Goal: Task Accomplishment & Management: Manage account settings

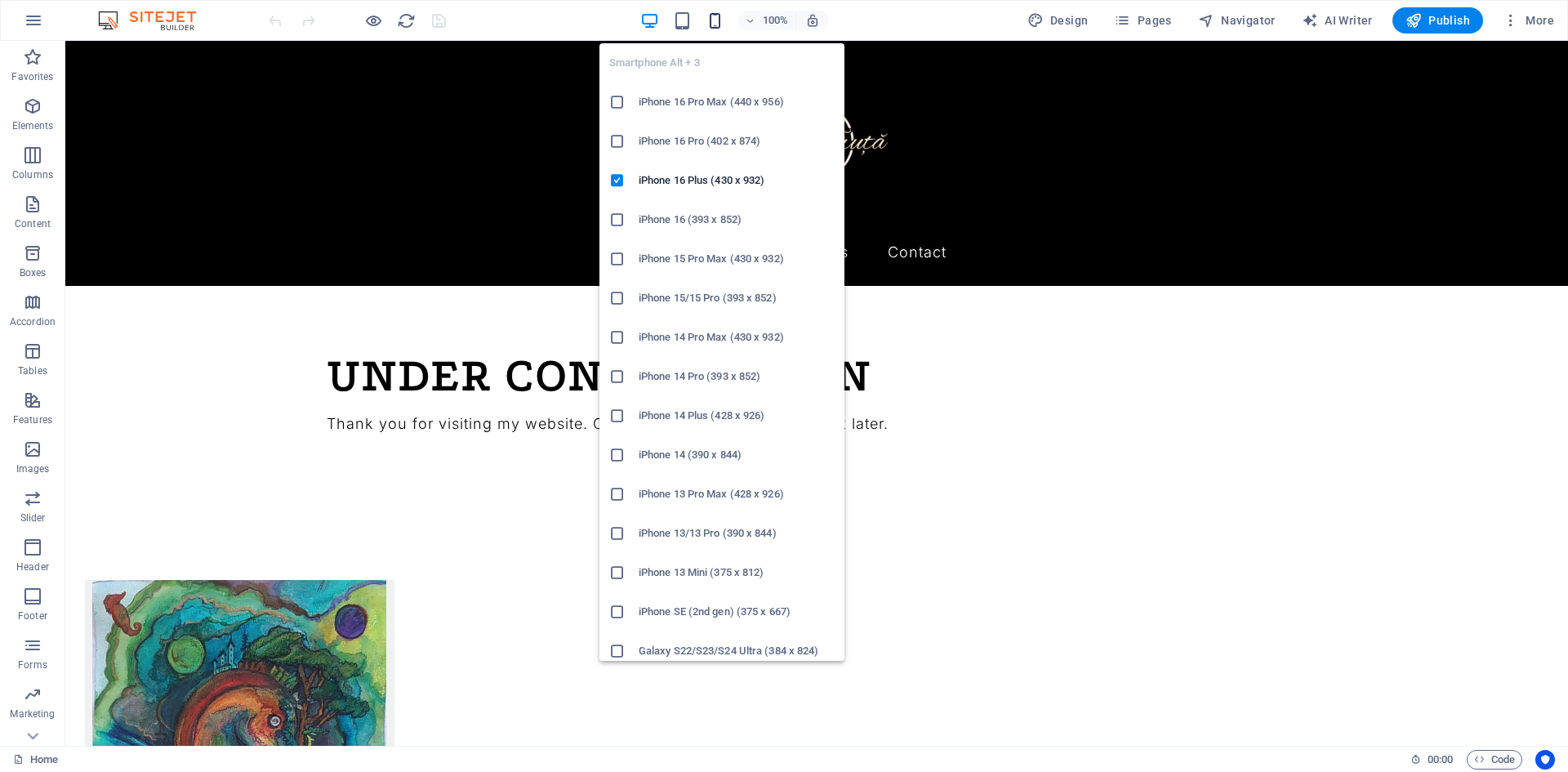
click at [721, 20] on icon "button" at bounding box center [715, 20] width 19 height 19
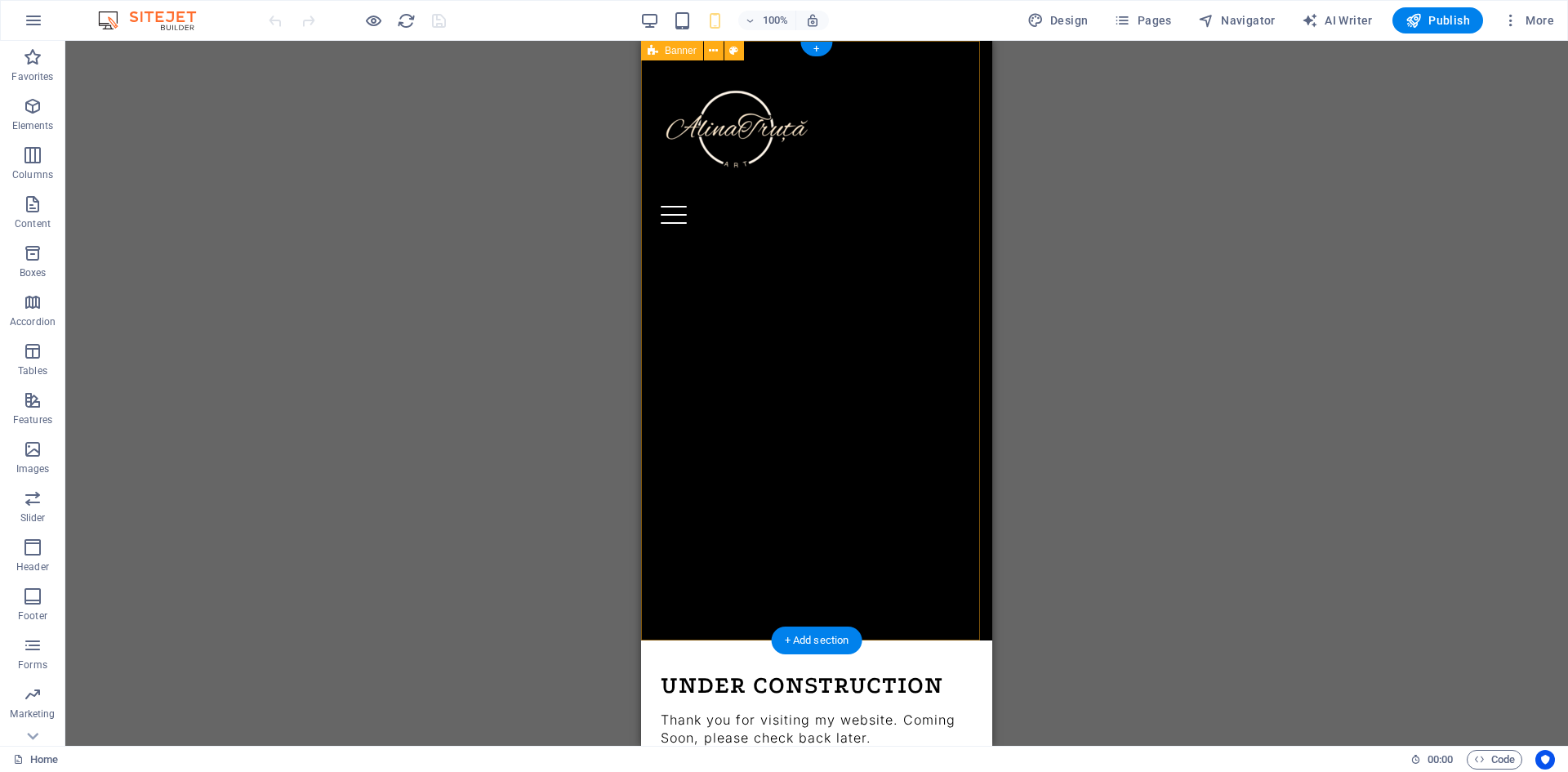
click at [798, 334] on div "Menu About Processes Traditional Drawing & Painting Processes Contact" at bounding box center [816, 340] width 351 height 599
click at [786, 337] on div "Menu About Processes Traditional Drawing & Painting Processes Contact" at bounding box center [816, 340] width 351 height 599
select select "vh"
select select "header"
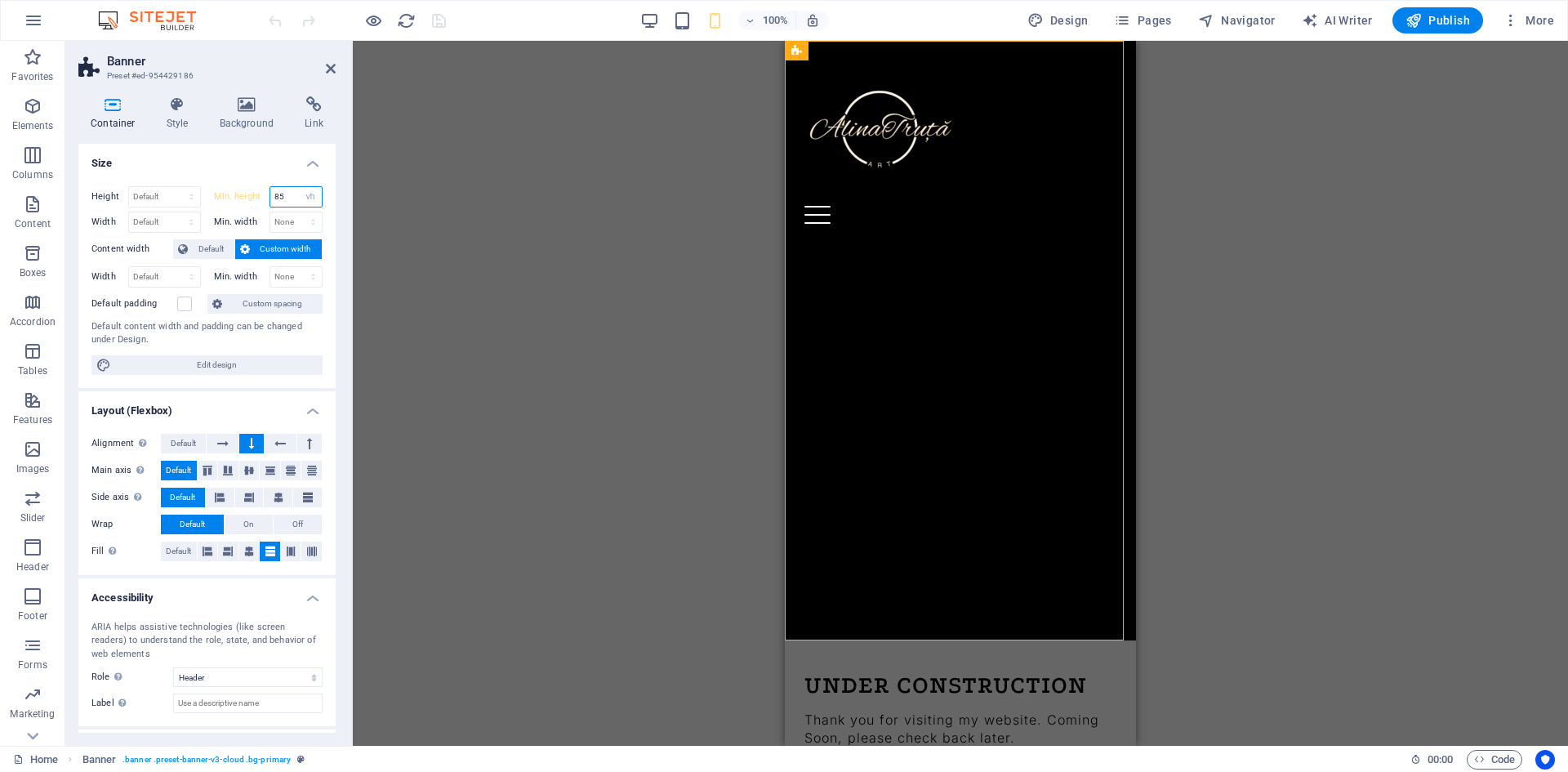
drag, startPoint x: 290, startPoint y: 197, endPoint x: 266, endPoint y: 190, distance: 25.0
click at [266, 190] on div "Min. height 85 None px rem % vh vw" at bounding box center [268, 197] width 110 height 21
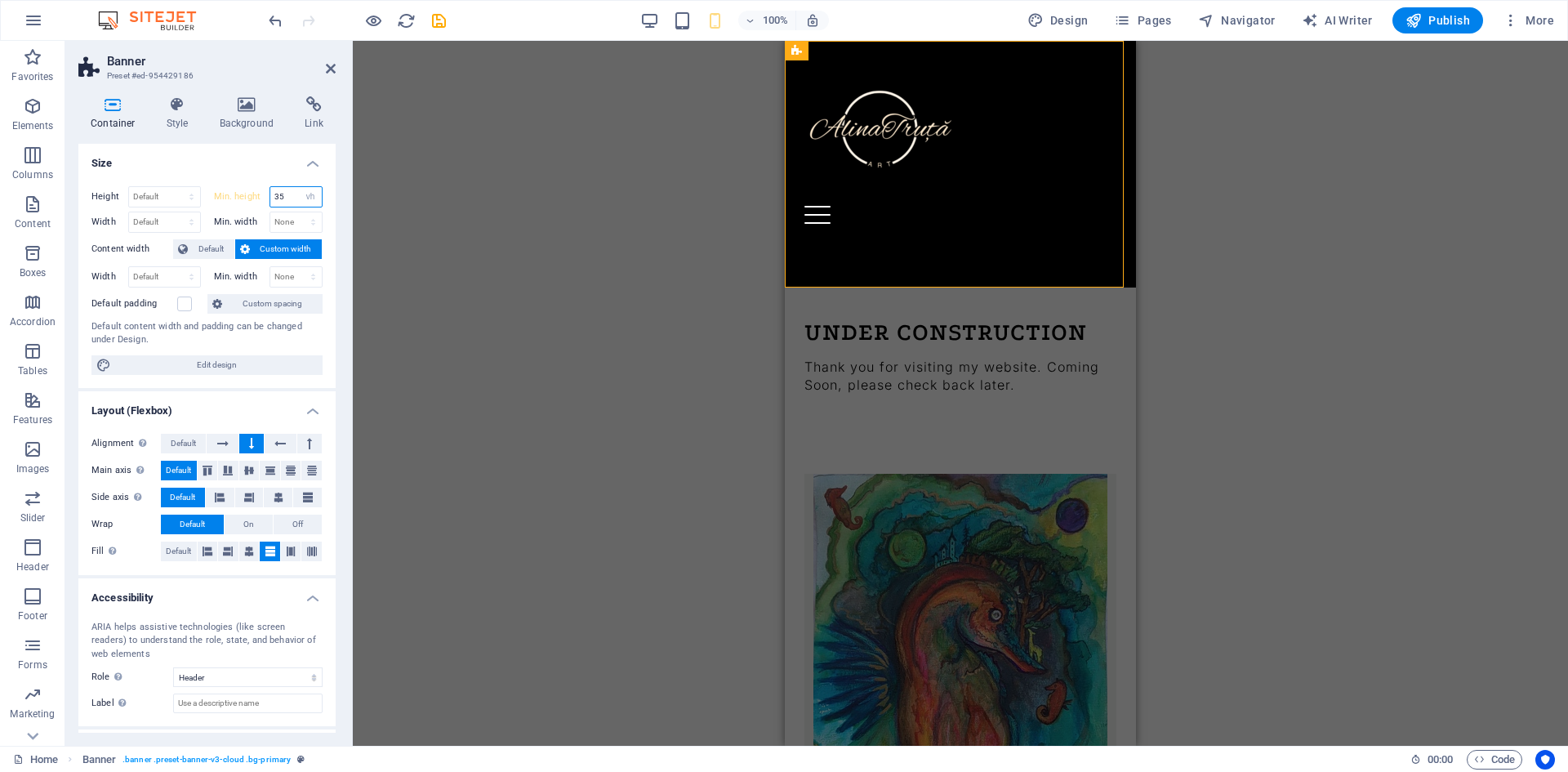
drag, startPoint x: 277, startPoint y: 194, endPoint x: 257, endPoint y: 198, distance: 20.4
click at [257, 198] on div "Min. height 35 None px rem % vh vw" at bounding box center [268, 197] width 110 height 21
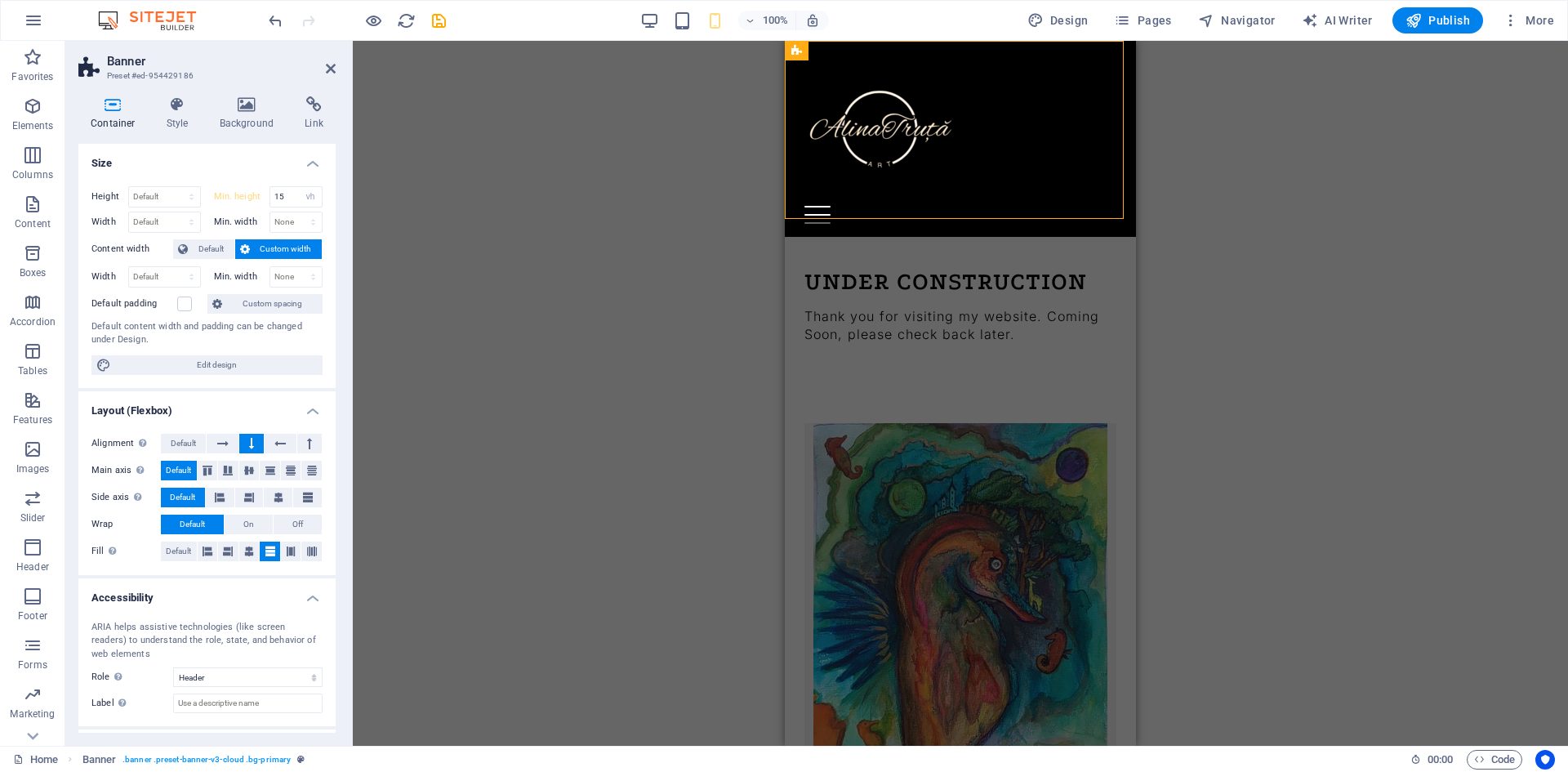
click at [629, 392] on div "Drag here to replace the existing content. Press “Ctrl” if you want to create a…" at bounding box center [959, 393] width 1215 height 705
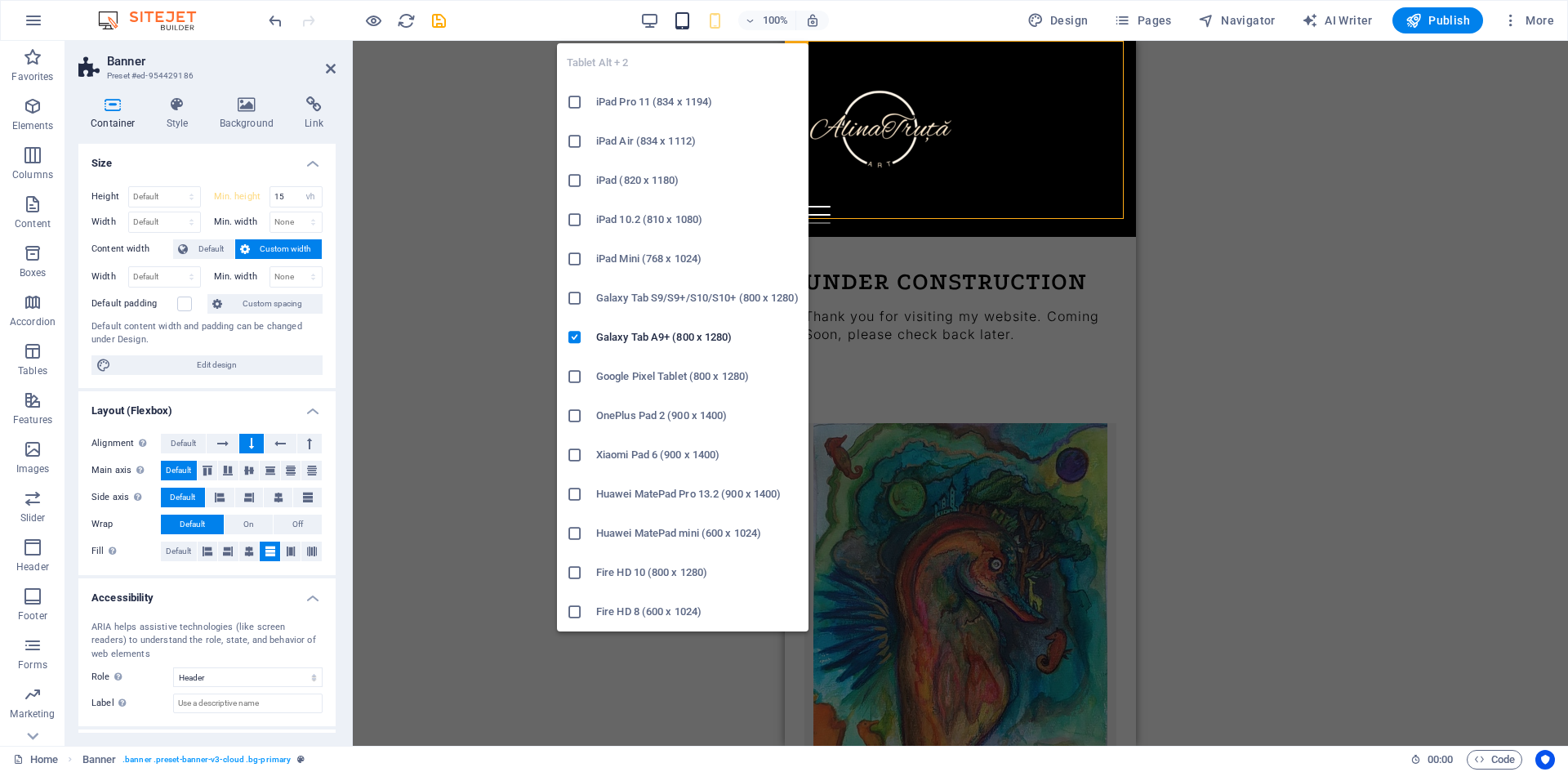
click at [691, 20] on icon "button" at bounding box center [682, 20] width 19 height 19
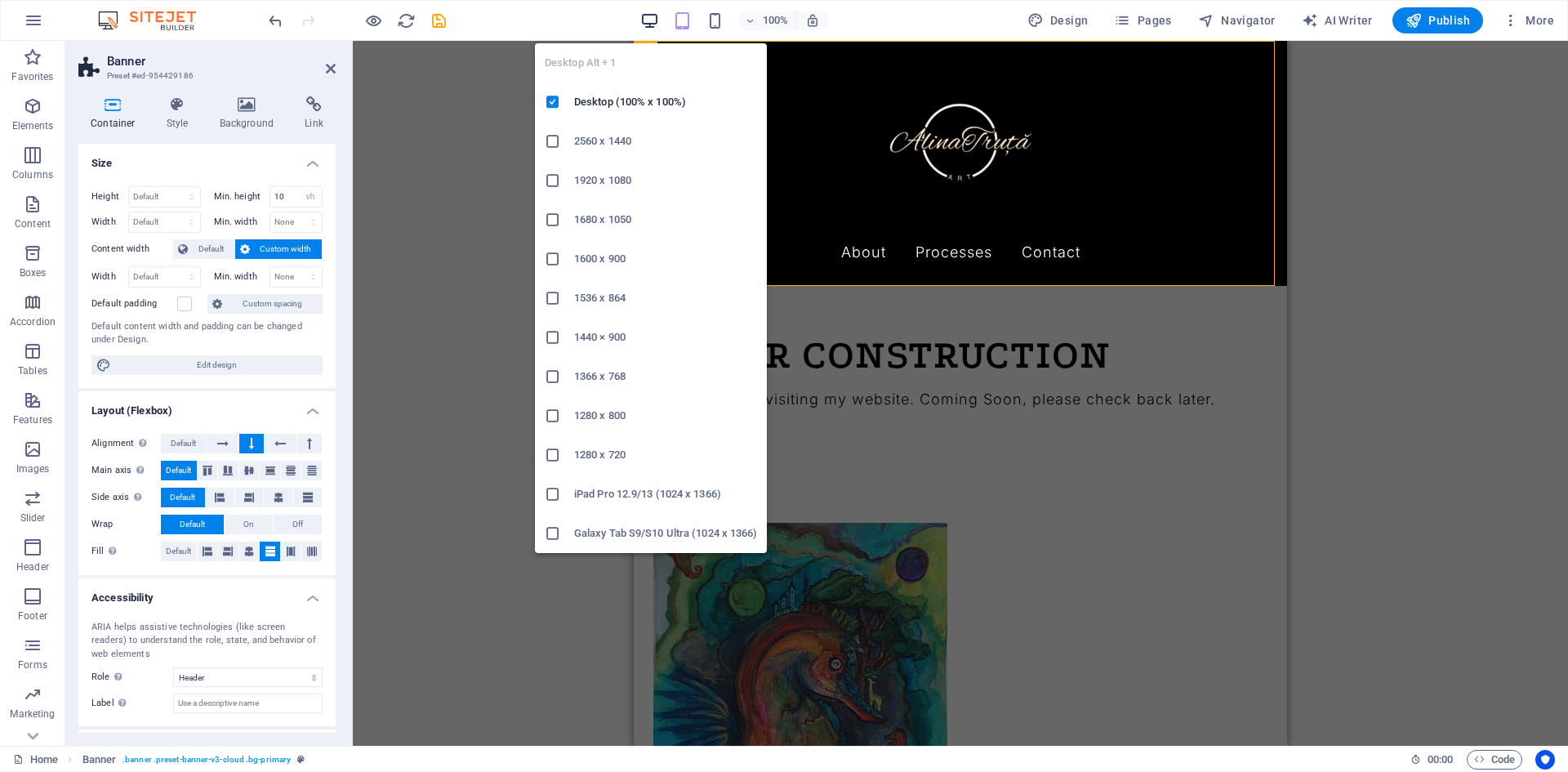
click at [659, 29] on icon "button" at bounding box center [650, 20] width 19 height 19
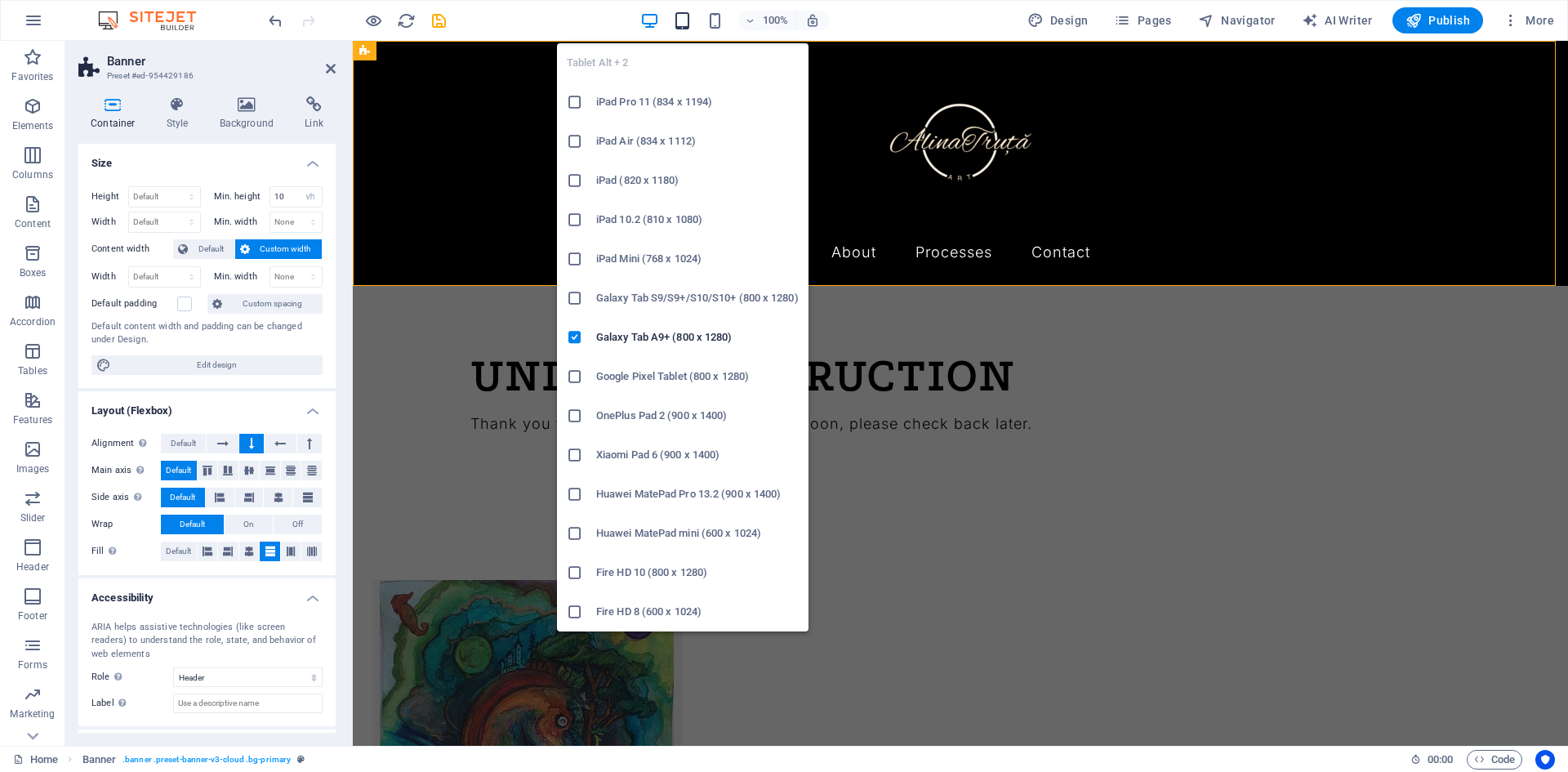
click at [690, 14] on icon "button" at bounding box center [682, 20] width 19 height 19
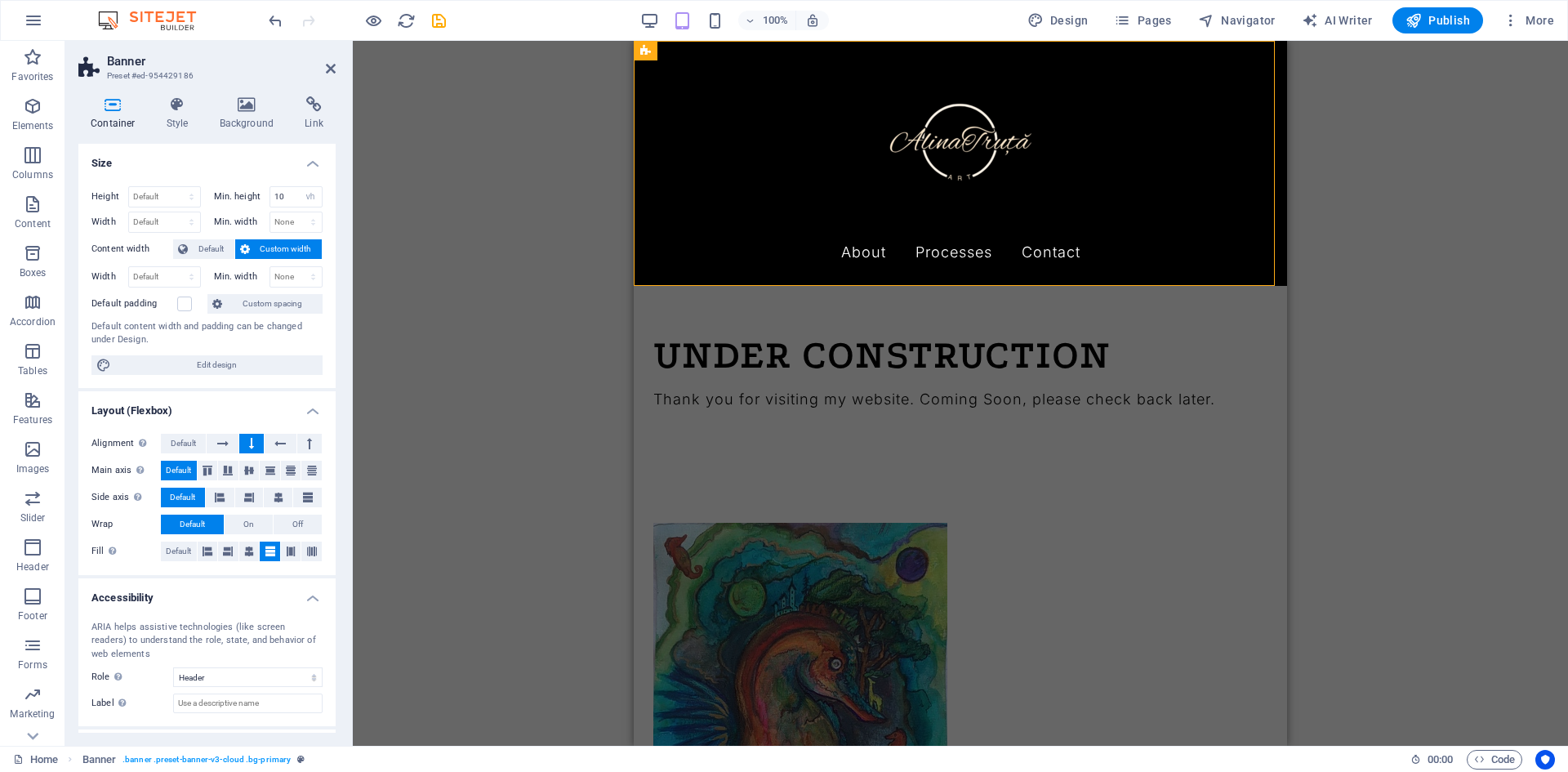
click at [729, 14] on div "100%" at bounding box center [735, 20] width 189 height 26
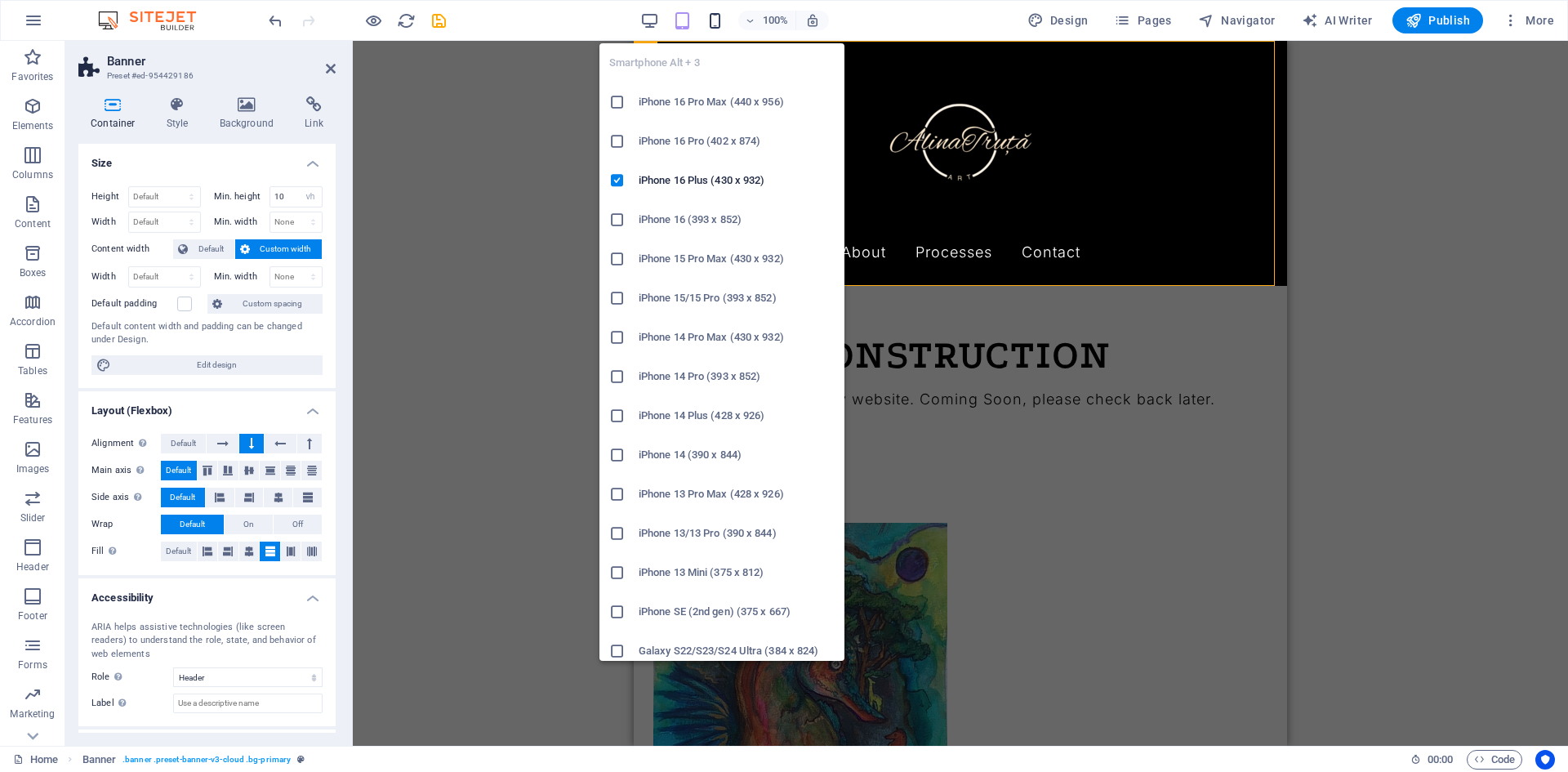
click at [720, 18] on icon "button" at bounding box center [715, 20] width 19 height 19
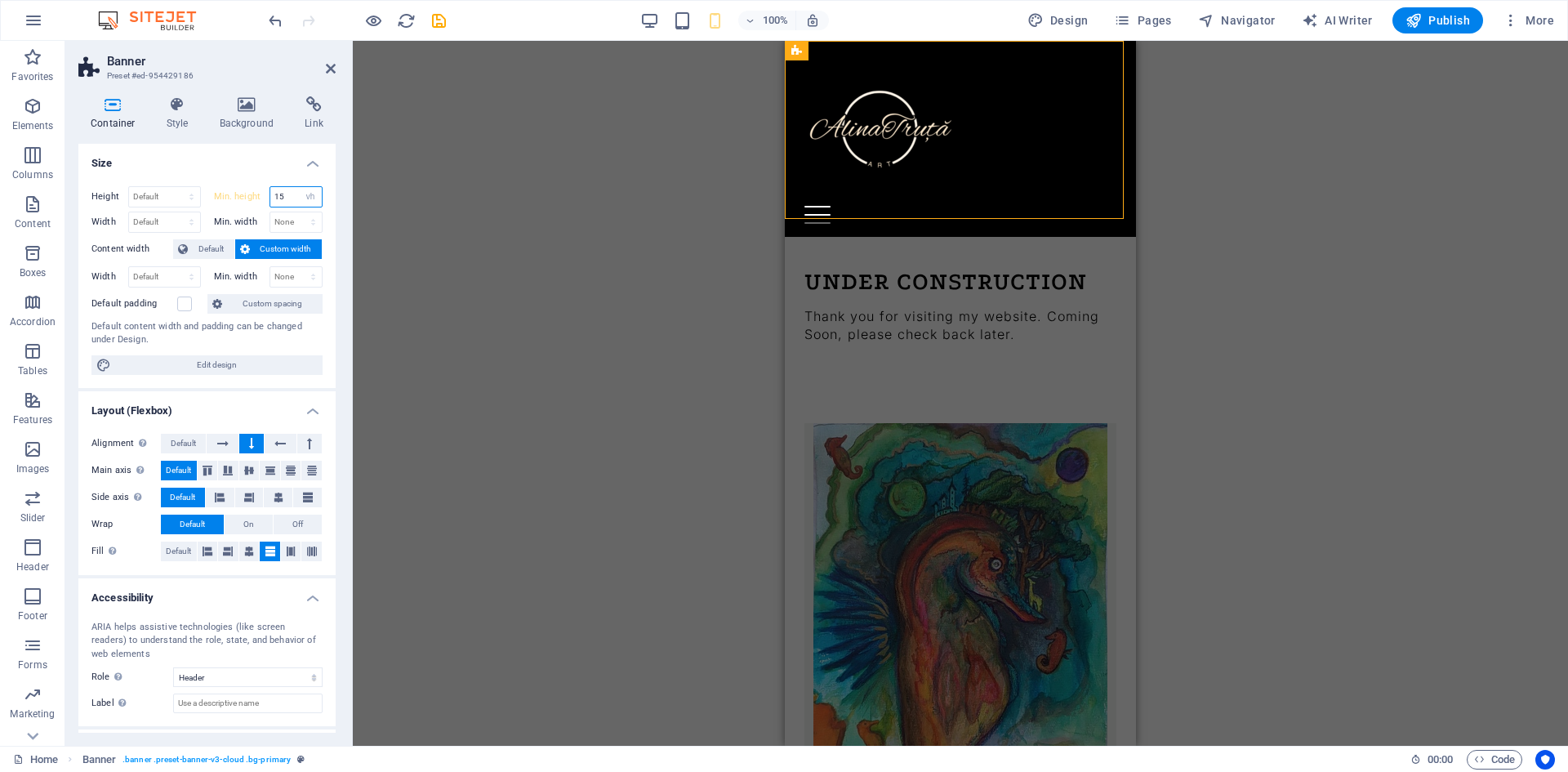
click at [285, 198] on input "15" at bounding box center [296, 197] width 52 height 20
type input "10"
click at [558, 188] on div "Drag here to replace the existing content. Press “Ctrl” if you want to create a…" at bounding box center [959, 393] width 1215 height 705
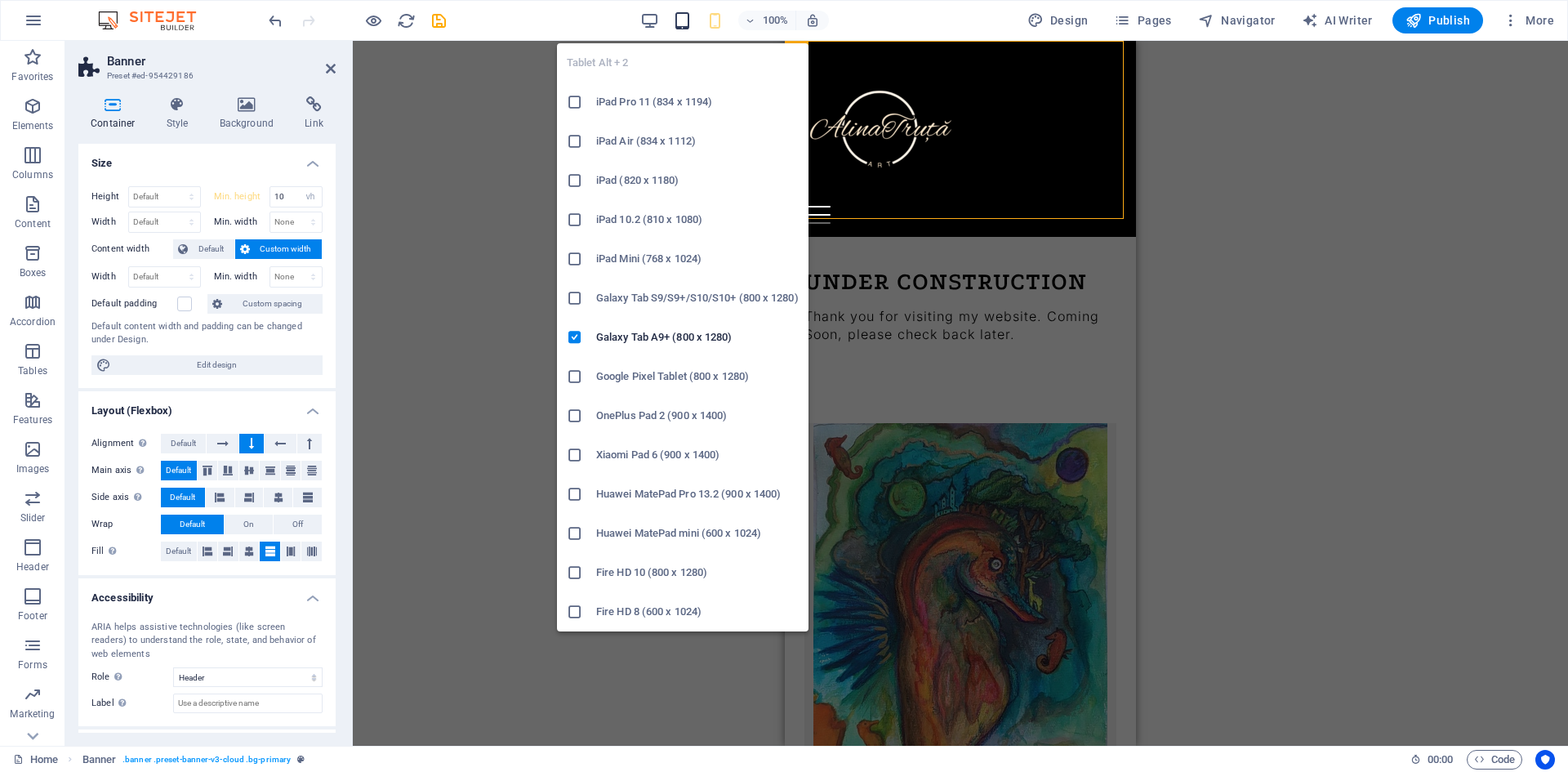
click at [685, 23] on icon "button" at bounding box center [682, 20] width 19 height 19
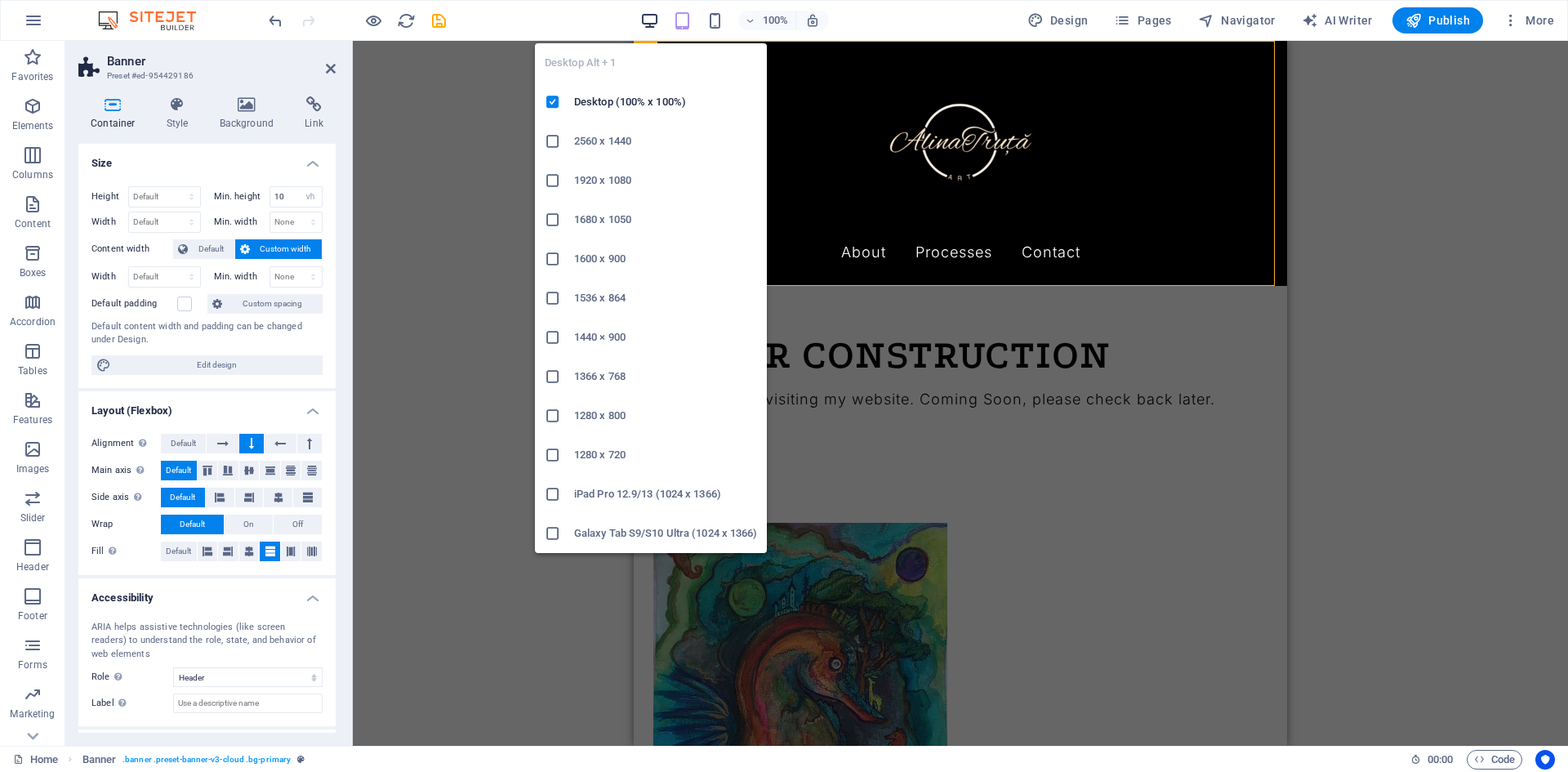
click at [649, 23] on icon "button" at bounding box center [650, 20] width 19 height 19
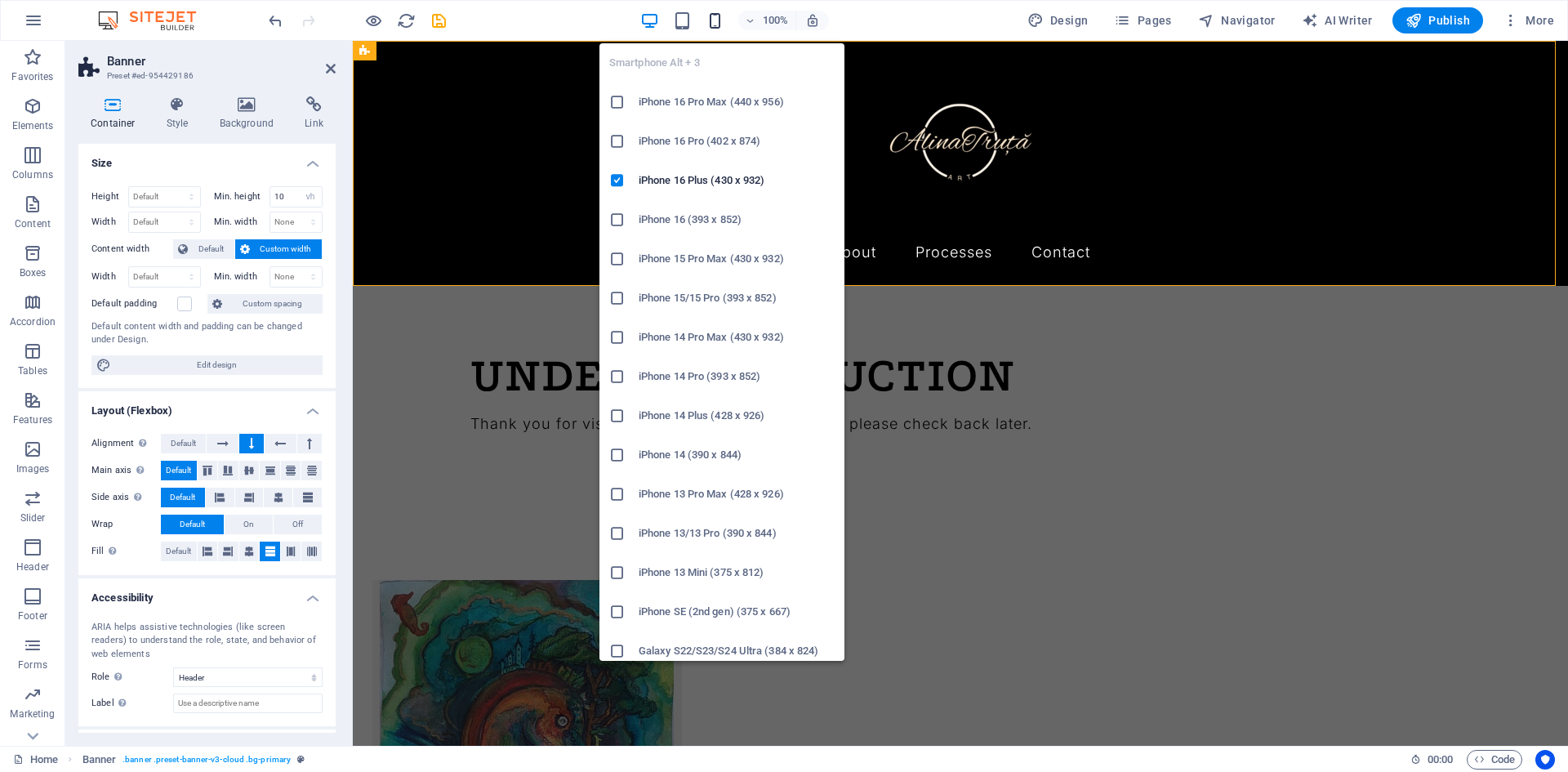
click at [712, 31] on div "Smartphone Alt + 3 iPhone 16 Pro Max (440 x 956) iPhone 16 Pro (402 x 874) iPho…" at bounding box center [722, 345] width 245 height 631
click at [717, 18] on icon "button" at bounding box center [715, 20] width 19 height 19
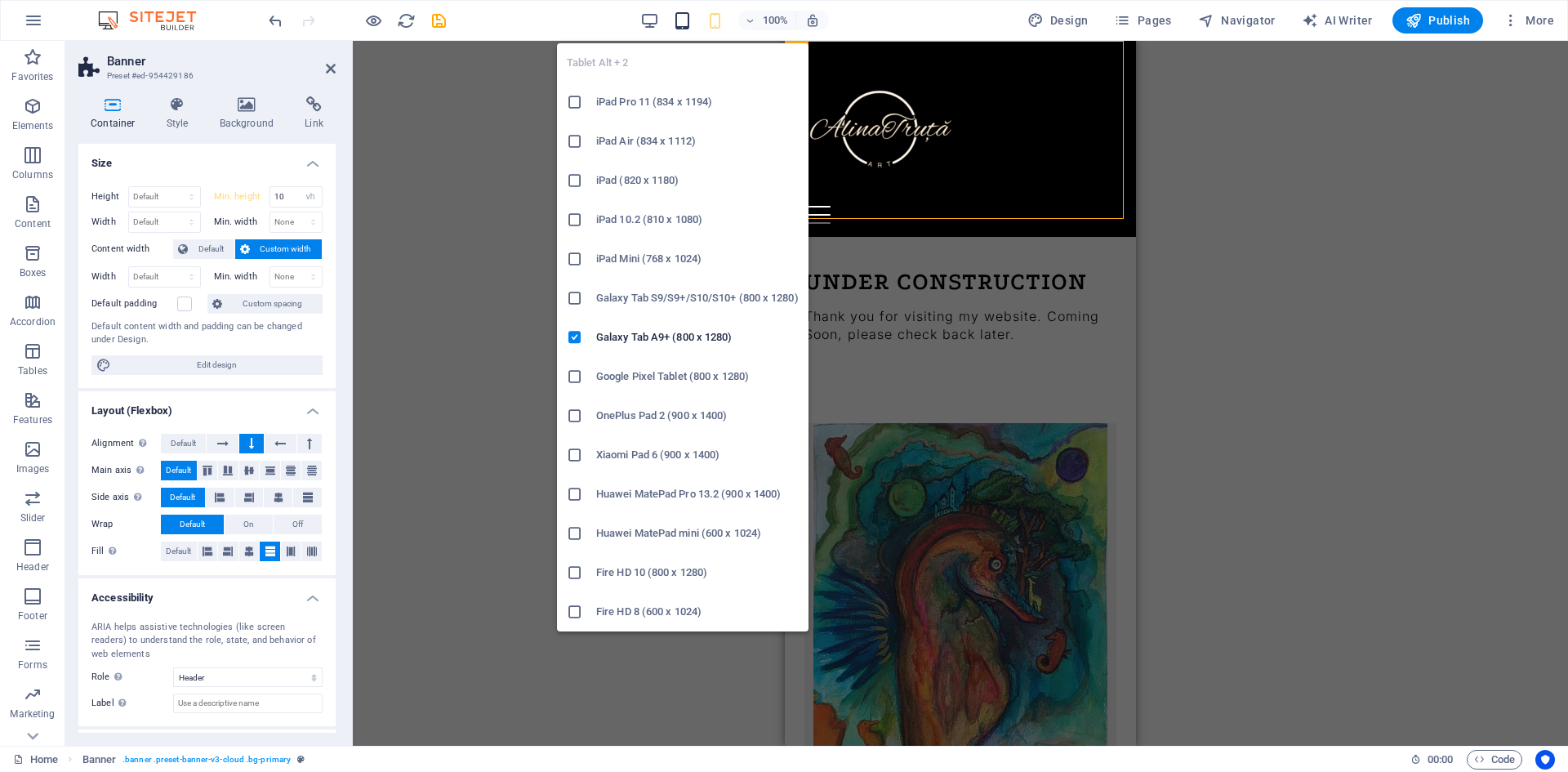
click at [686, 15] on icon "button" at bounding box center [682, 20] width 19 height 19
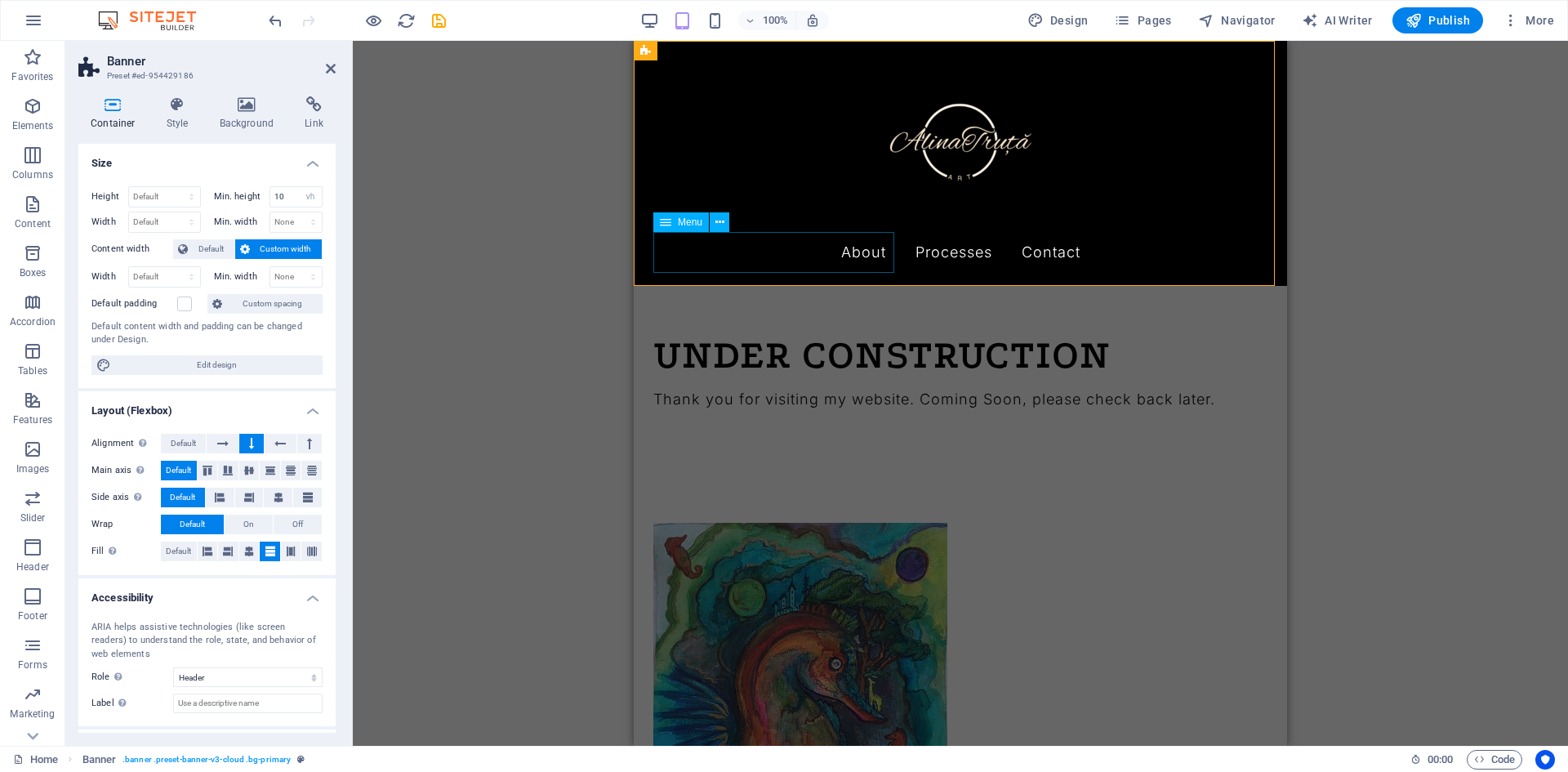
click at [712, 250] on nav "About Processes Traditional Drawing & Painting Processes Contact" at bounding box center [959, 252] width 614 height 41
click at [712, 249] on nav "About Processes Traditional Drawing & Painting Processes Contact" at bounding box center [959, 252] width 614 height 41
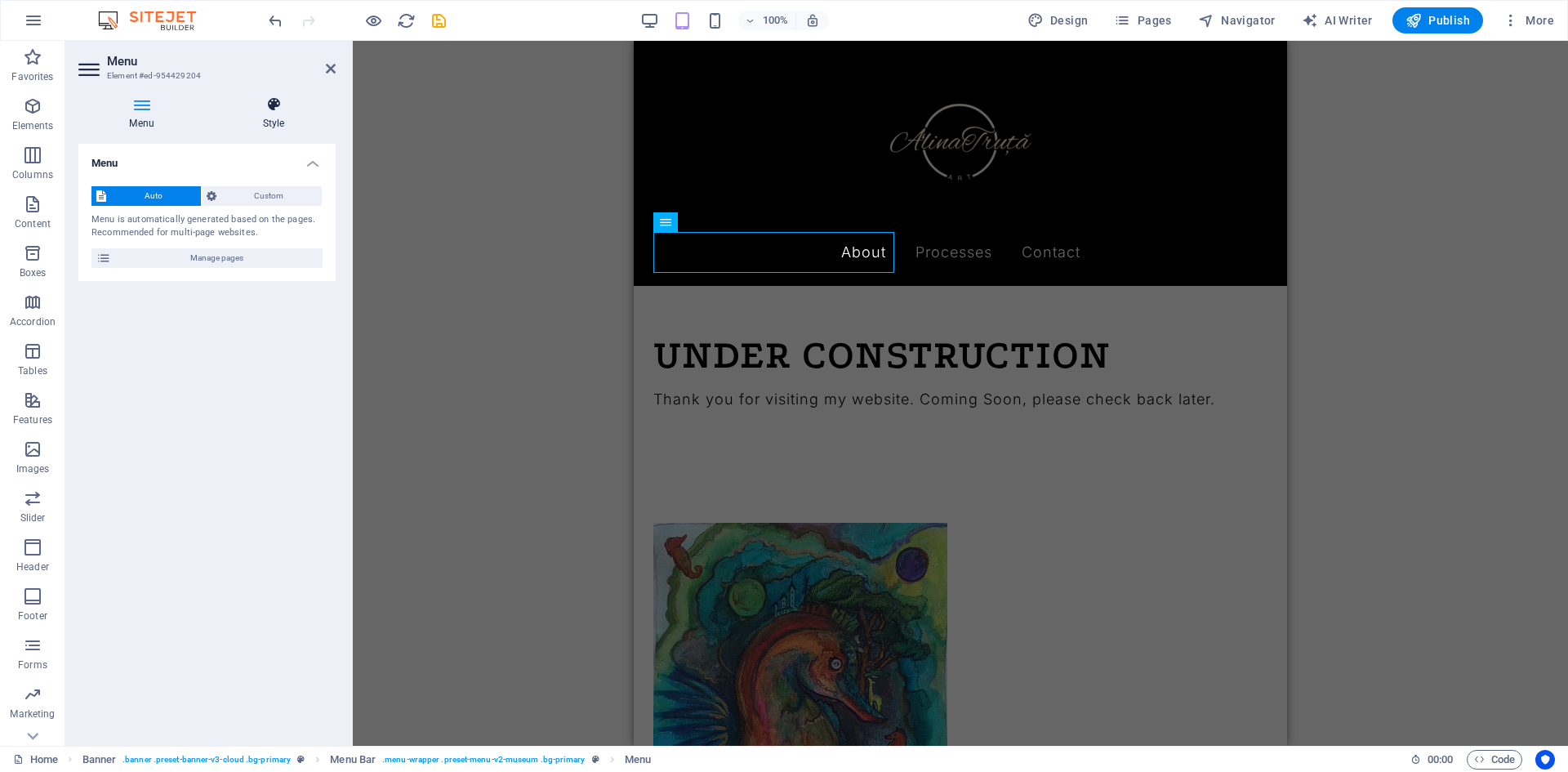
click at [254, 106] on icon at bounding box center [273, 104] width 124 height 16
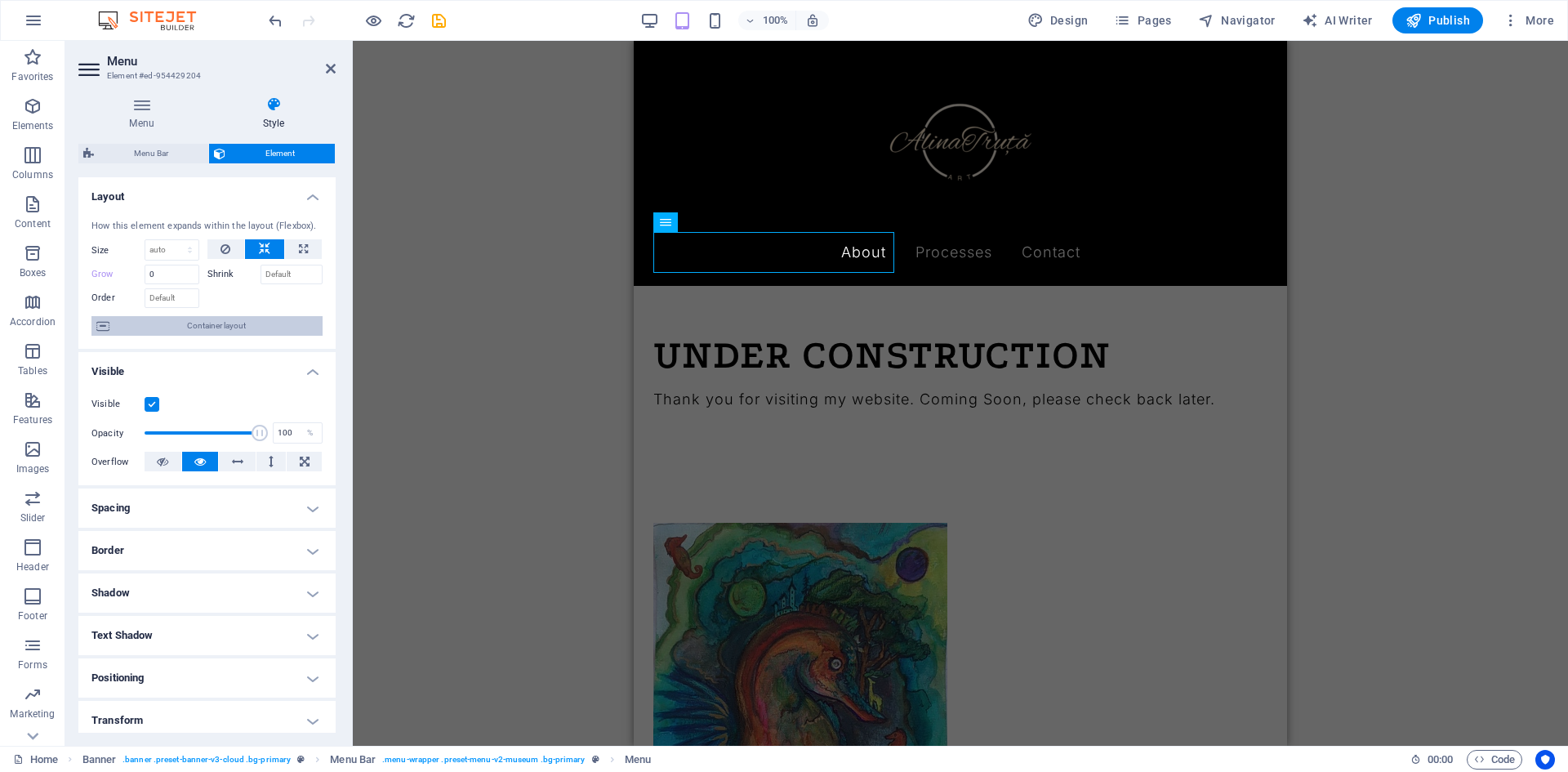
click at [215, 325] on span "Container layout" at bounding box center [215, 325] width 203 height 20
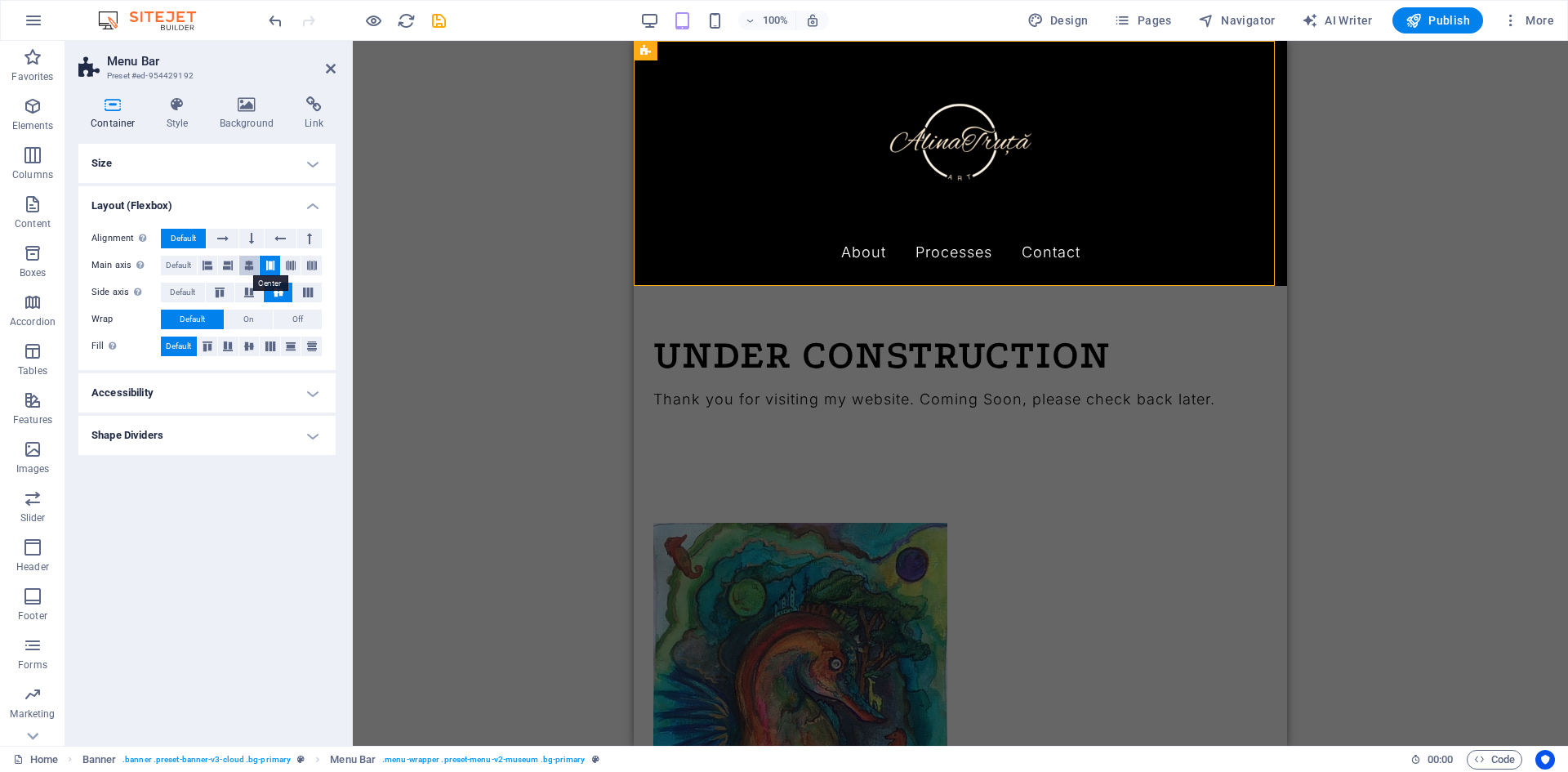
click at [250, 268] on icon at bounding box center [249, 265] width 10 height 20
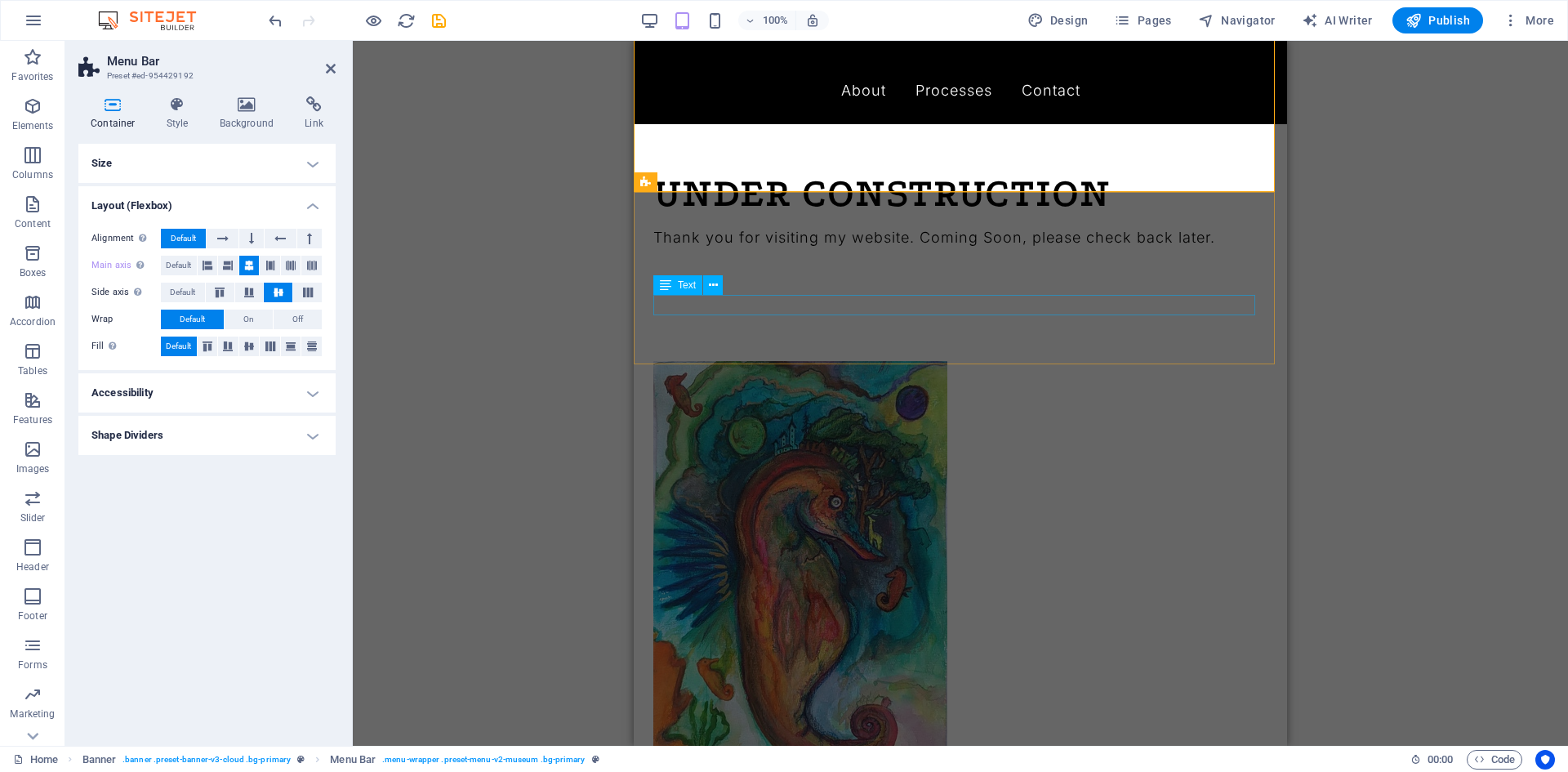
scroll to position [163, 0]
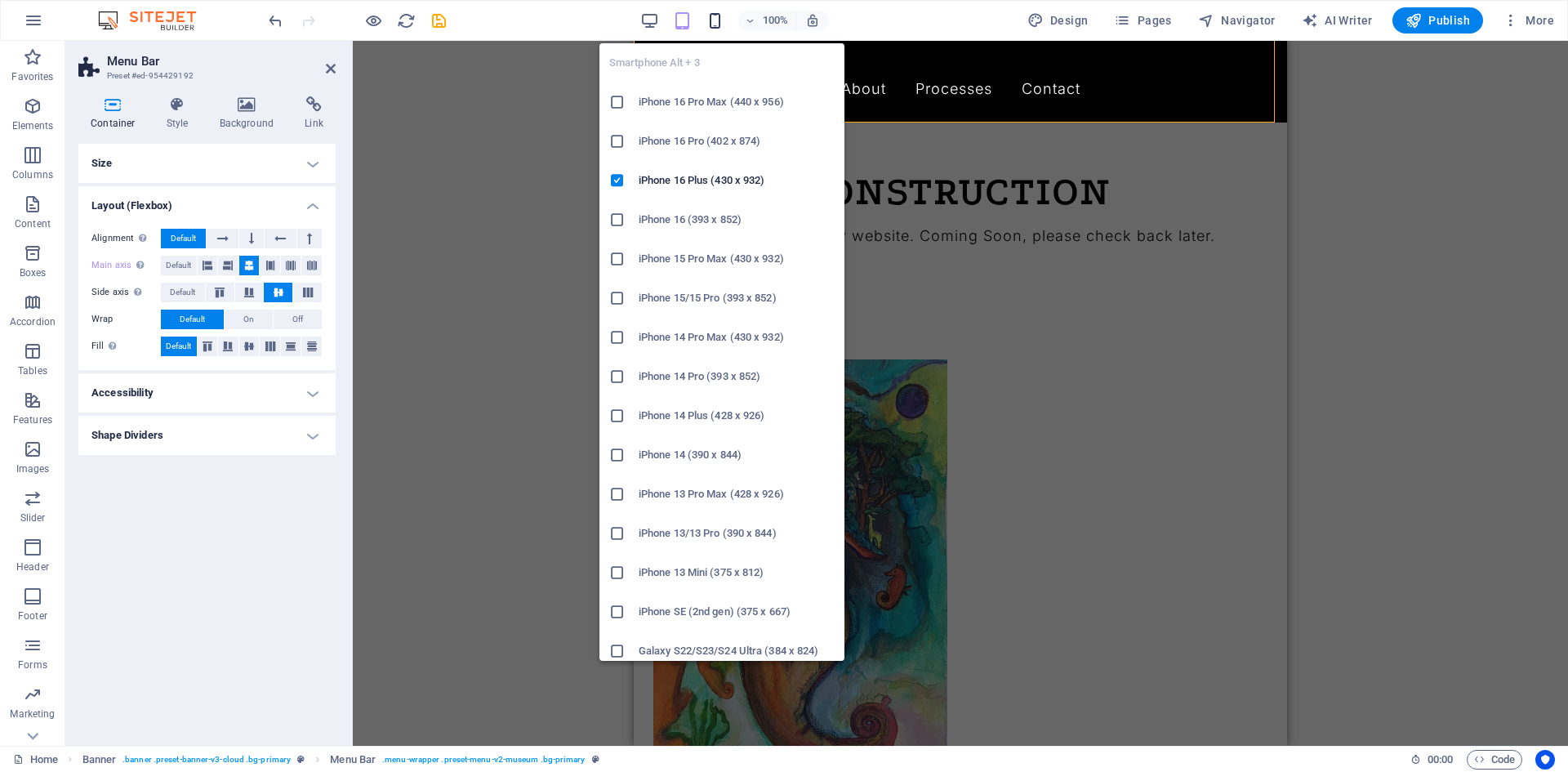
click at [720, 24] on icon "button" at bounding box center [715, 20] width 19 height 19
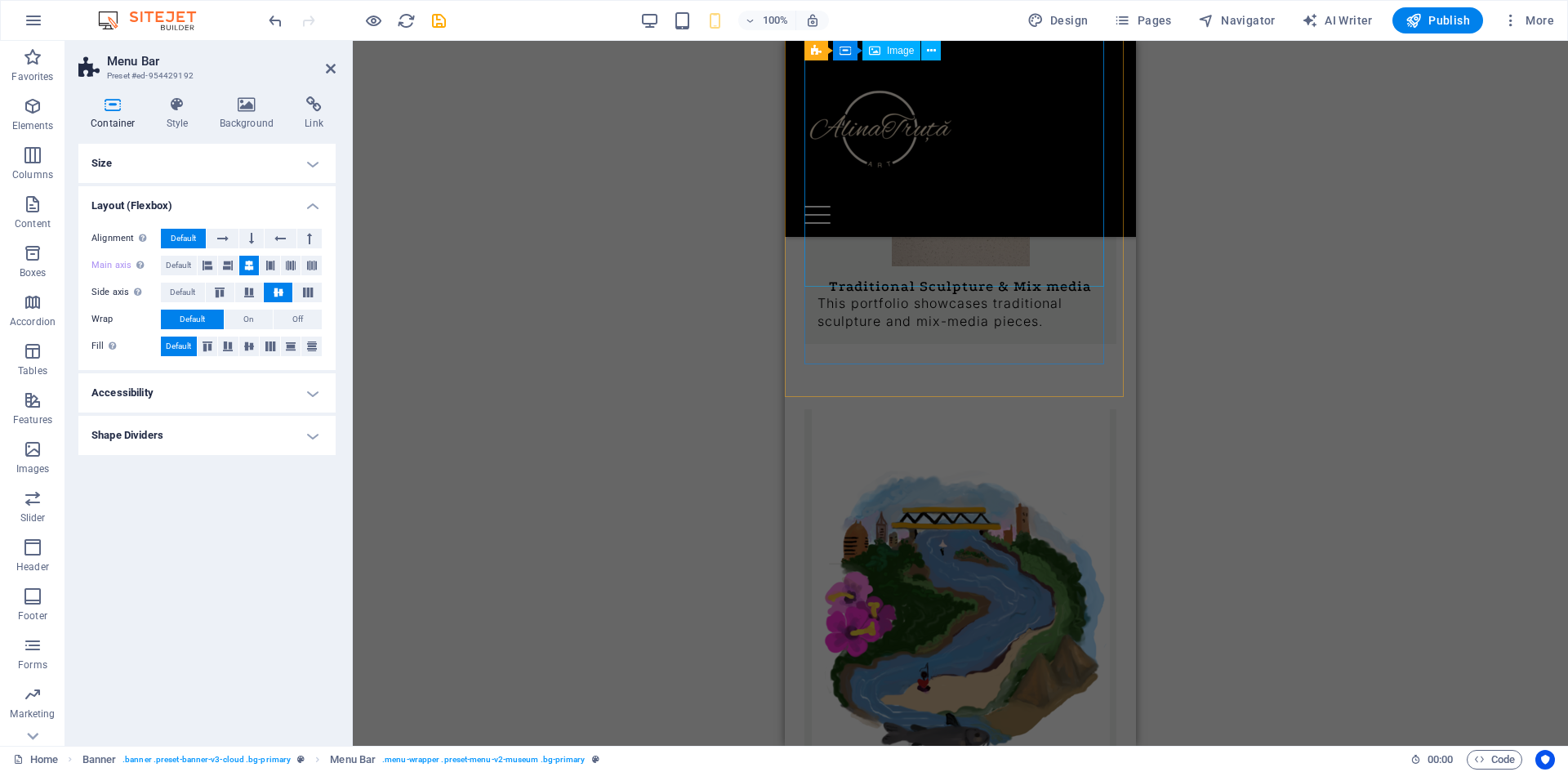
scroll to position [1280, 0]
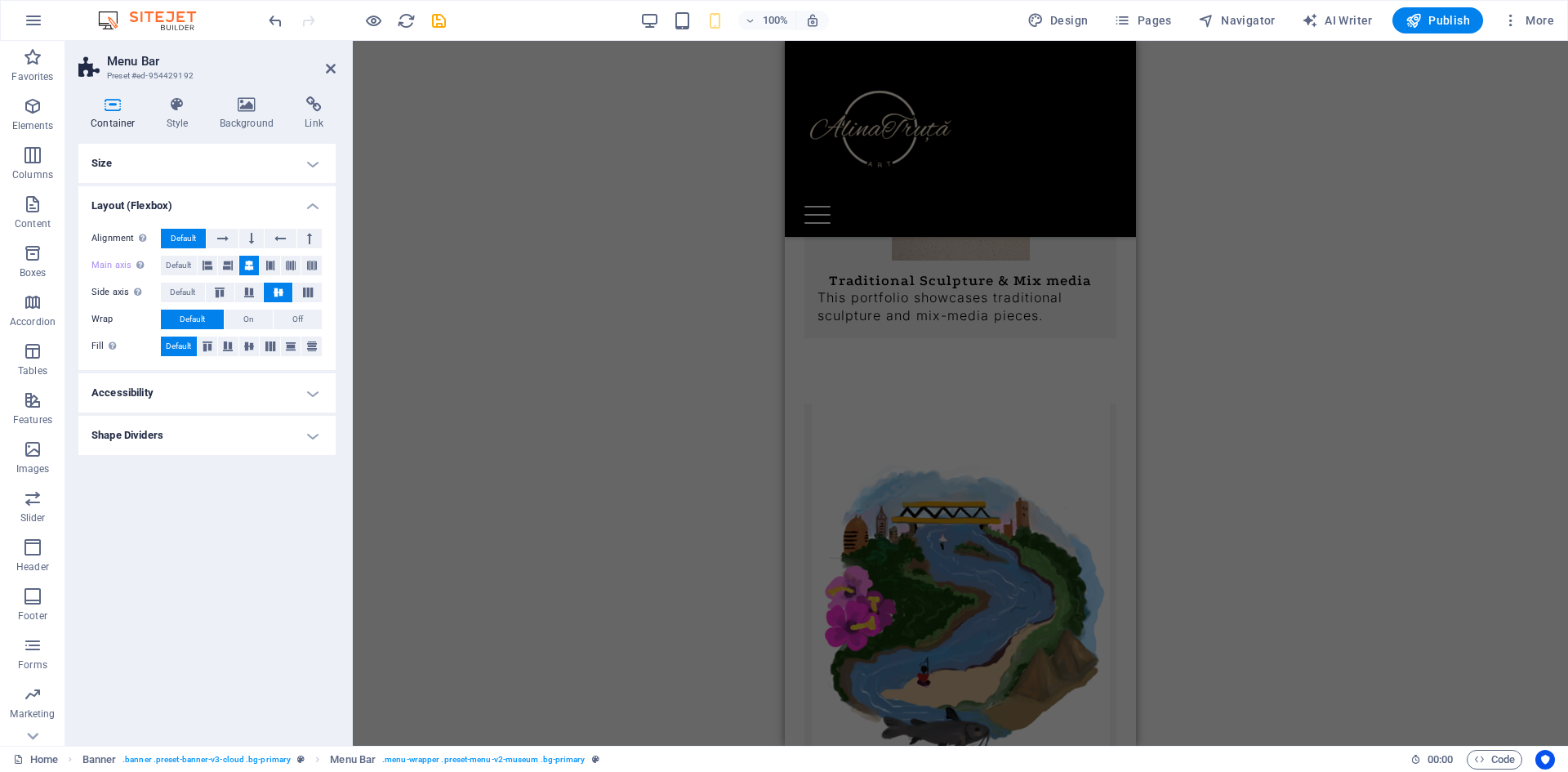
click at [518, 328] on div "Drag here to replace the existing content. Press “Ctrl” if you want to create a…" at bounding box center [959, 393] width 1215 height 705
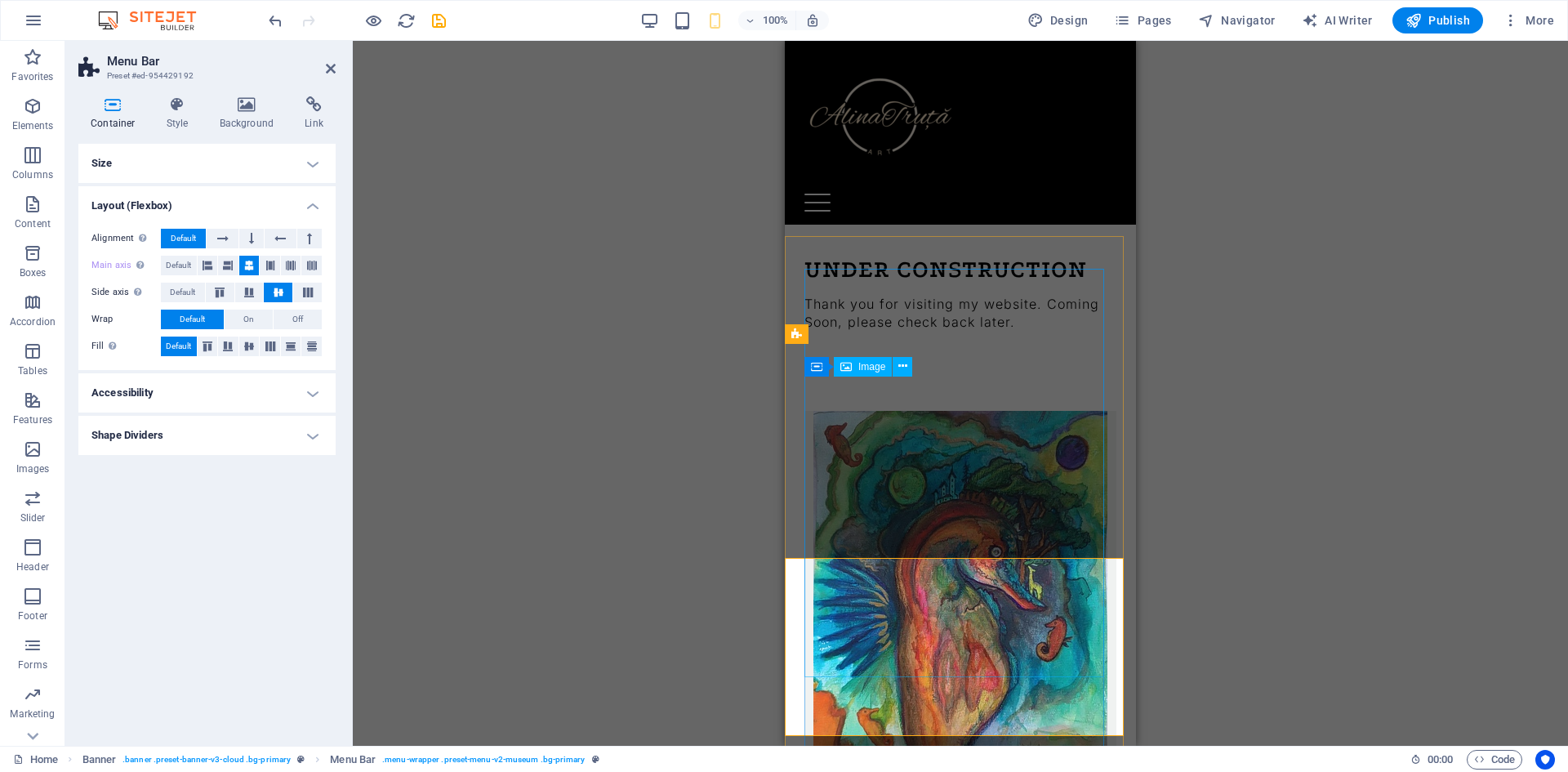
scroll to position [0, 0]
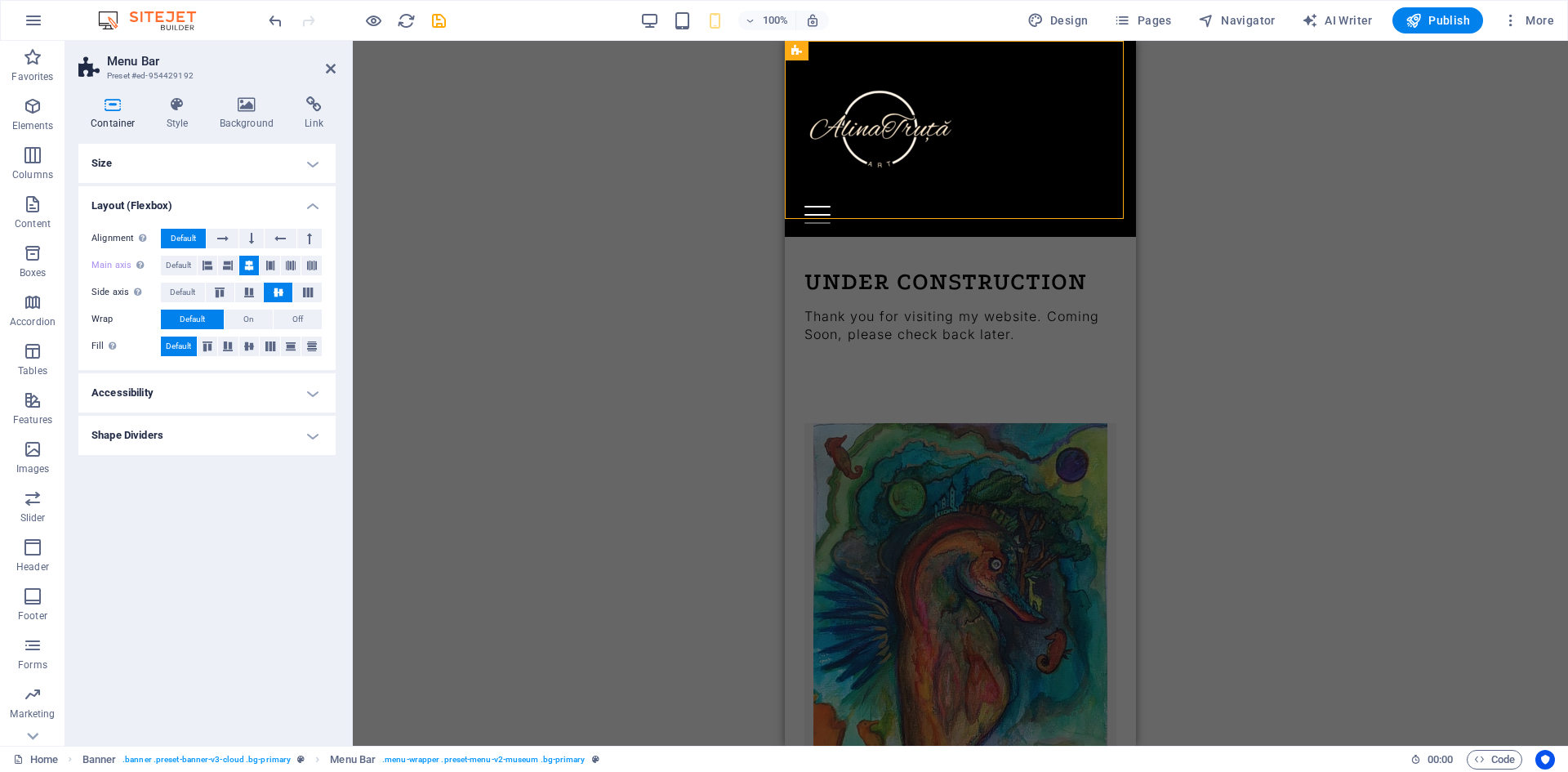
click at [165, 176] on h4 "Size" at bounding box center [207, 163] width 257 height 39
click at [0, 0] on div "Height Default px rem % vh vw Min. height None px rem % vh vw Width Default px …" at bounding box center [0, 0] width 0 height 0
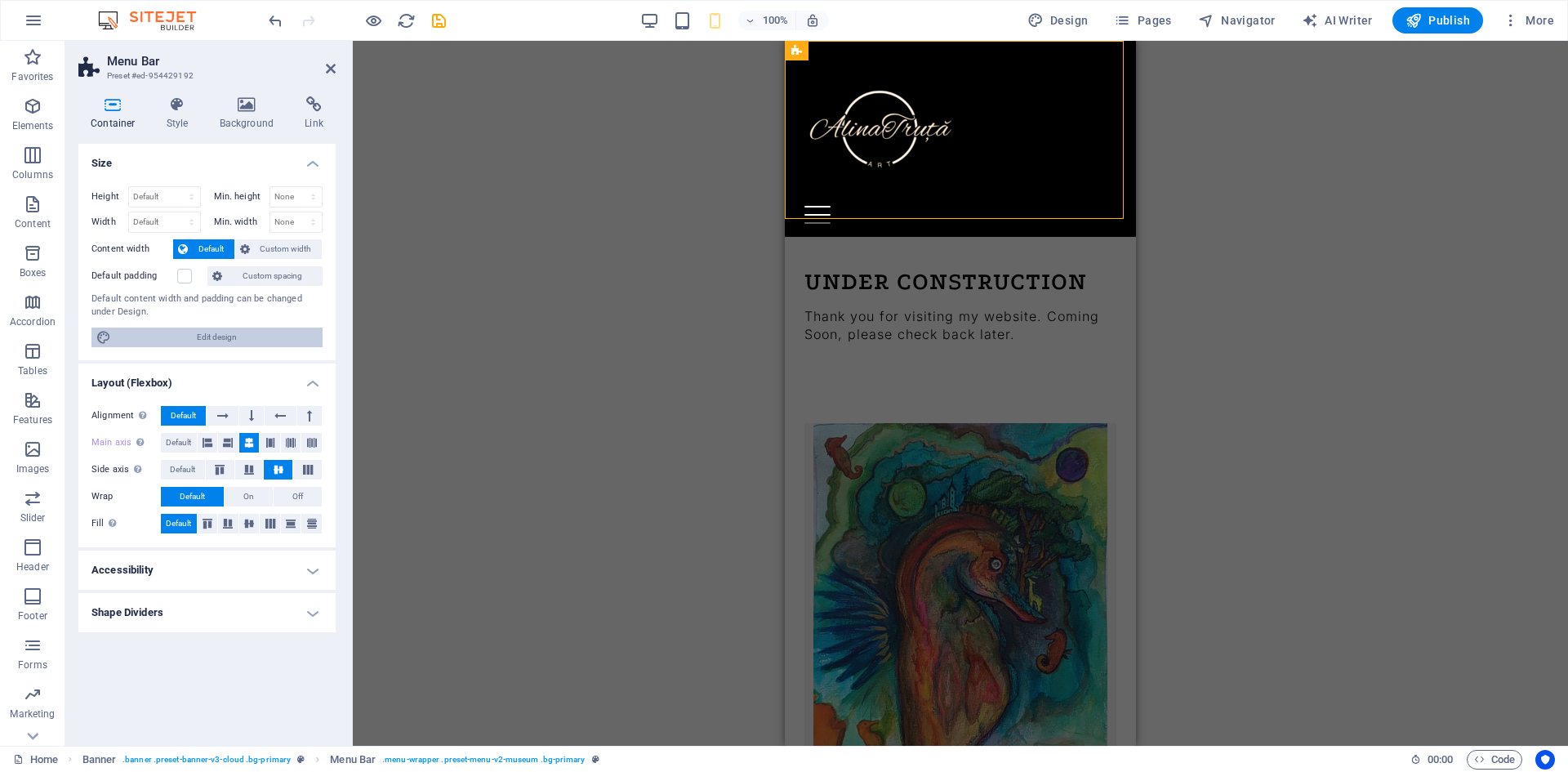
click at [143, 337] on span "Edit design" at bounding box center [216, 337] width 202 height 20
select select "rem"
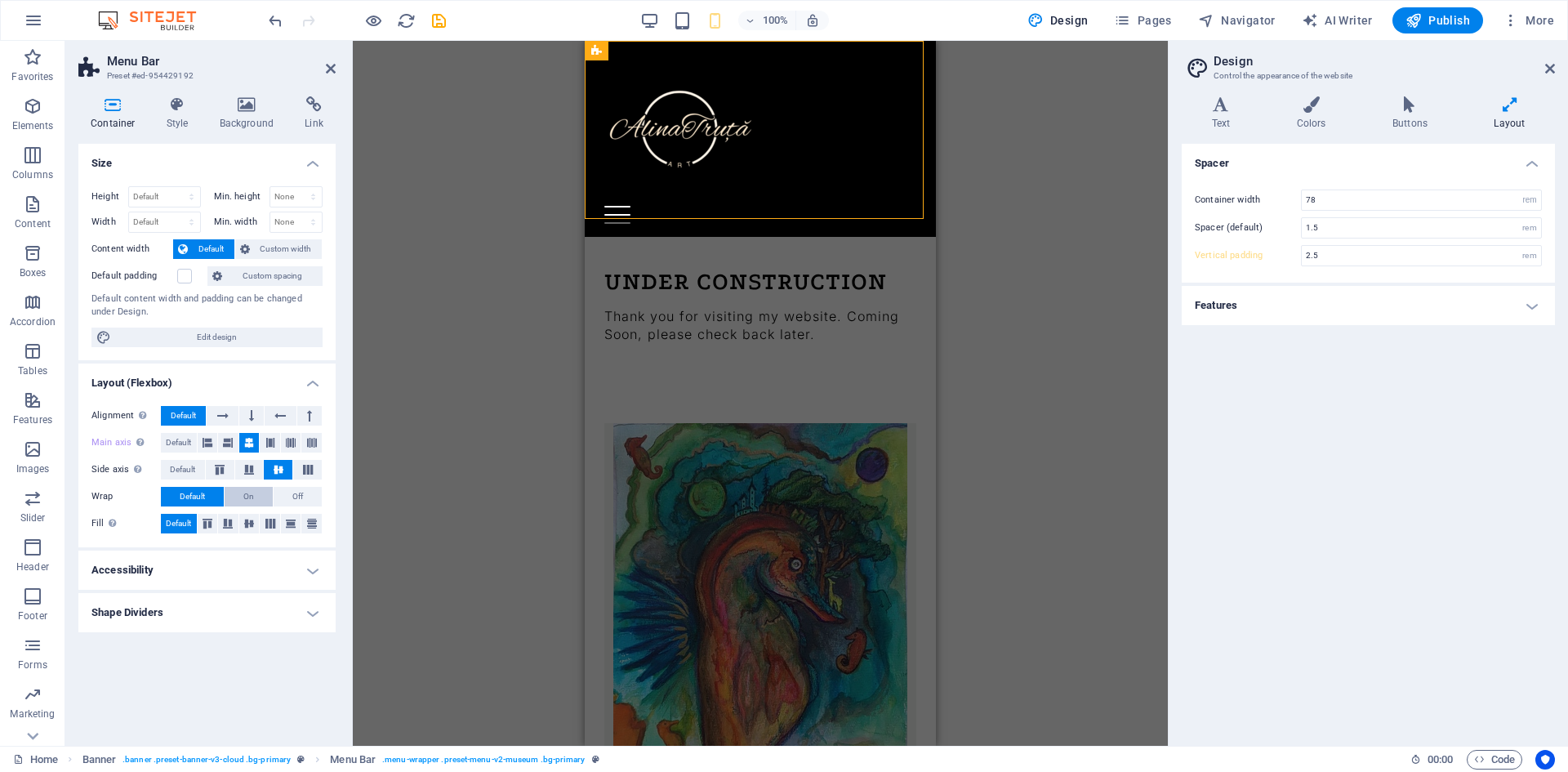
click at [238, 492] on button "On" at bounding box center [249, 496] width 49 height 20
click at [461, 264] on div "Drag here to replace the existing content. Press “Ctrl” if you want to create a…" at bounding box center [759, 393] width 815 height 705
click at [1353, 309] on h4 "Features" at bounding box center [1368, 306] width 373 height 39
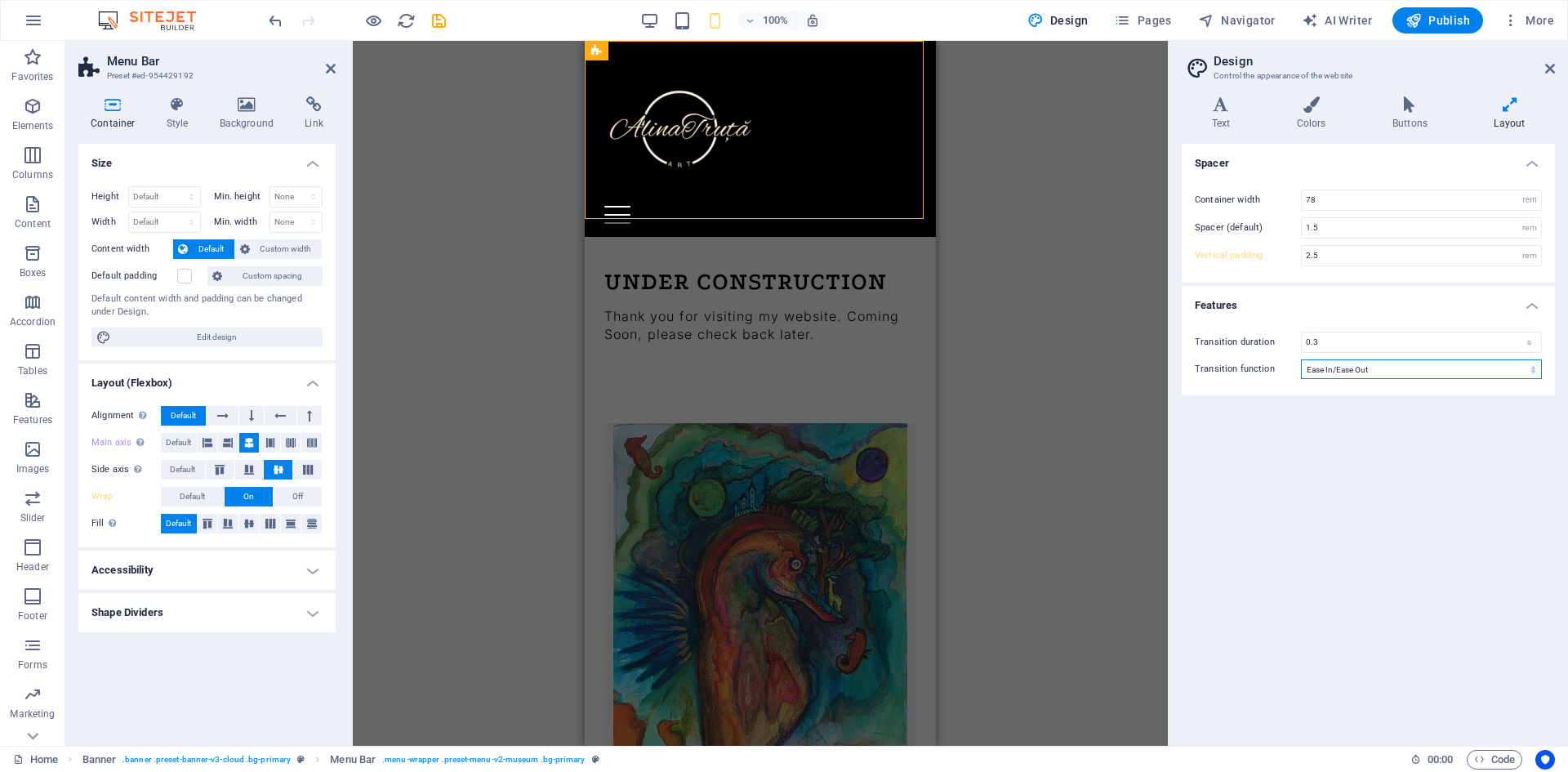
click at [1336, 371] on select "Ease Ease In Ease Out Ease In/Ease Out Linear" at bounding box center [1421, 369] width 241 height 20
select select "ease-out"
click at [1301, 359] on select "Ease Ease In Ease Out Ease In/Ease Out Linear" at bounding box center [1421, 369] width 241 height 20
click at [1343, 253] on input "2.5" at bounding box center [1421, 255] width 239 height 20
click at [1521, 111] on icon at bounding box center [1509, 104] width 90 height 16
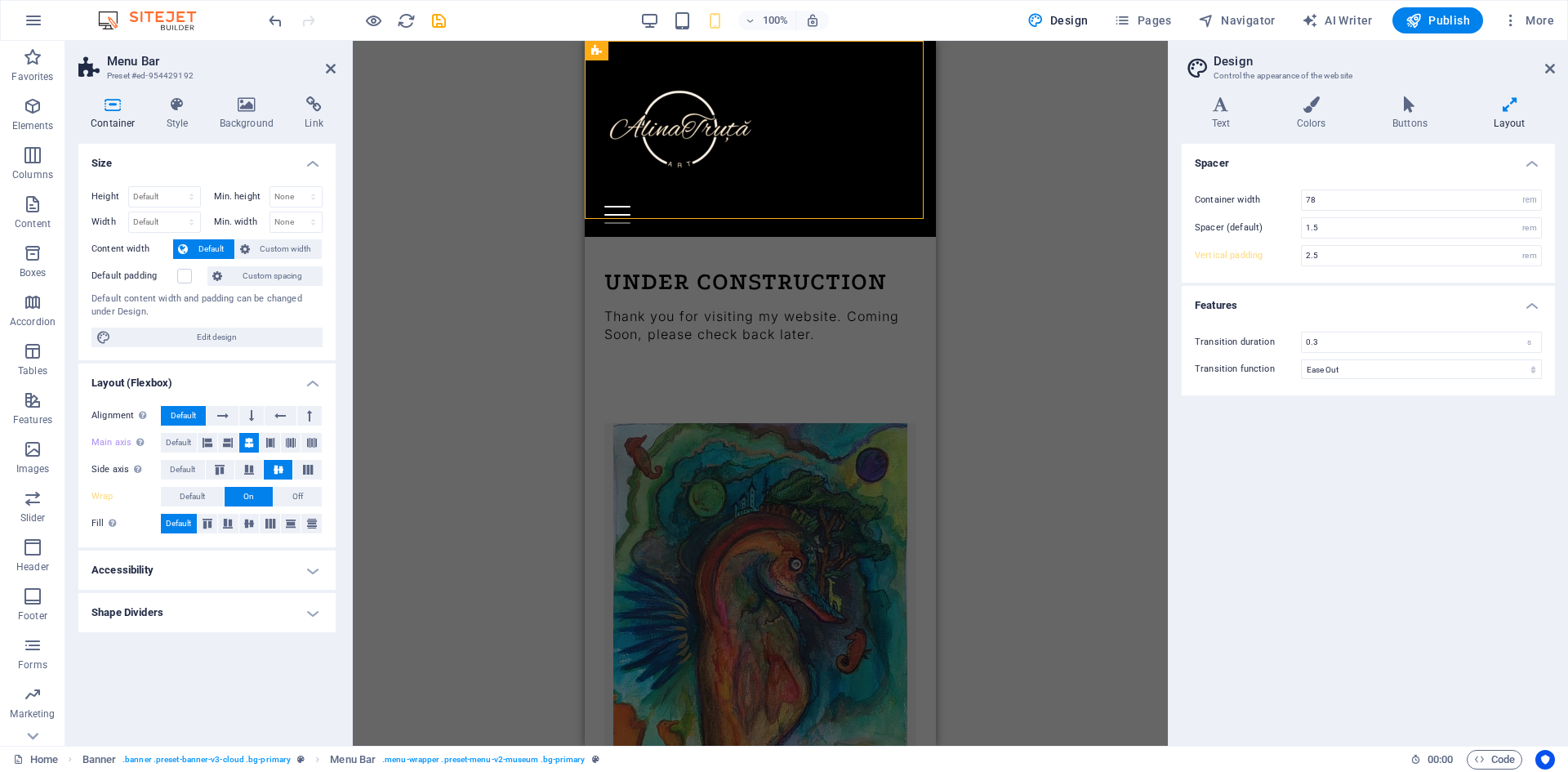
click at [1517, 112] on icon at bounding box center [1509, 104] width 90 height 16
click at [1313, 124] on h4 "Colors" at bounding box center [1314, 113] width 95 height 34
click at [1266, 460] on div "Color Scheme The color scheme for this website, which will be transferred to al…" at bounding box center [1368, 438] width 373 height 589
click at [1423, 105] on icon at bounding box center [1409, 104] width 94 height 16
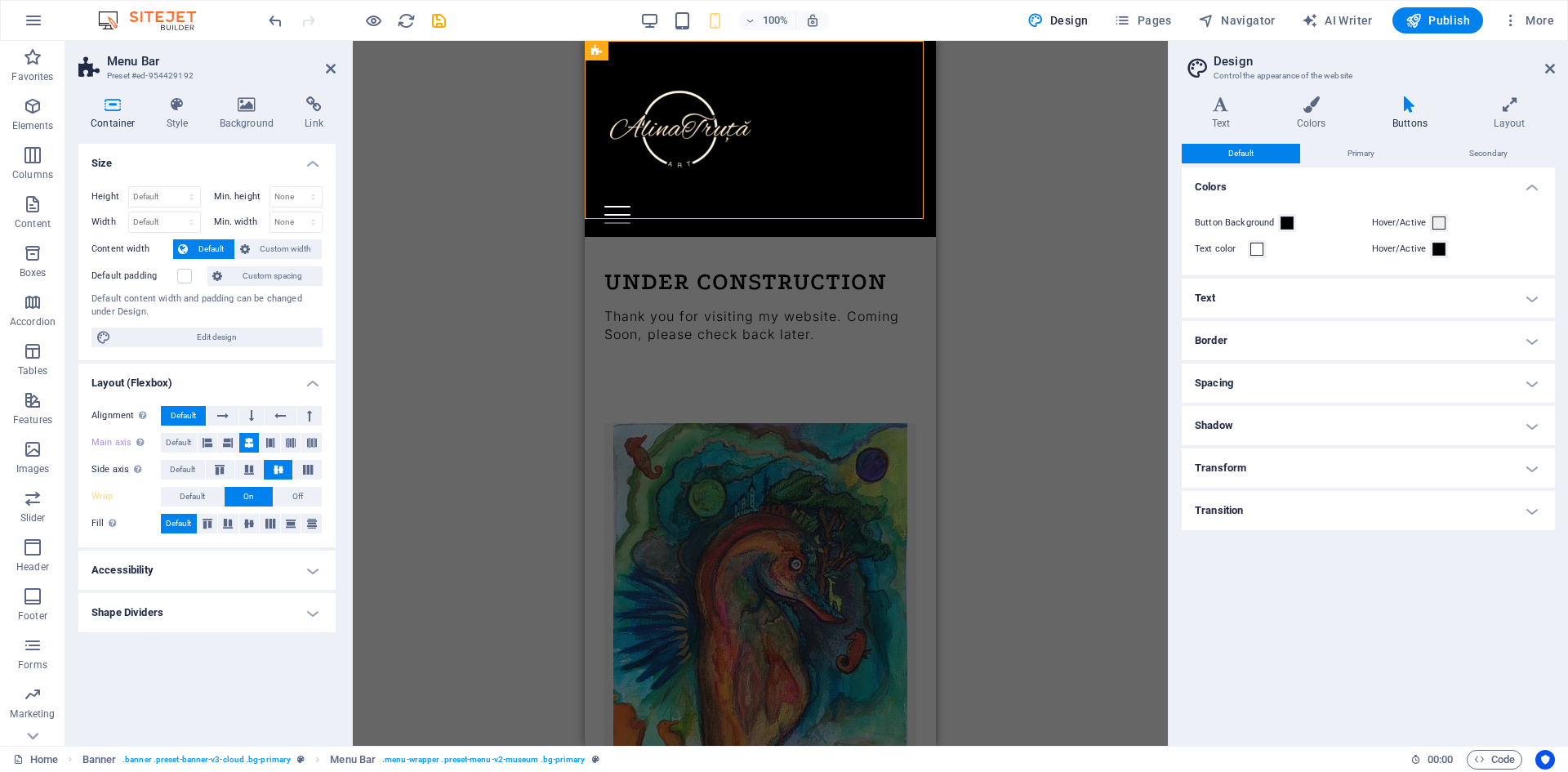
click at [1299, 306] on h4 "Text" at bounding box center [1368, 298] width 373 height 39
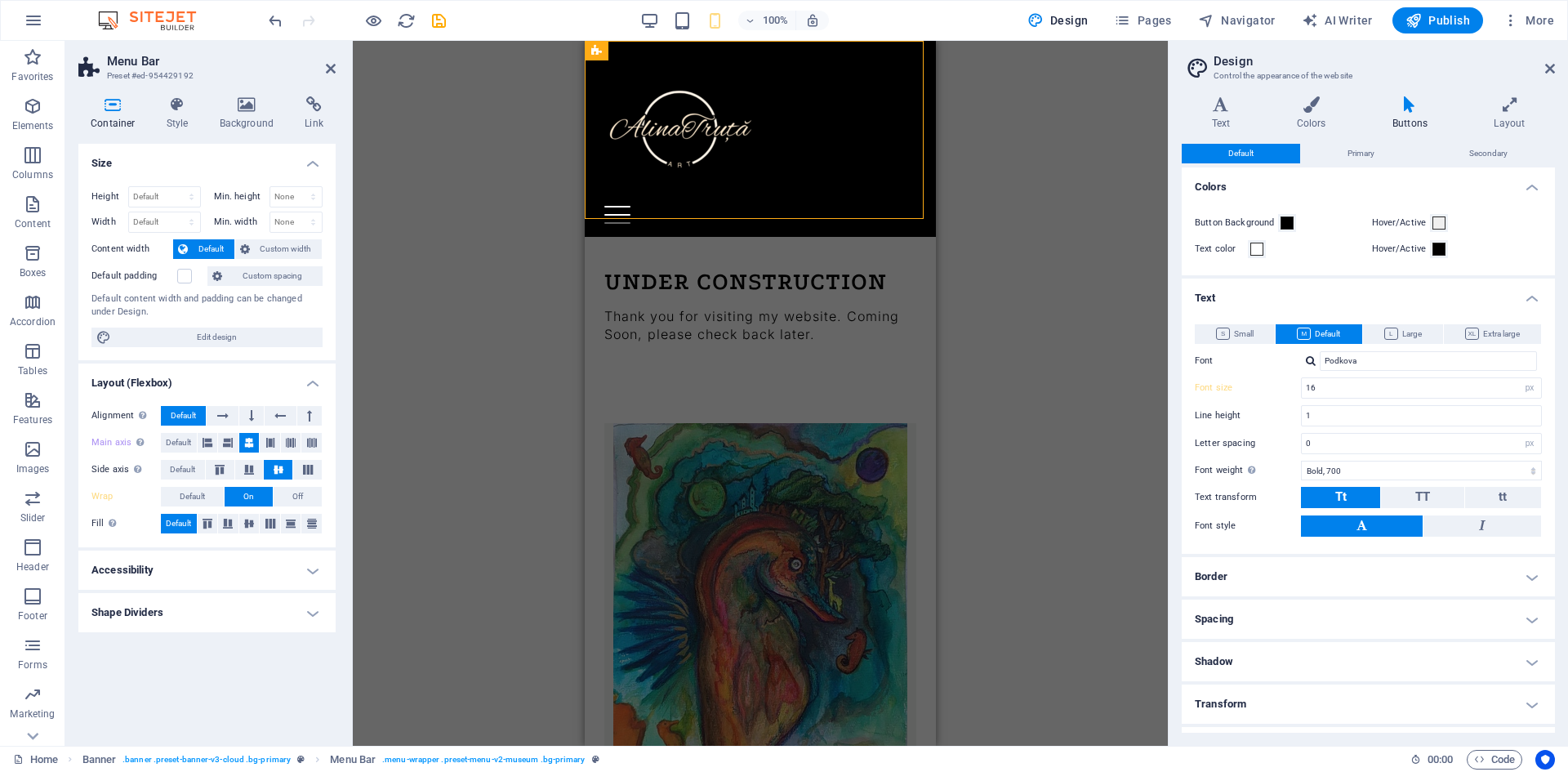
click at [441, 32] on div at bounding box center [357, 20] width 183 height 26
click at [437, 25] on icon "save" at bounding box center [439, 20] width 19 height 19
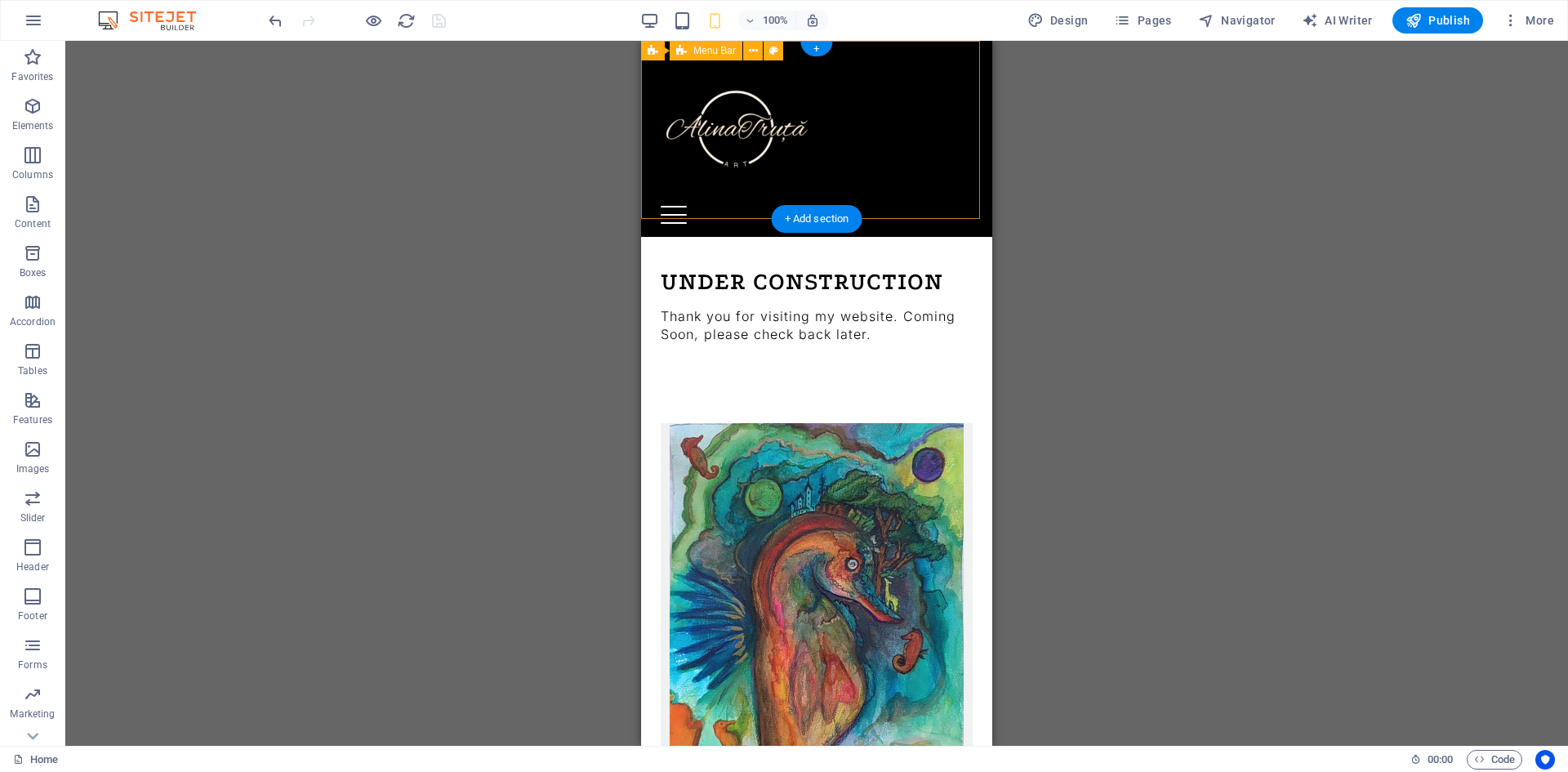
click at [870, 163] on div "Menu About Processes Traditional Drawing & Painting Processes Contact" at bounding box center [816, 139] width 351 height 196
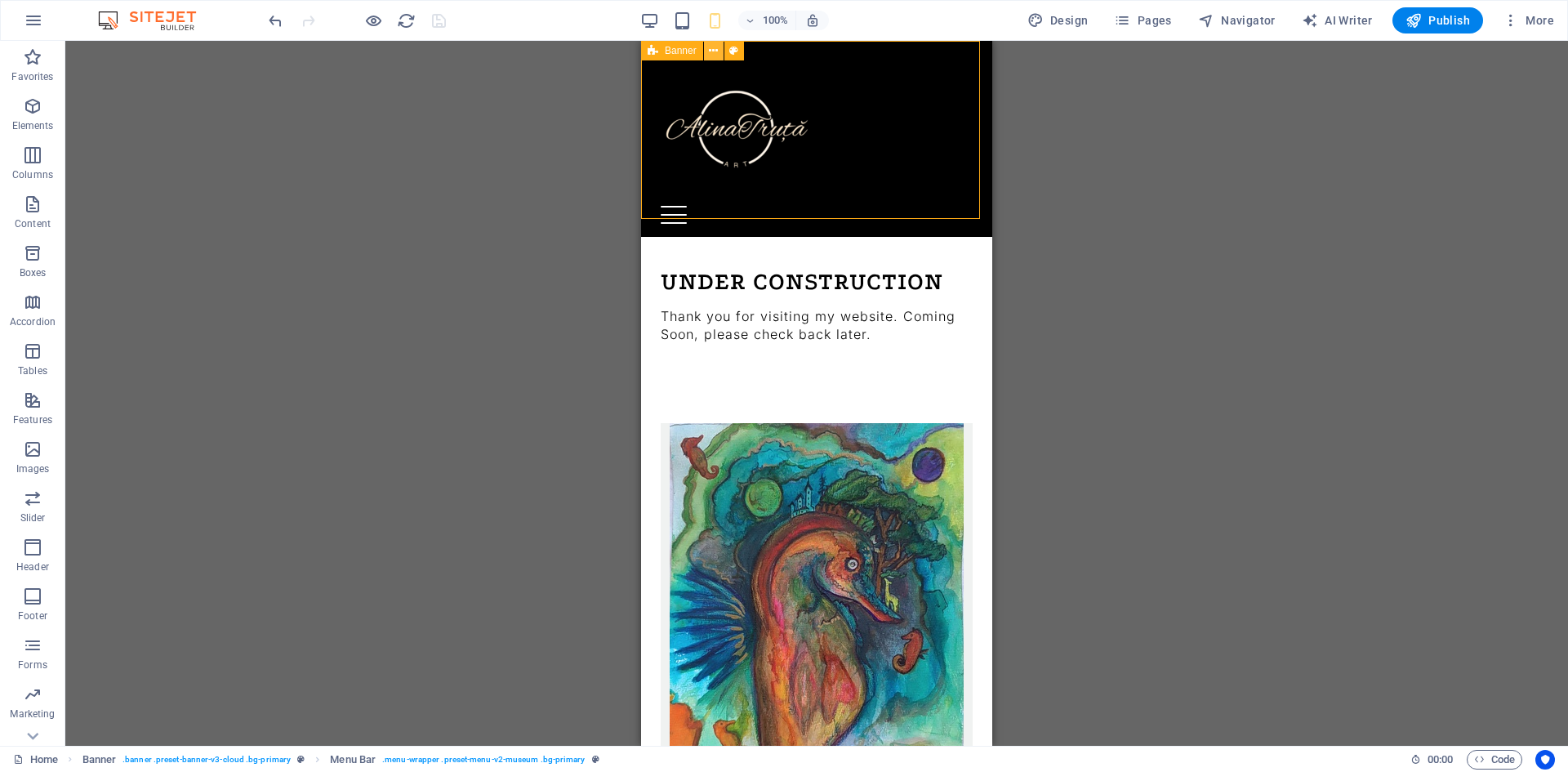
click at [718, 49] on icon at bounding box center [713, 51] width 9 height 17
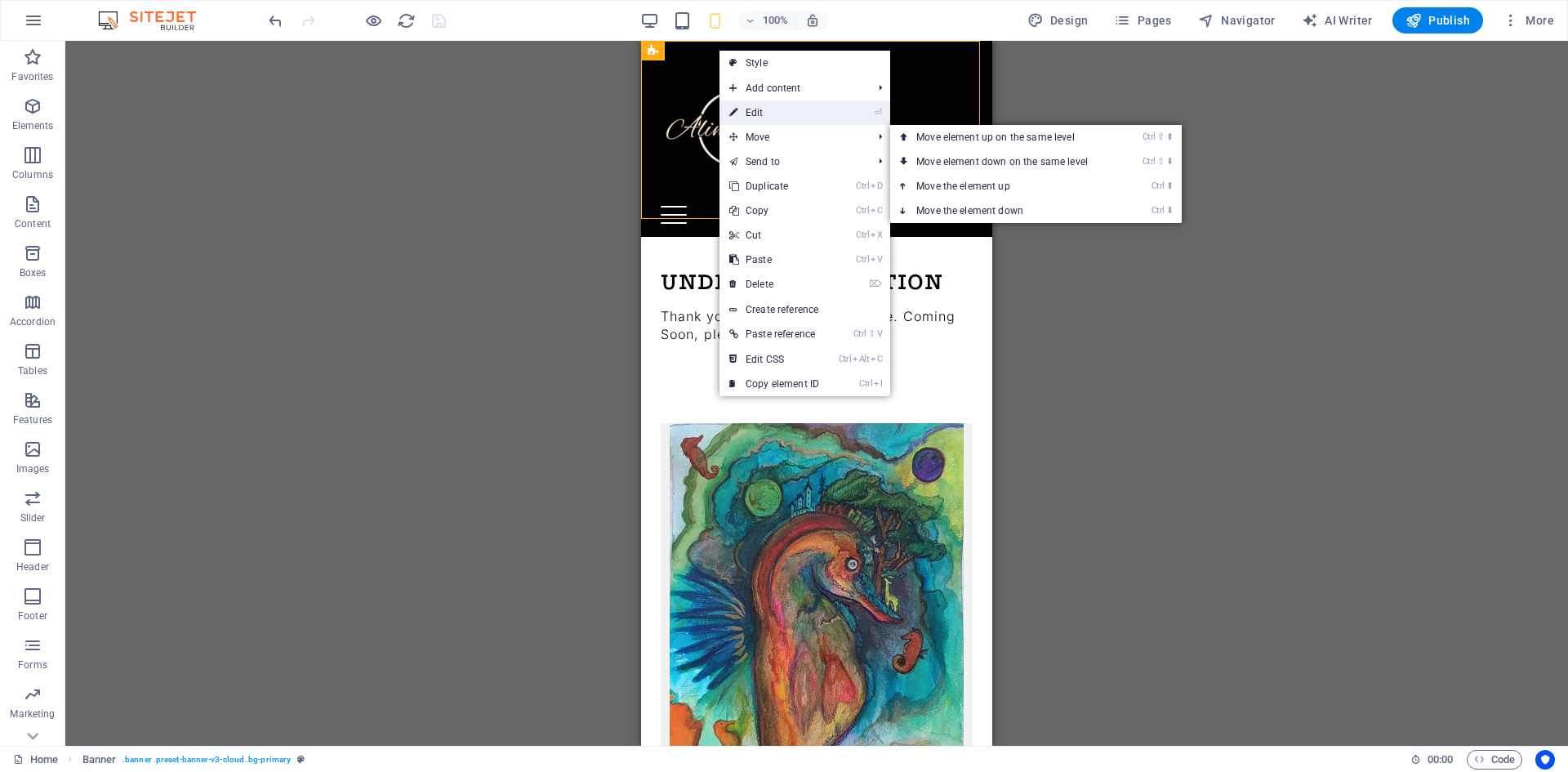
click at [785, 108] on link "⏎ Edit" at bounding box center [774, 112] width 110 height 25
select select "vh"
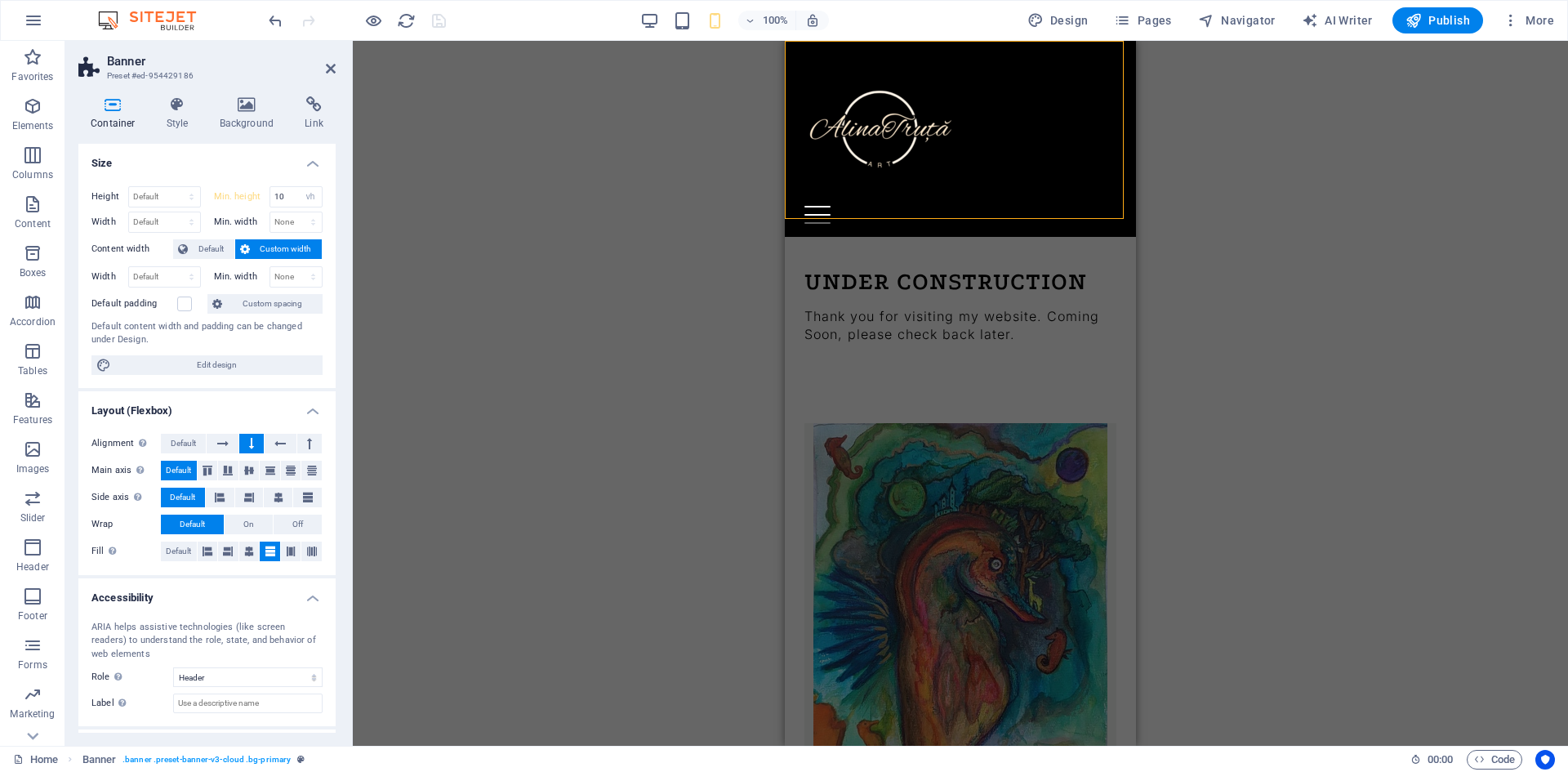
scroll to position [71, 0]
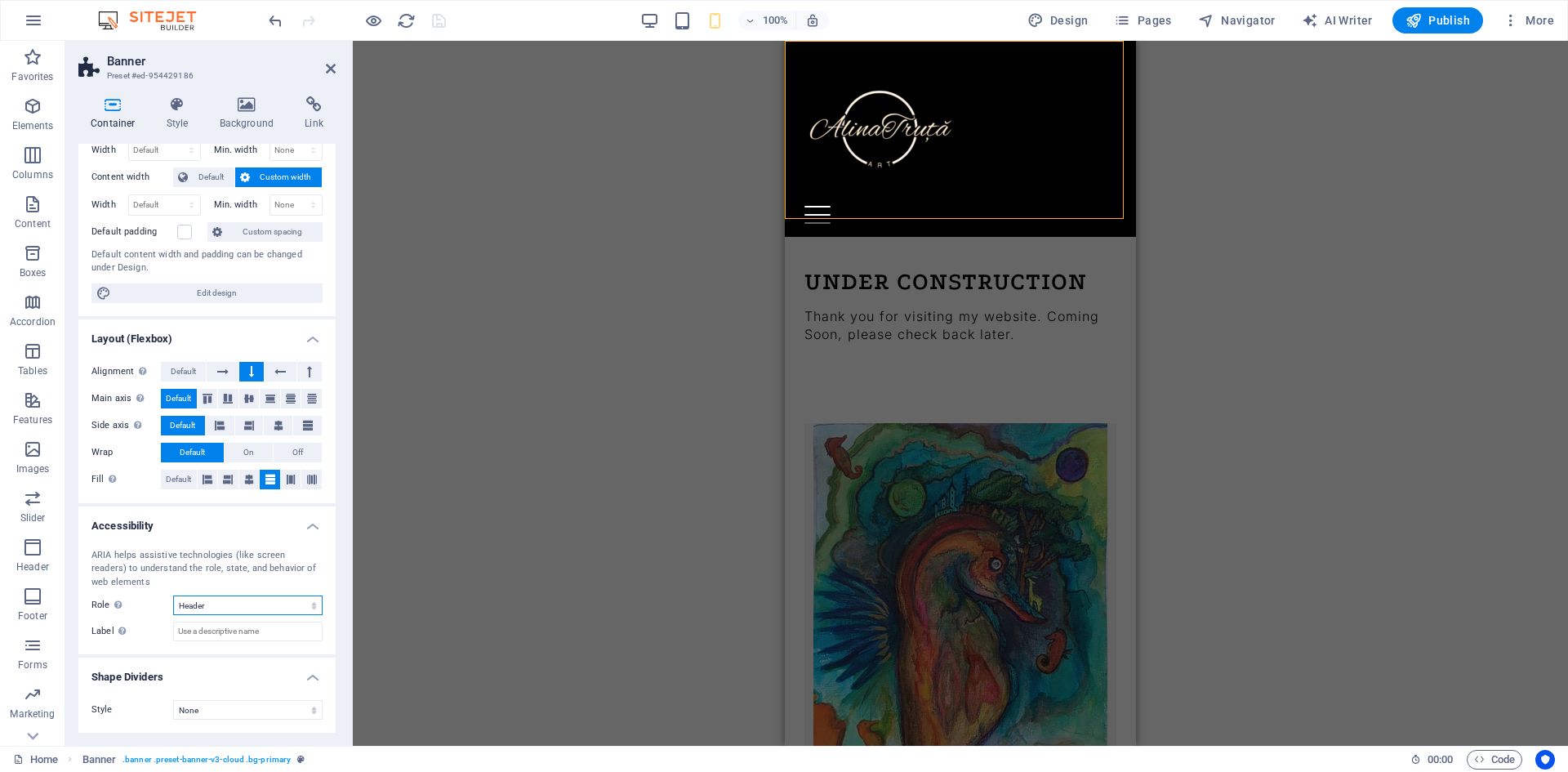
click at [226, 602] on select "None Alert Article Banner Comment Complementary Dialog Footer Header Marquee Pr…" at bounding box center [248, 604] width 150 height 20
select select "banner"
click at [173, 595] on select "None Alert Article Banner Comment Complementary Dialog Footer Header Marquee Pr…" at bounding box center [248, 604] width 150 height 20
click at [685, 307] on div "Drag here to replace the existing content. Press “Ctrl” if you want to create a…" at bounding box center [959, 393] width 1215 height 705
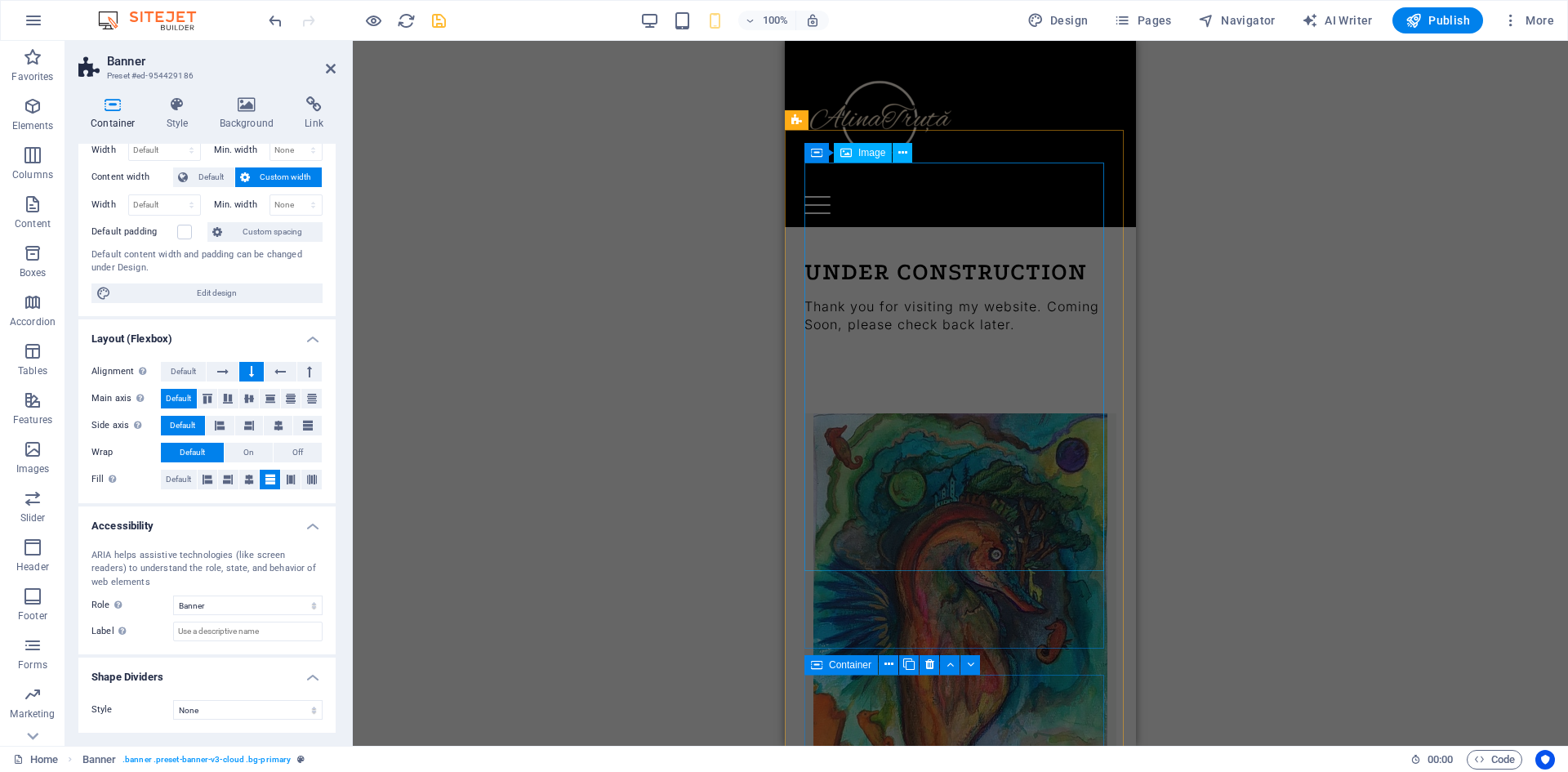
scroll to position [0, 0]
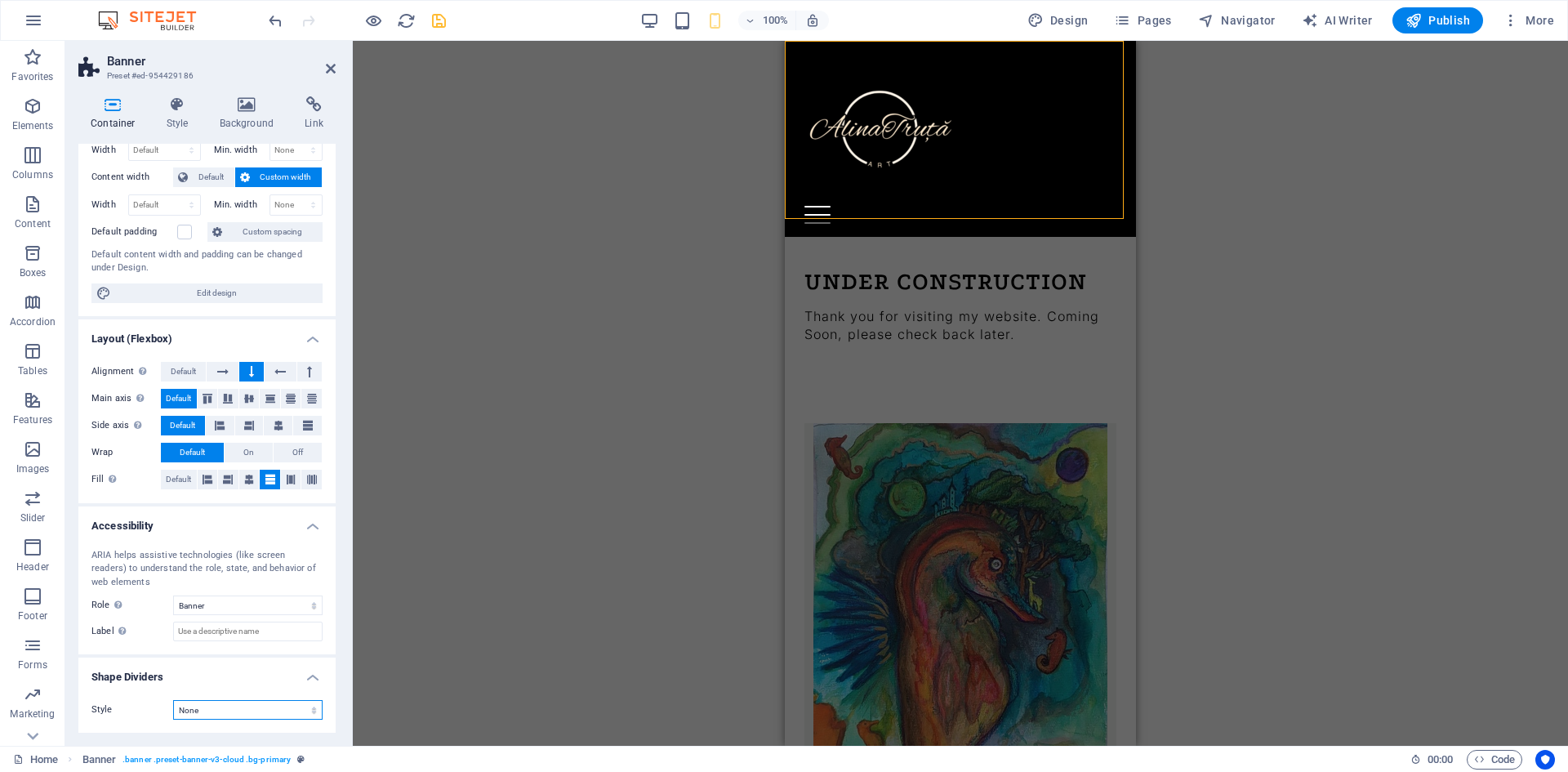
click at [258, 702] on select "None Triangle Square Diagonal Polygon 1 Polygon 2 Zigzag Multiple Zigzags Waves…" at bounding box center [248, 709] width 150 height 20
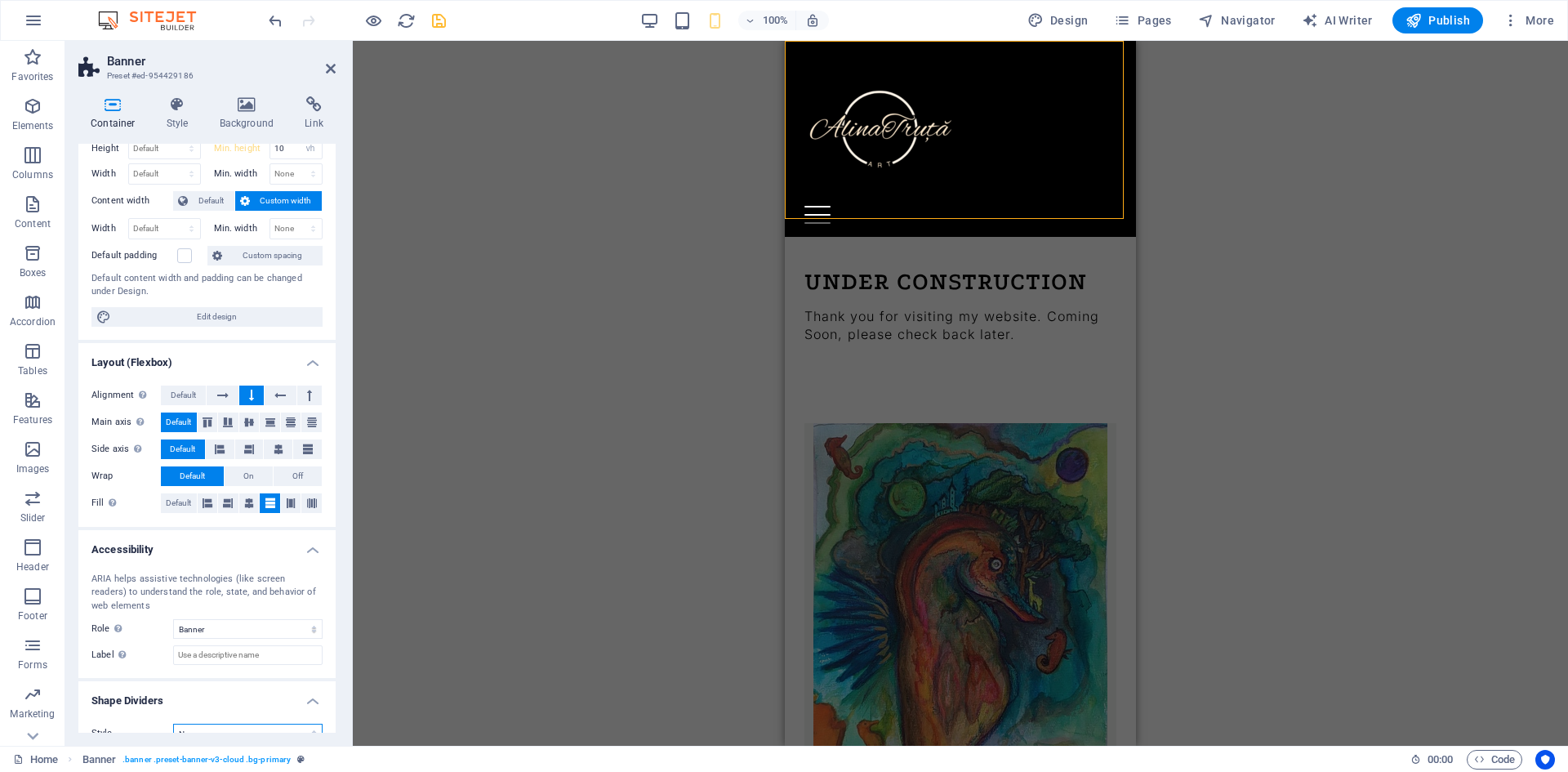
scroll to position [71, 0]
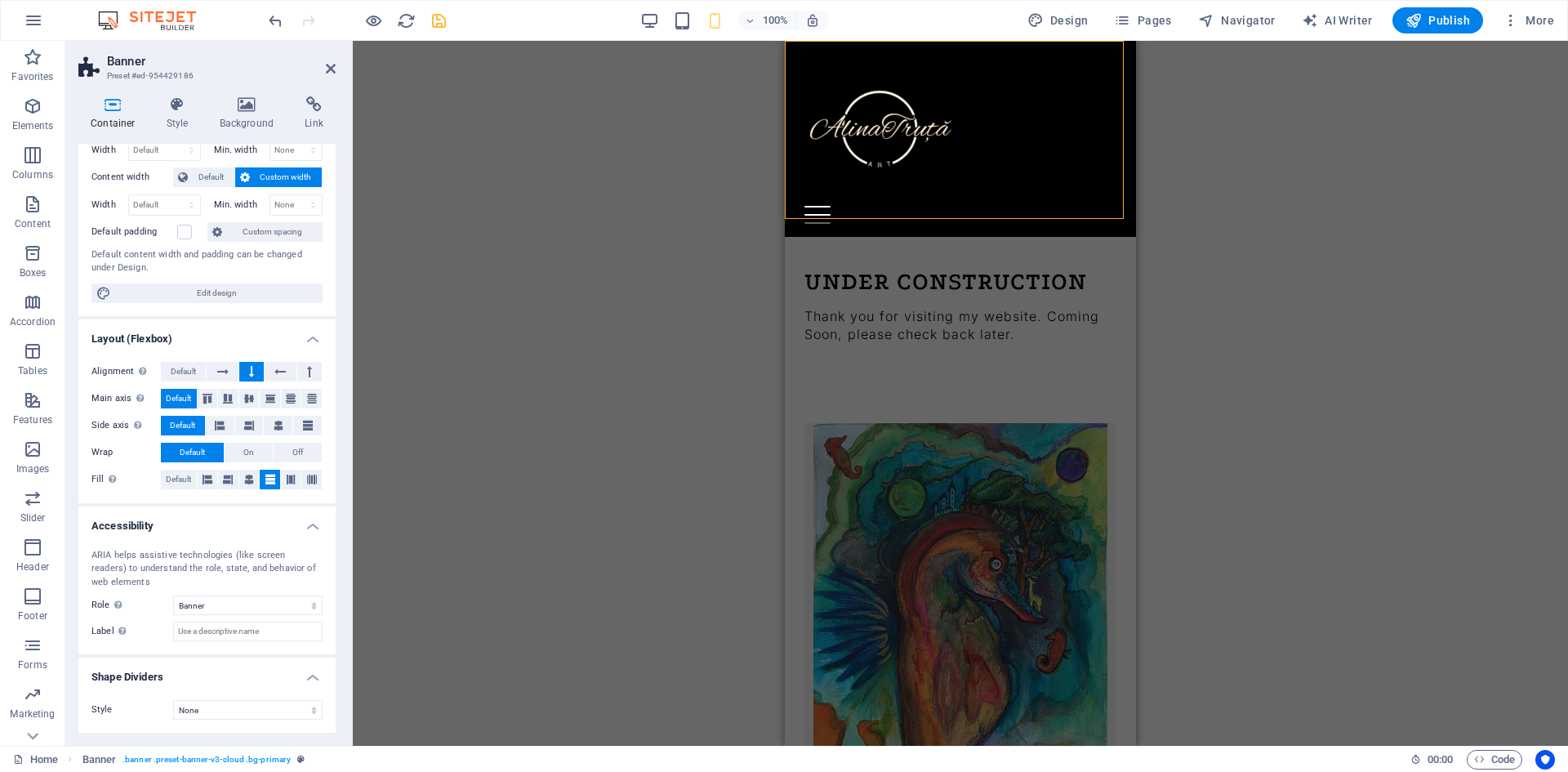
click at [523, 191] on div "Drag here to replace the existing content. Press “Ctrl” if you want to create a…" at bounding box center [959, 393] width 1215 height 705
click at [1519, 20] on span "More" at bounding box center [1528, 20] width 51 height 16
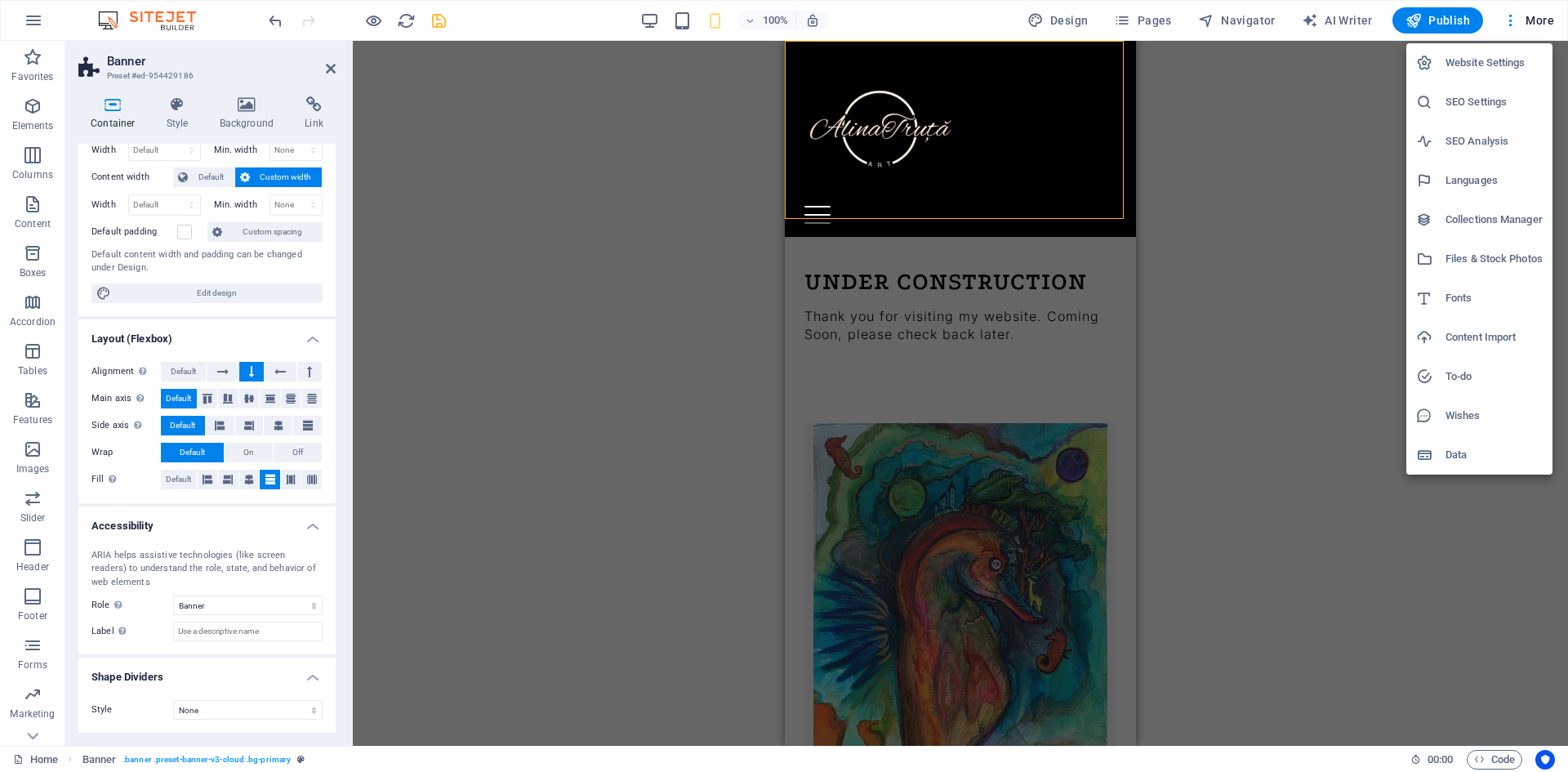
click at [1443, 66] on div at bounding box center [1430, 62] width 30 height 16
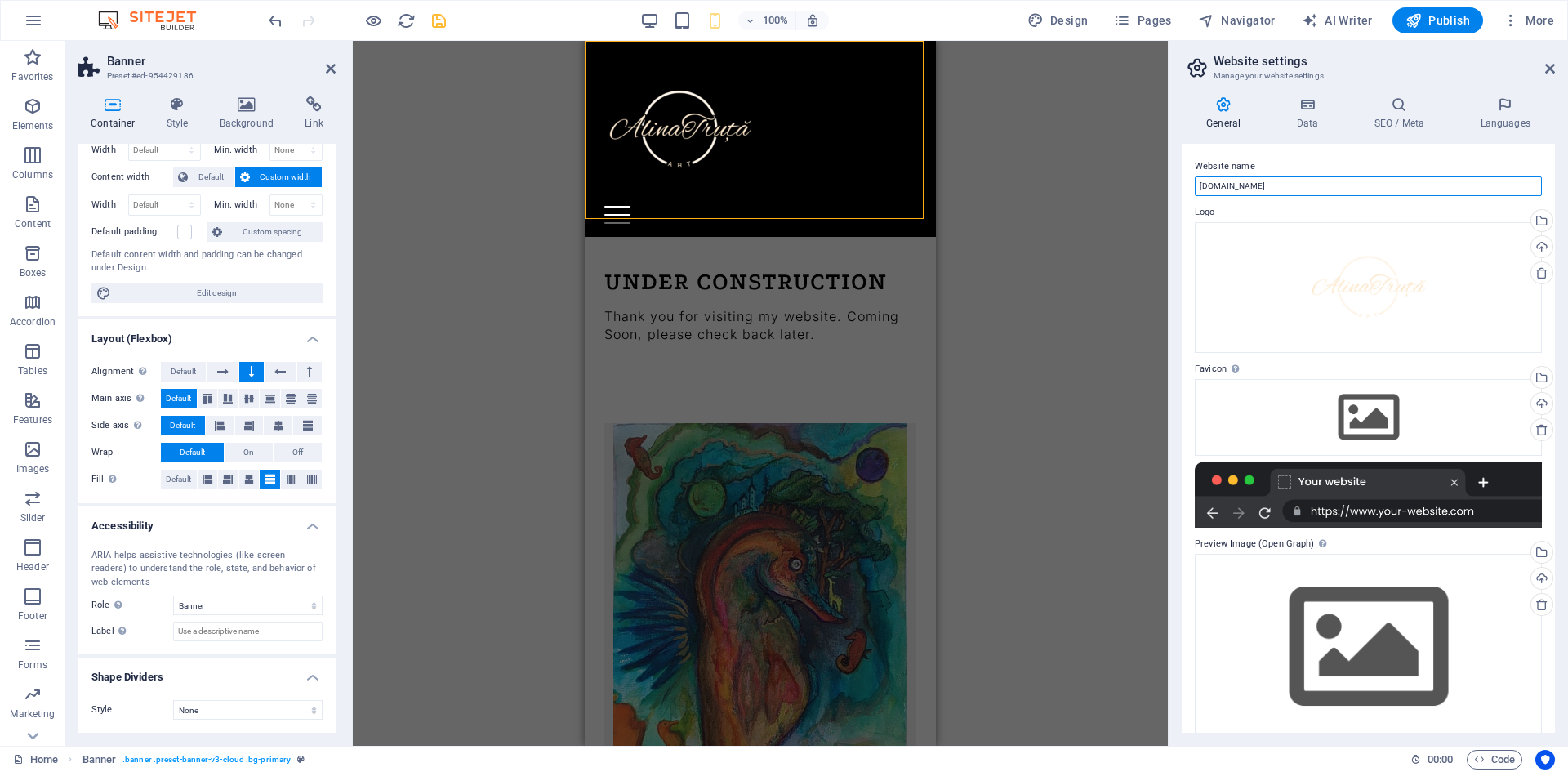
click at [1308, 178] on input "[DOMAIN_NAME]" at bounding box center [1368, 186] width 347 height 20
click at [1308, 107] on icon at bounding box center [1307, 104] width 71 height 16
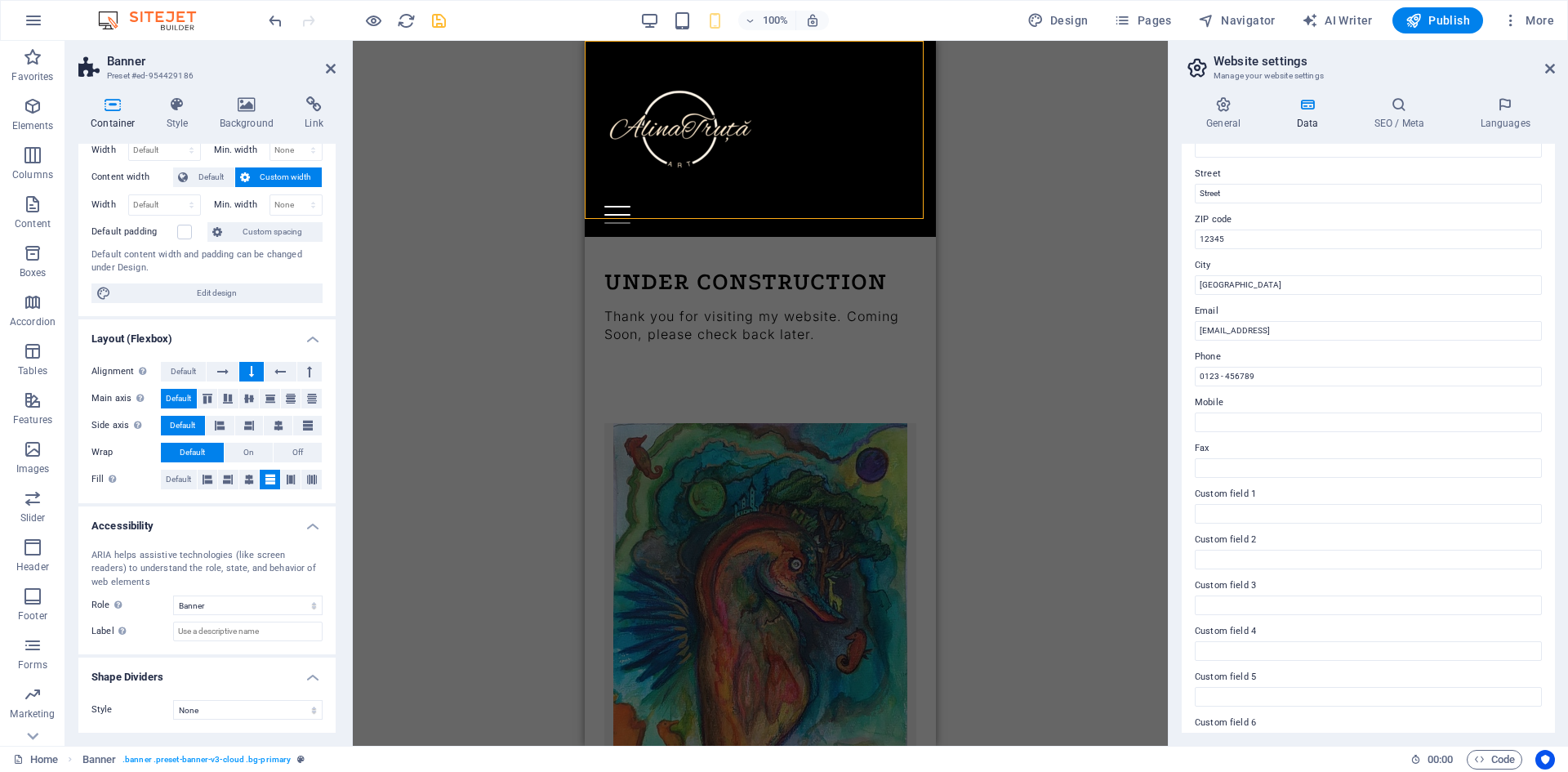
scroll to position [196, 0]
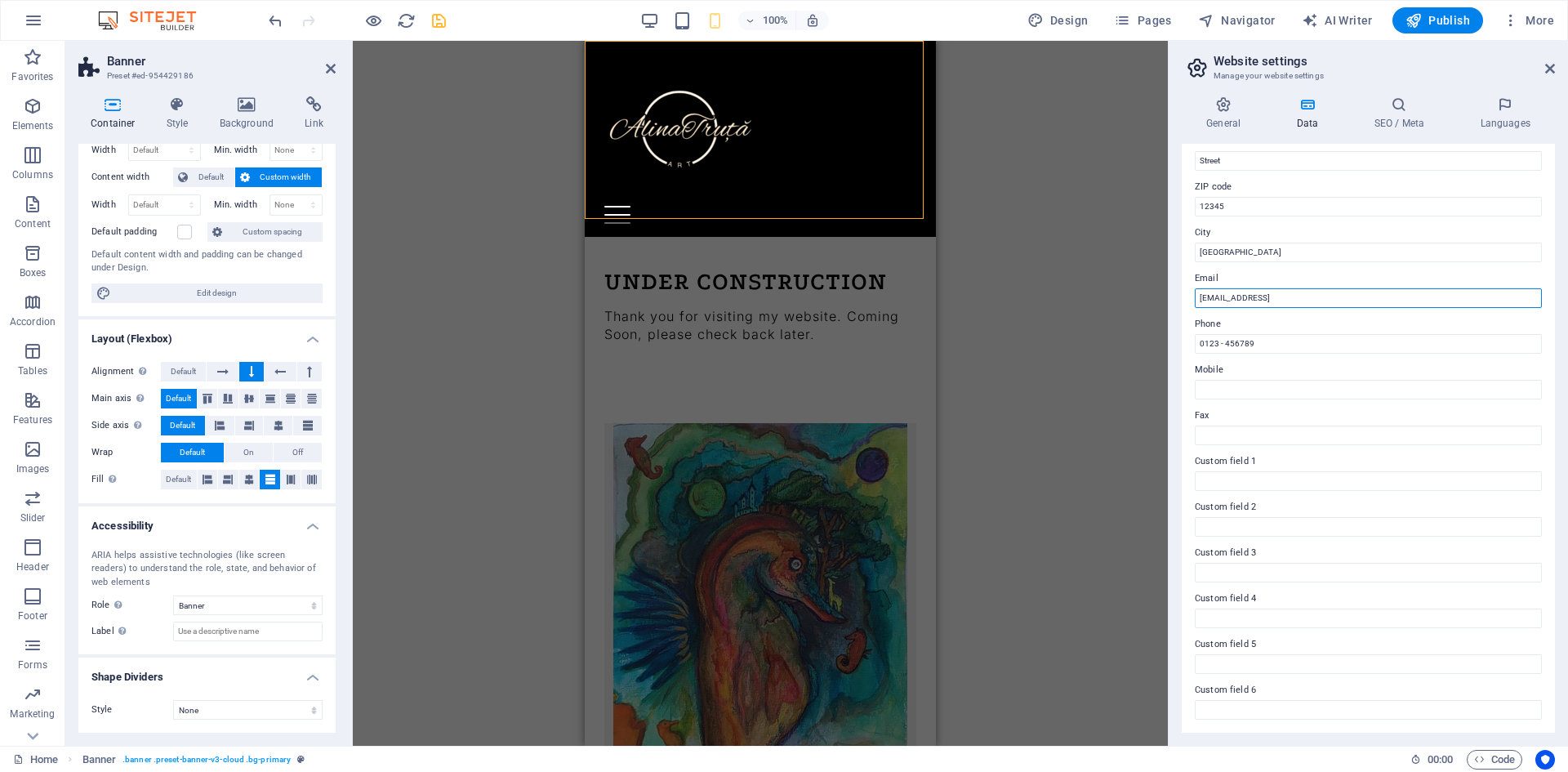
drag, startPoint x: 1393, startPoint y: 303, endPoint x: 1193, endPoint y: 292, distance: 200.3
click at [1193, 292] on div "Contact data for this website. This can be used everywhere on the website and w…" at bounding box center [1368, 438] width 373 height 589
type input "A"
type input "[DOMAIN_NAME][at][DOMAIN_NAME]"
drag, startPoint x: 1274, startPoint y: 344, endPoint x: 1155, endPoint y: 354, distance: 119.4
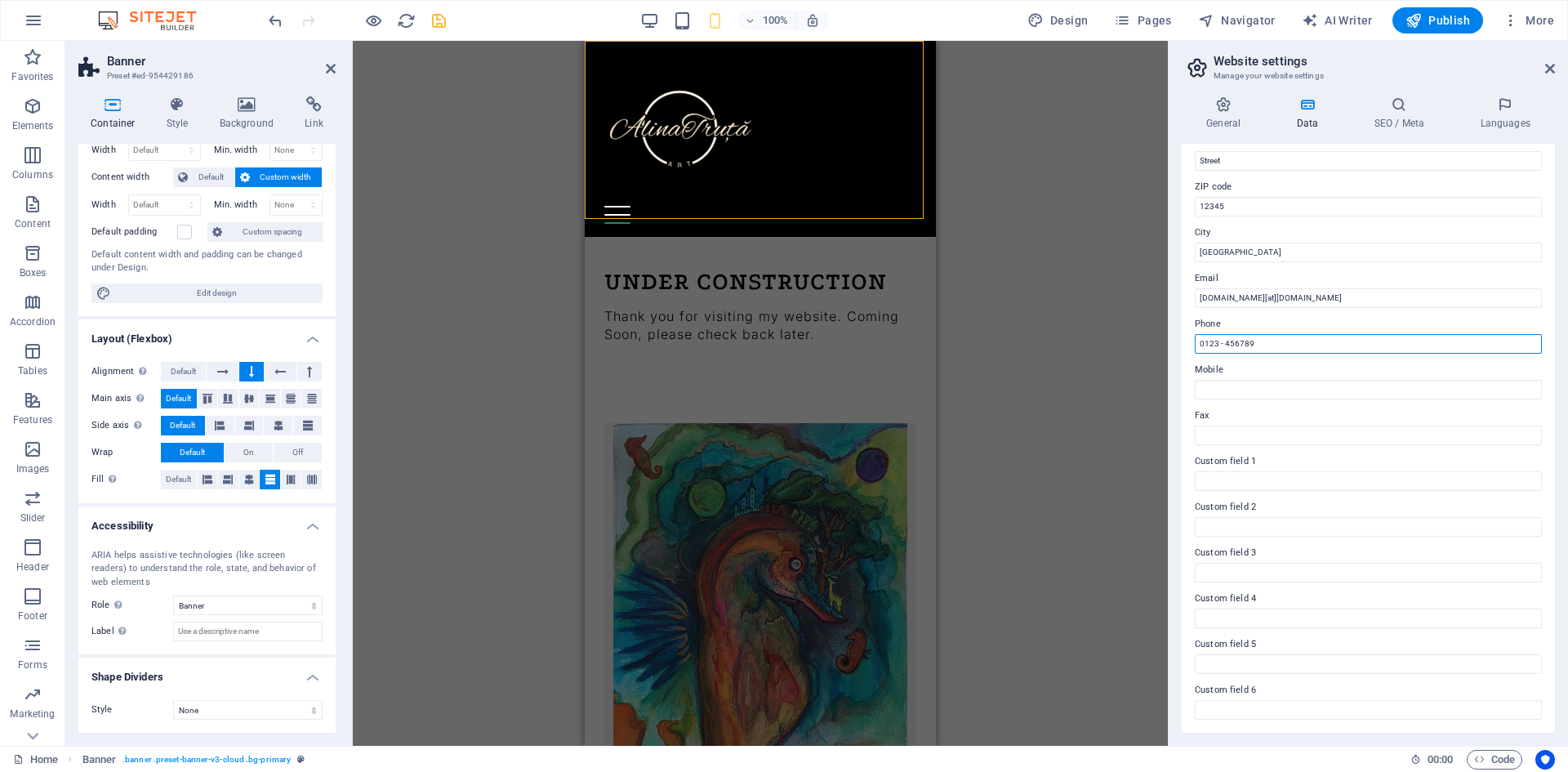
click at [1155, 354] on div "Home Favorites Elements Columns Content Boxes Accordion Tables Features Images …" at bounding box center [784, 393] width 1568 height 705
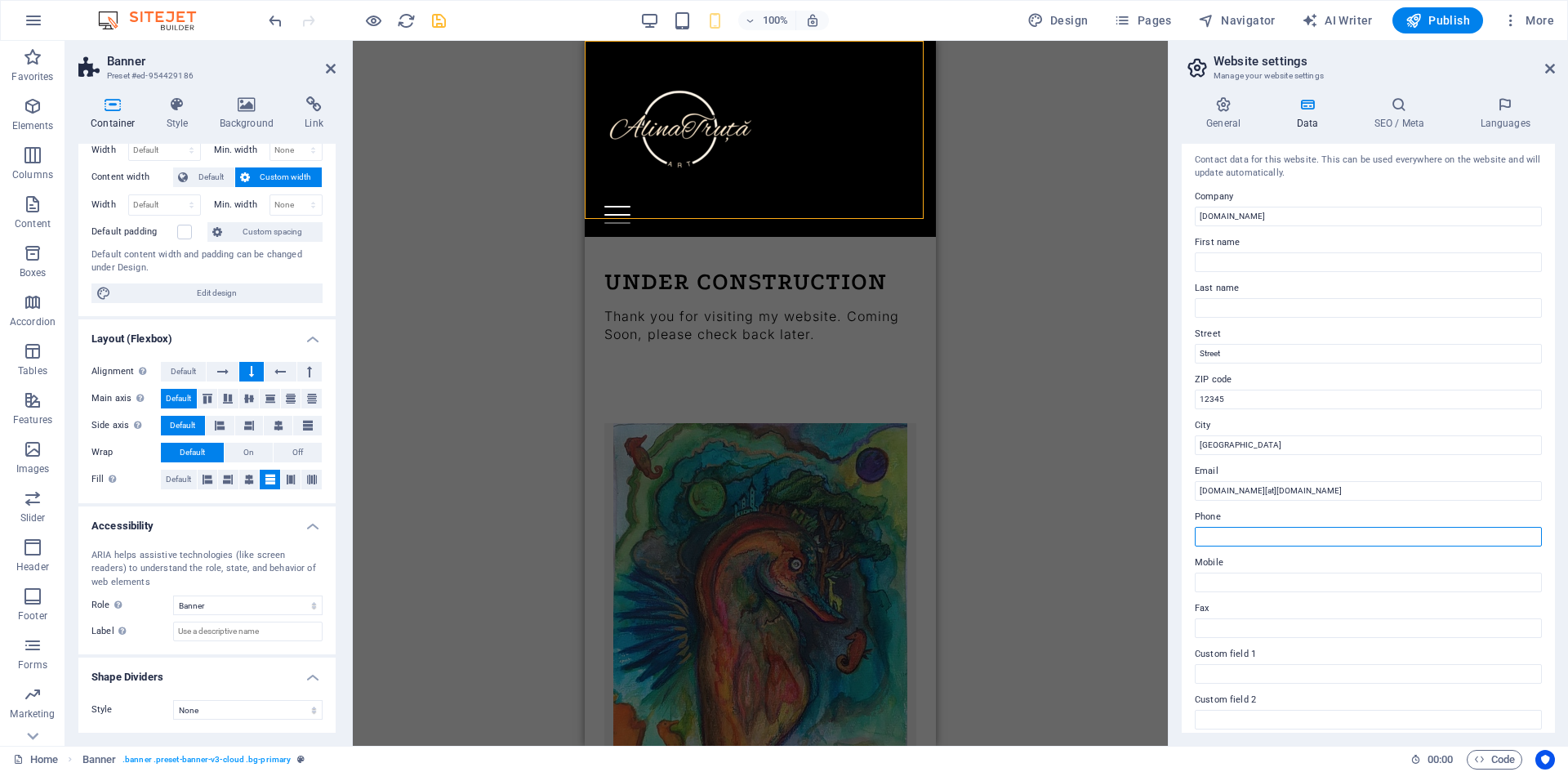
scroll to position [0, 0]
click at [1390, 119] on h4 "SEO / Meta" at bounding box center [1402, 113] width 106 height 34
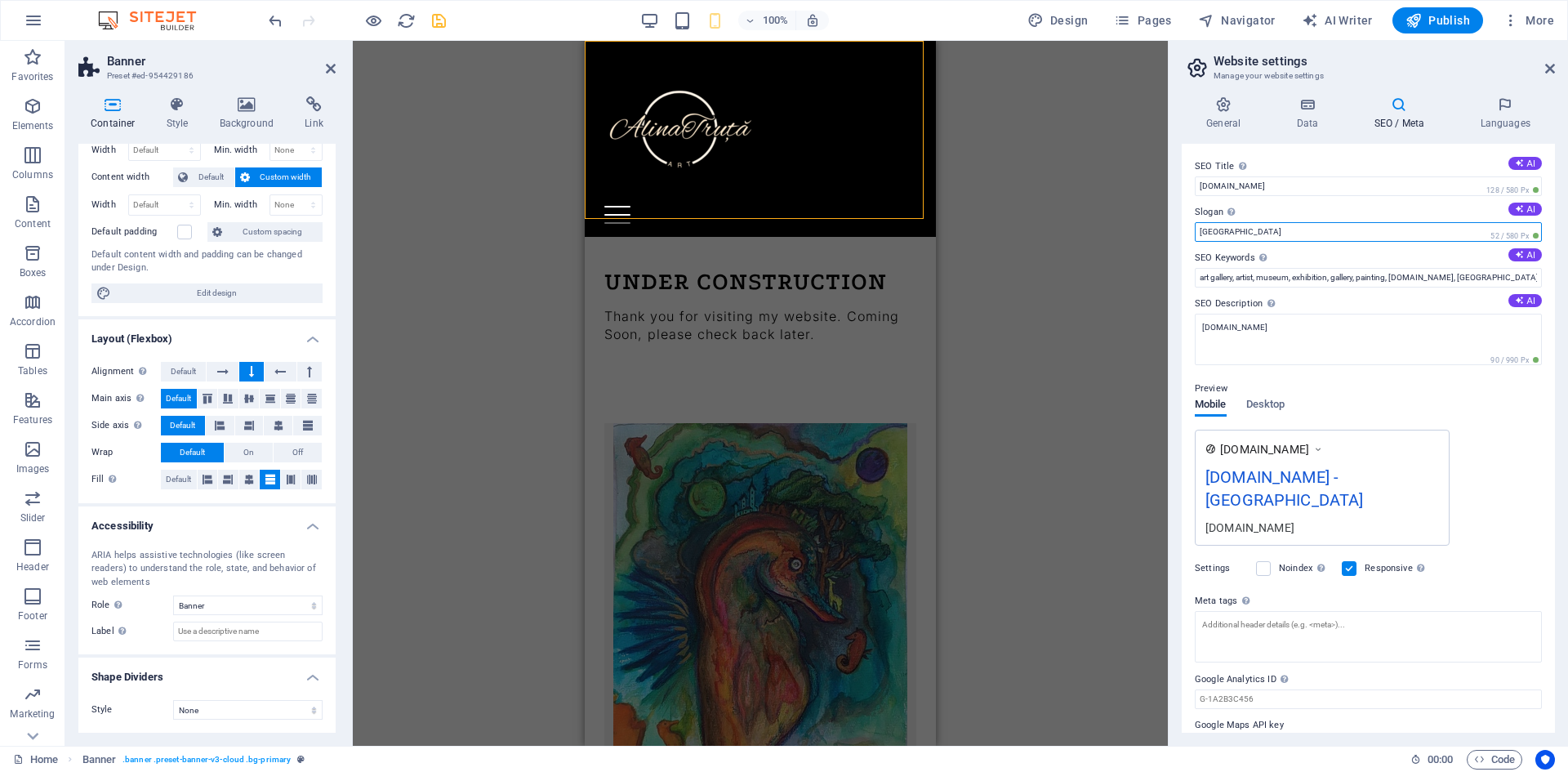
drag, startPoint x: 1258, startPoint y: 237, endPoint x: 1153, endPoint y: 236, distance: 105.0
click at [1153, 236] on div "Home Favorites Elements Columns Content Boxes Accordion Tables Features Images …" at bounding box center [784, 393] width 1568 height 705
type input "Keep hope alive"
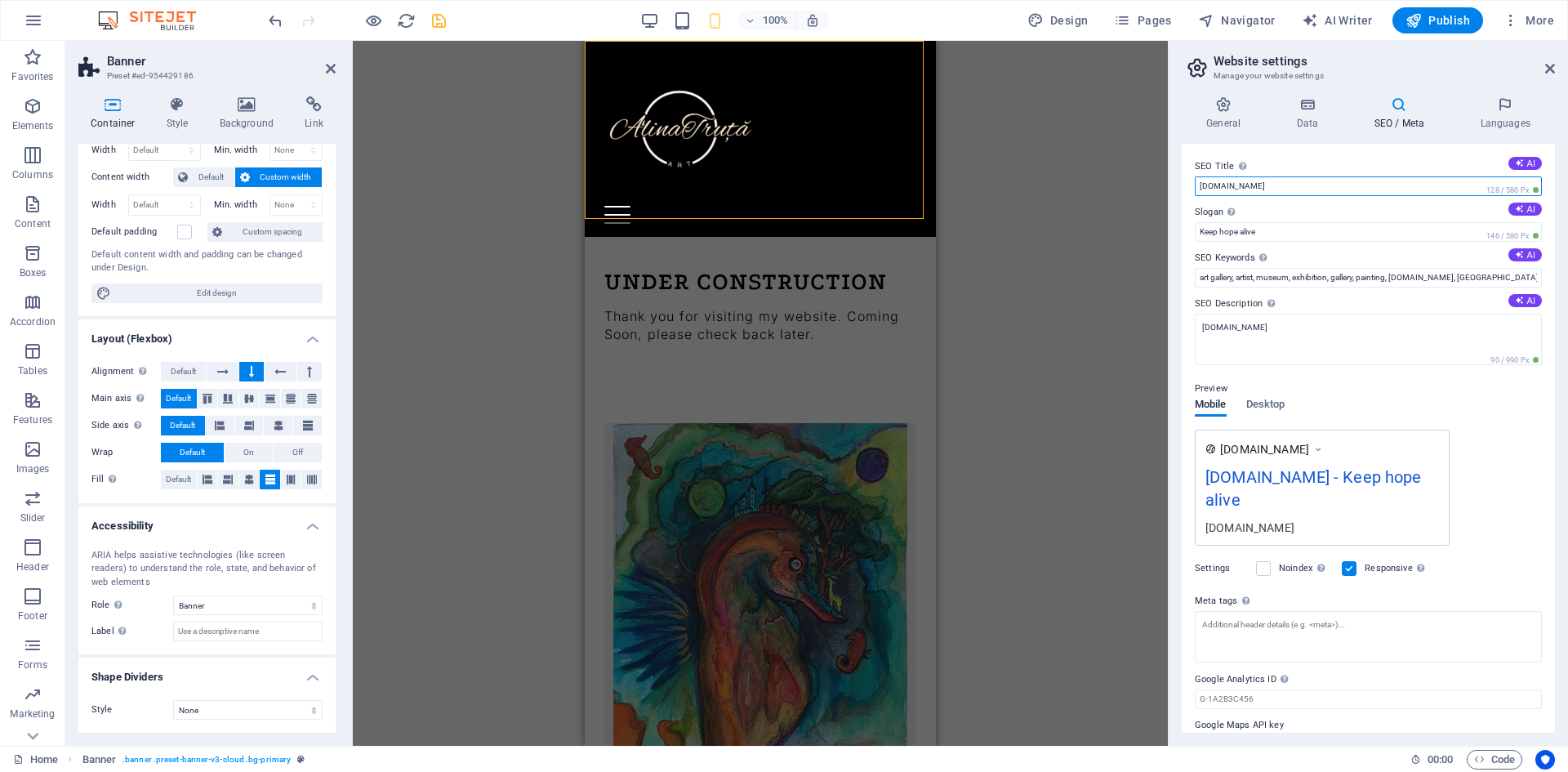
drag, startPoint x: 1344, startPoint y: 190, endPoint x: 1193, endPoint y: 185, distance: 151.1
click at [1193, 185] on div "SEO Title The title of your website - make it something that stands out in sear…" at bounding box center [1368, 438] width 373 height 589
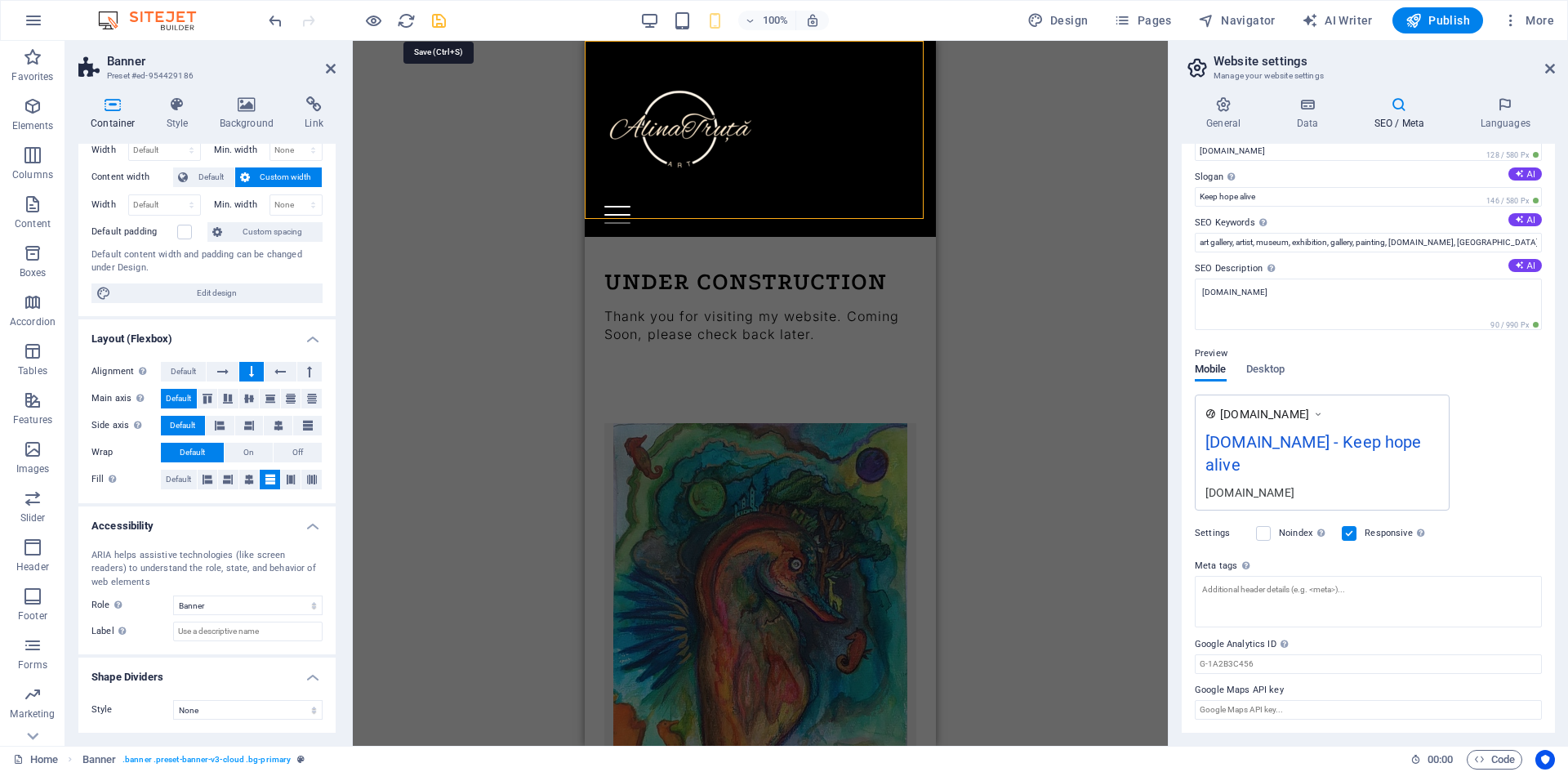
click at [439, 27] on icon "save" at bounding box center [439, 20] width 19 height 19
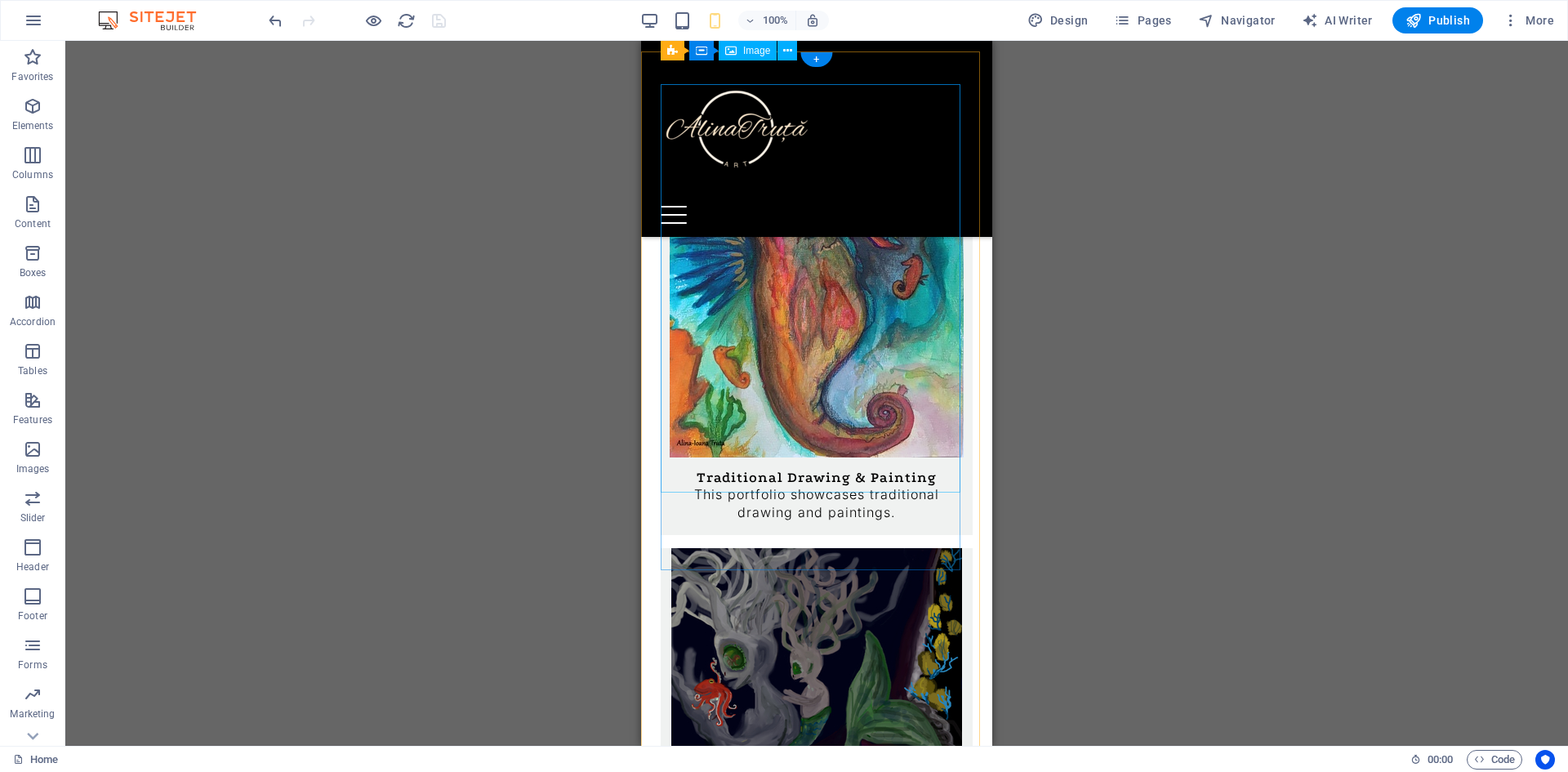
scroll to position [201, 0]
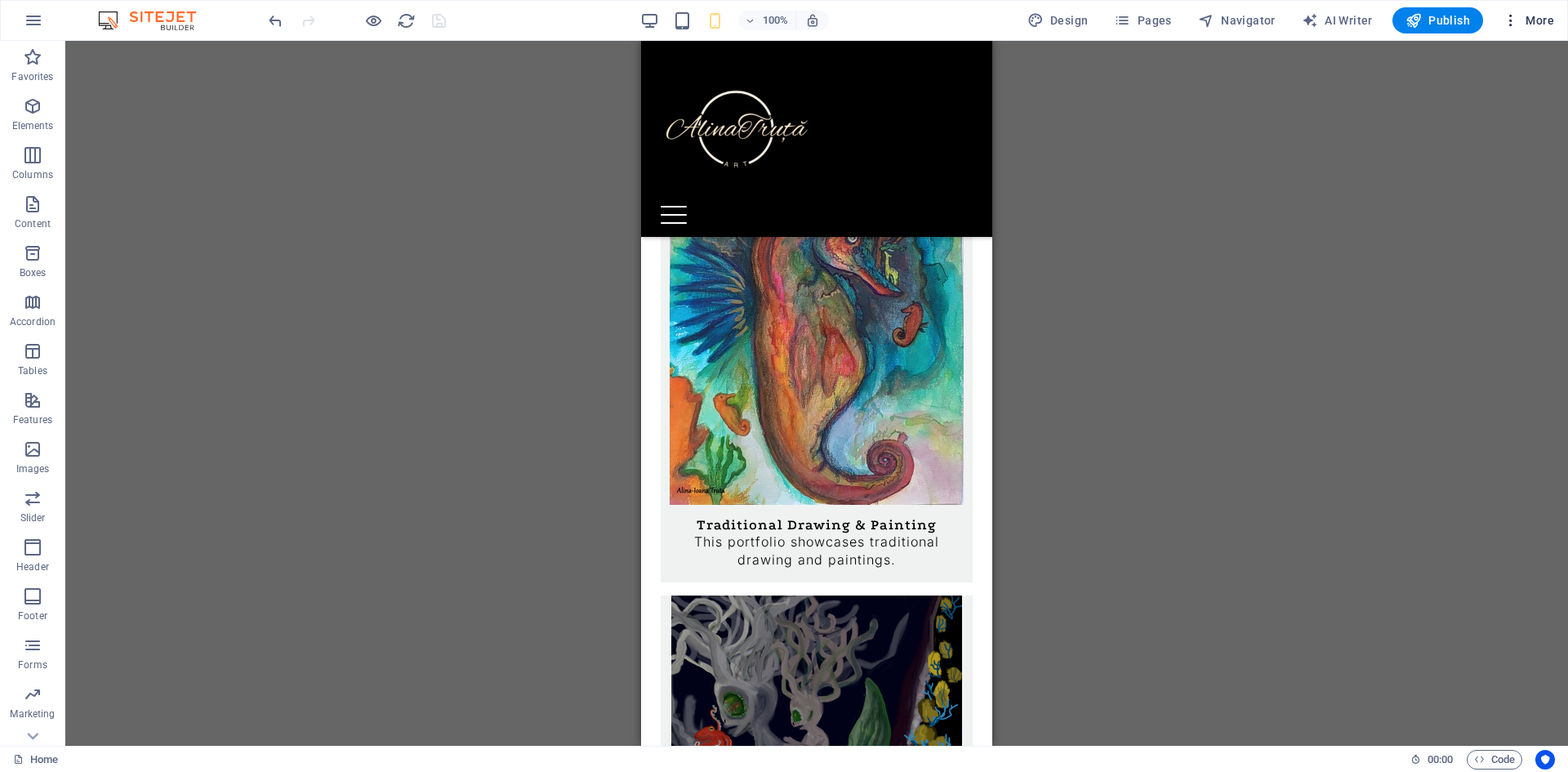
click at [1545, 20] on span "More" at bounding box center [1528, 20] width 51 height 16
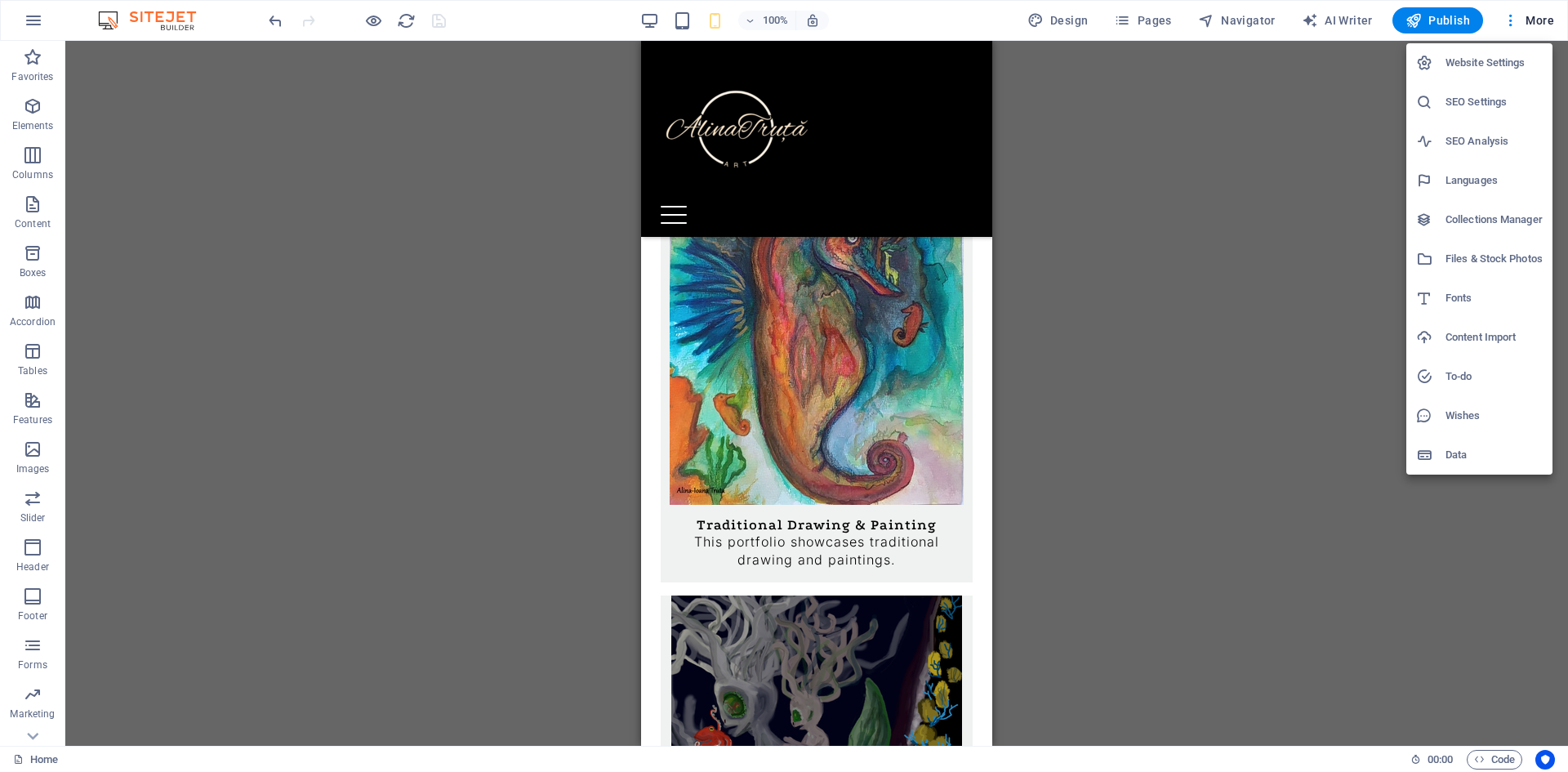
click at [1493, 67] on h6 "Website Settings" at bounding box center [1494, 62] width 97 height 20
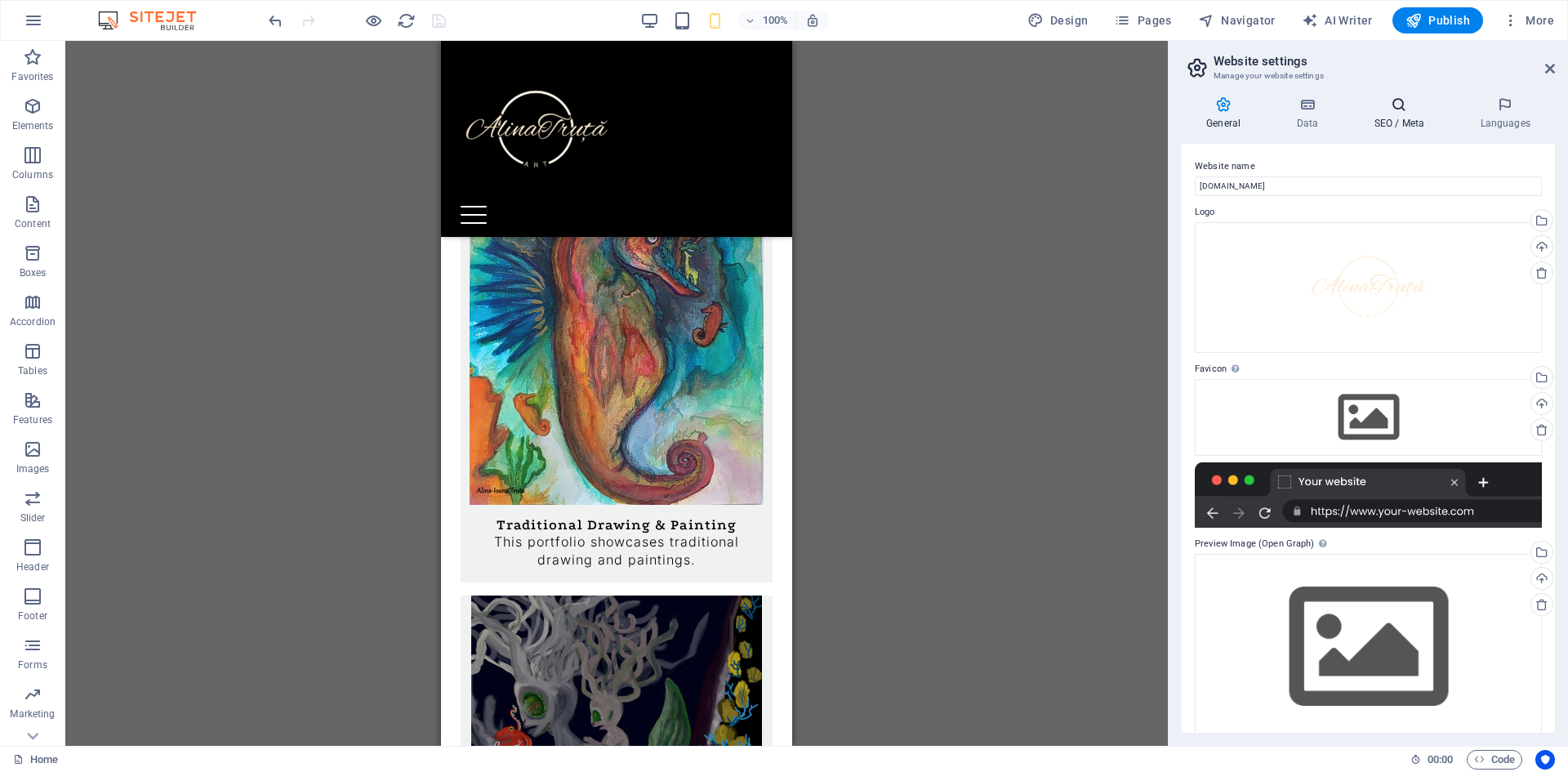
click at [1414, 112] on icon at bounding box center [1399, 104] width 100 height 16
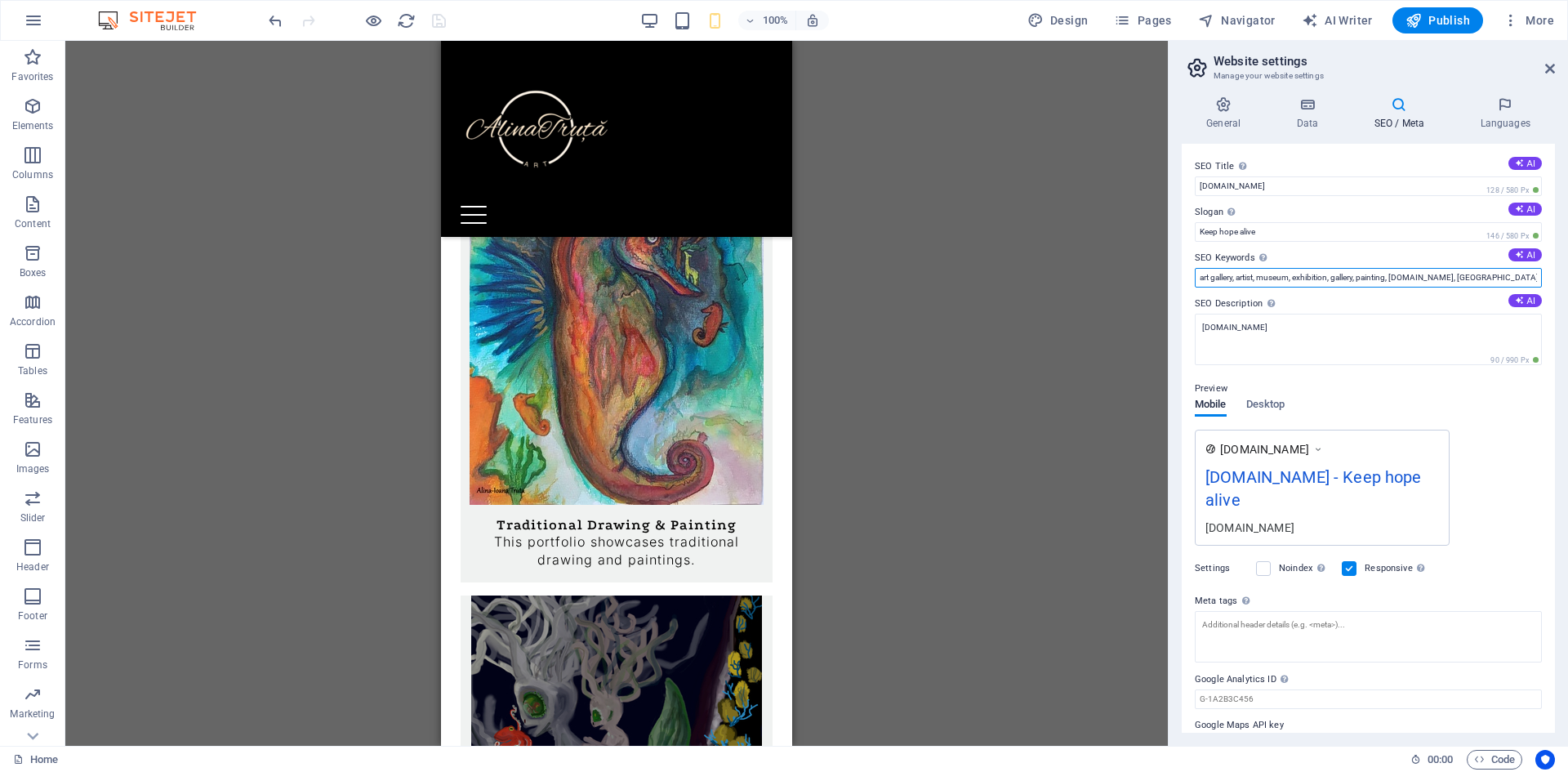
click at [1486, 273] on input "art gallery, artist, museum, exhibition, gallery, painting, [DOMAIN_NAME], [GEO…" at bounding box center [1368, 277] width 347 height 20
drag, startPoint x: 1490, startPoint y: 276, endPoint x: 1453, endPoint y: 260, distance: 40.3
click at [1453, 260] on div "SEO Keywords Comma-separated list of keywords representing your website. AI art…" at bounding box center [1368, 268] width 347 height 39
drag, startPoint x: 1333, startPoint y: 283, endPoint x: 1263, endPoint y: 277, distance: 70.3
click at [1263, 277] on input "art gallery, artist, museum, exhibition, gallery, painting, [DOMAIN_NAME]," at bounding box center [1368, 277] width 347 height 20
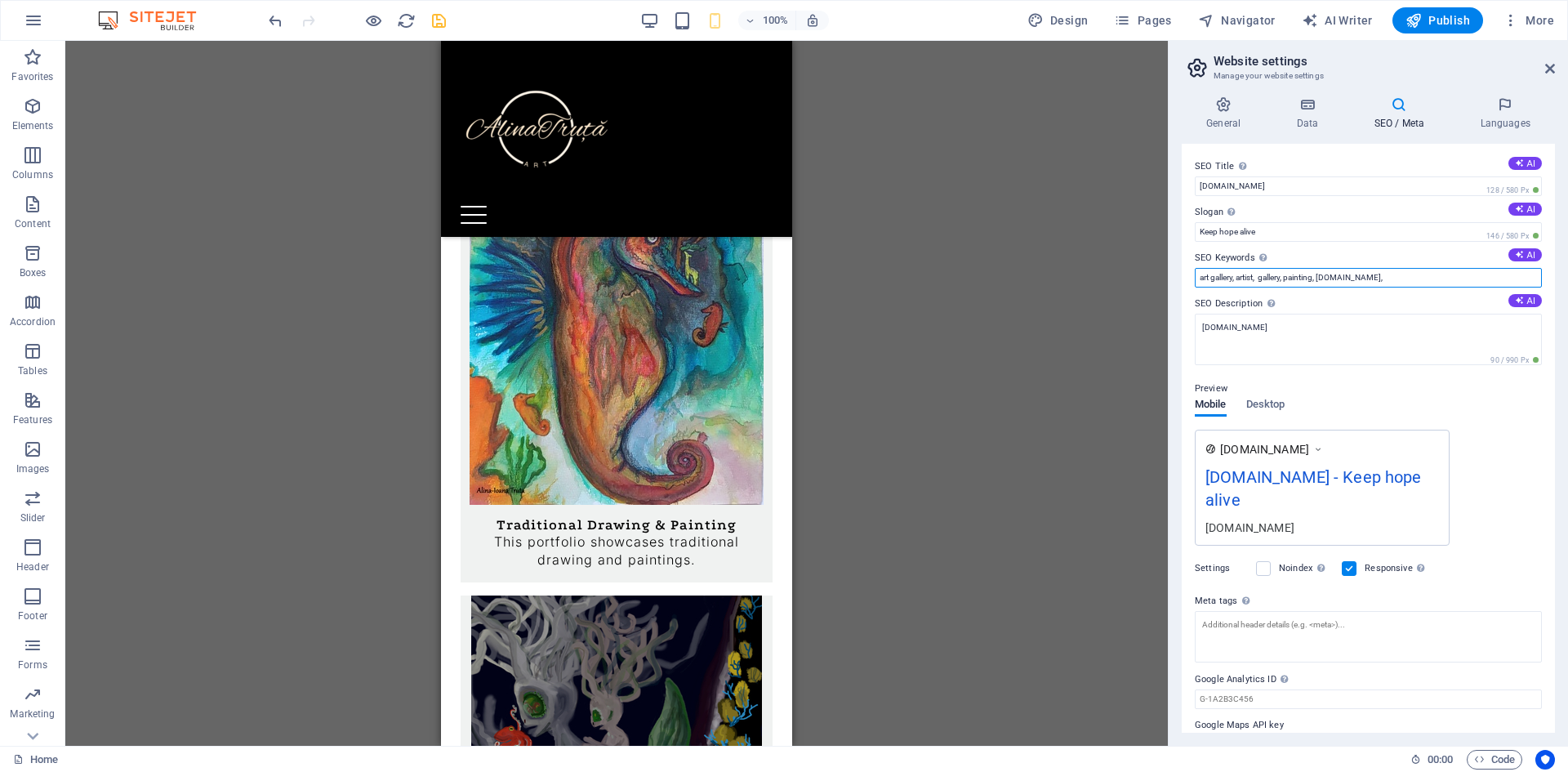
drag, startPoint x: 1238, startPoint y: 272, endPoint x: 1210, endPoint y: 276, distance: 28.3
click at [1210, 276] on input "art gallery, artist, gallery, painting, [DOMAIN_NAME]," at bounding box center [1368, 277] width 347 height 20
click at [1366, 278] on input "art, artist, gallery, painting, [DOMAIN_NAME]," at bounding box center [1368, 277] width 347 height 20
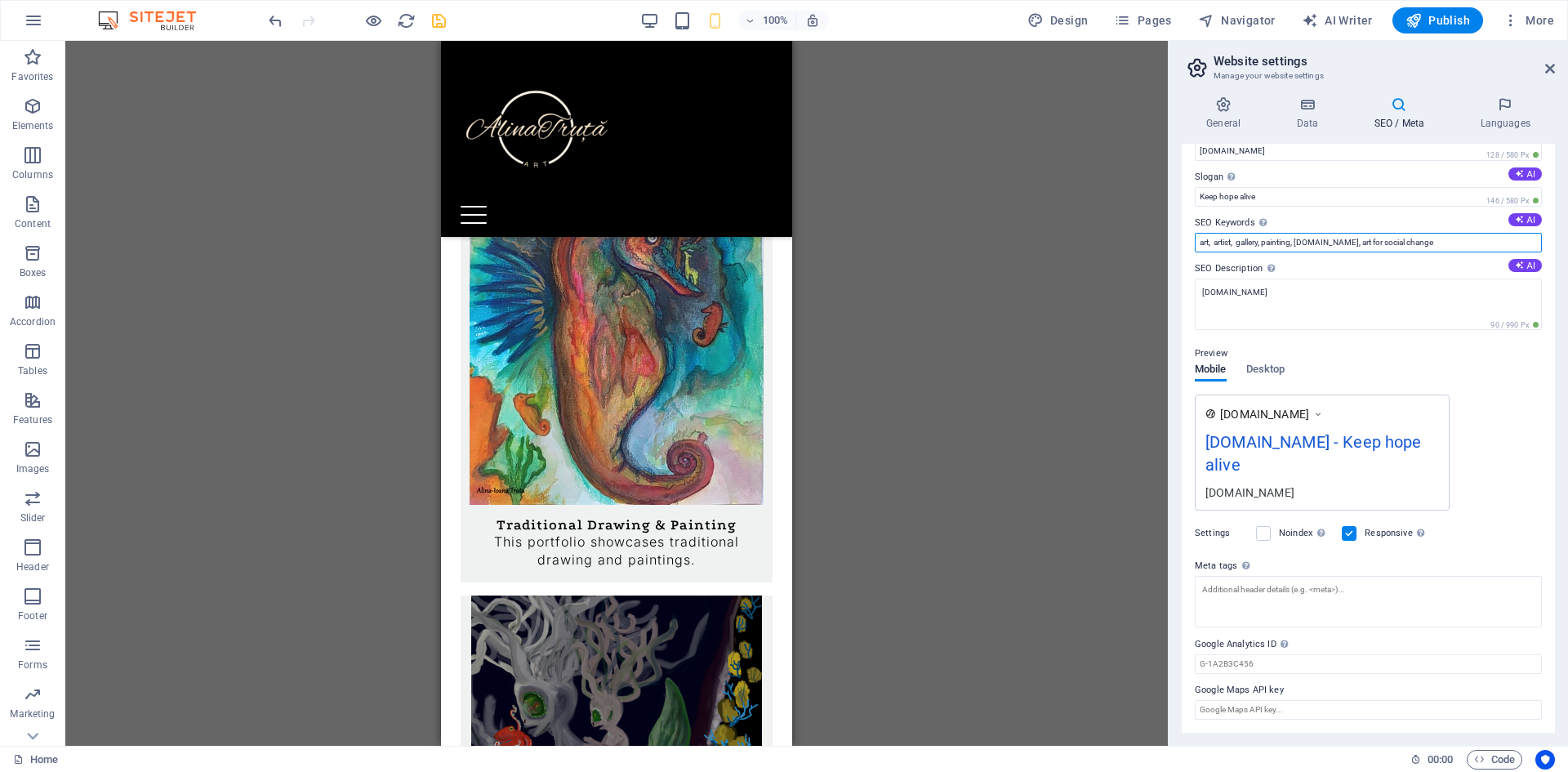
scroll to position [0, 0]
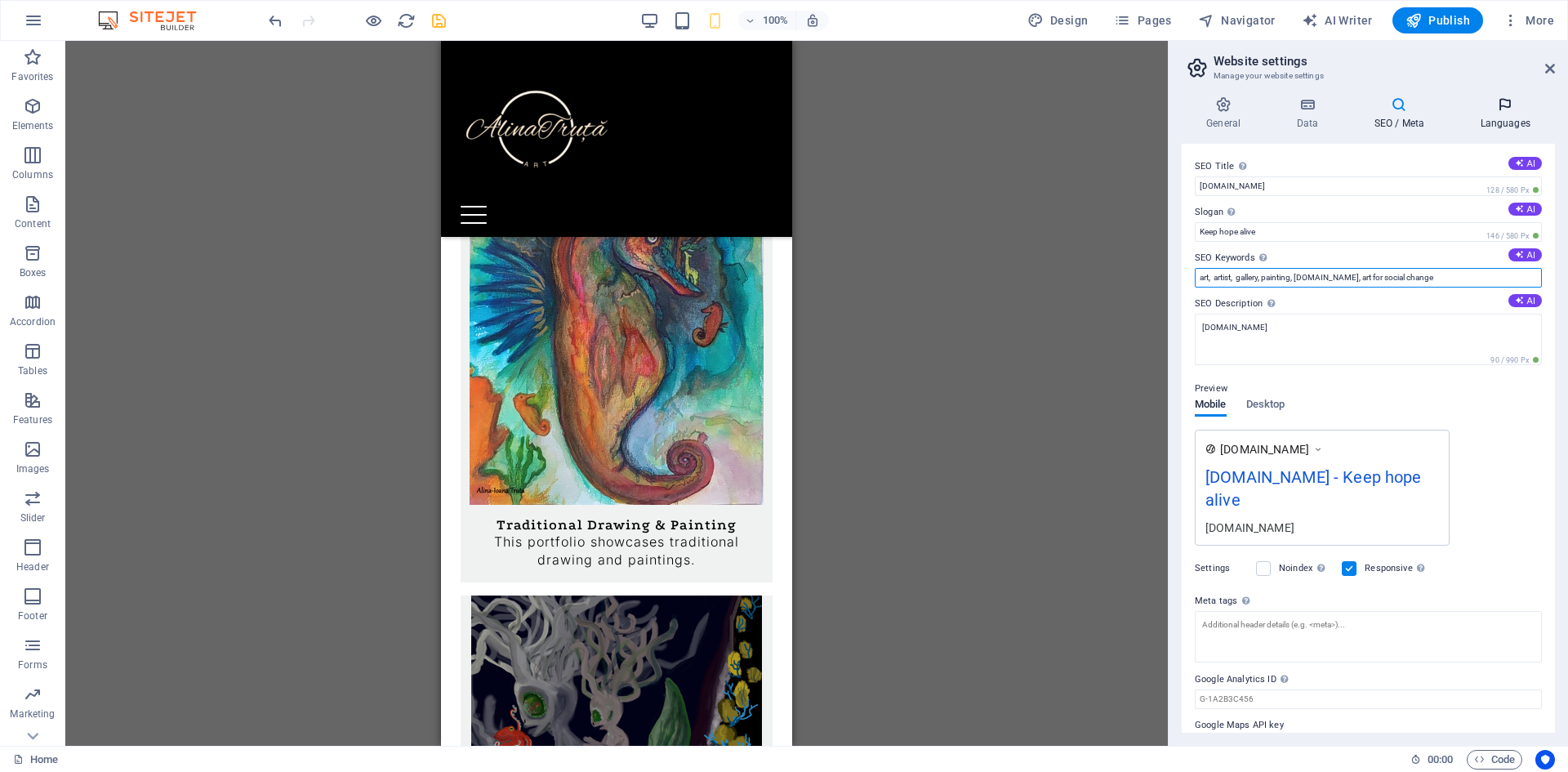
type input "art, artist, gallery, painting, [DOMAIN_NAME], art for social change"
click at [1517, 99] on icon at bounding box center [1504, 104] width 100 height 16
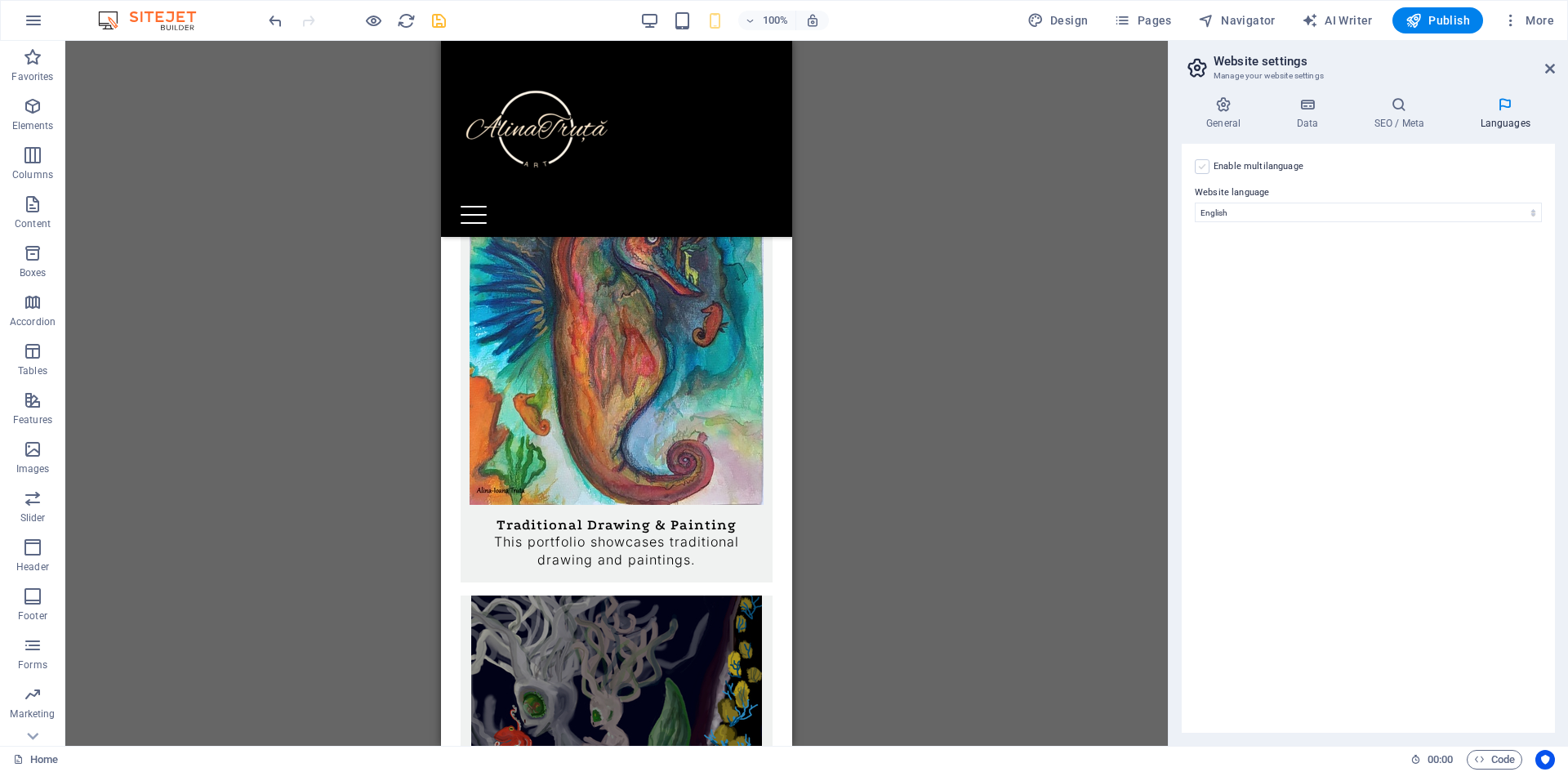
click at [1206, 166] on label at bounding box center [1201, 166] width 14 height 14
click at [0, 0] on input "Enable multilanguage To disable multilanguage delete all languages until only o…" at bounding box center [0, 0] width 0 height 0
select select
click at [1197, 163] on label at bounding box center [1201, 166] width 14 height 14
click at [0, 0] on input "Enable multilanguage To disable multilanguage delete all languages until only o…" at bounding box center [0, 0] width 0 height 0
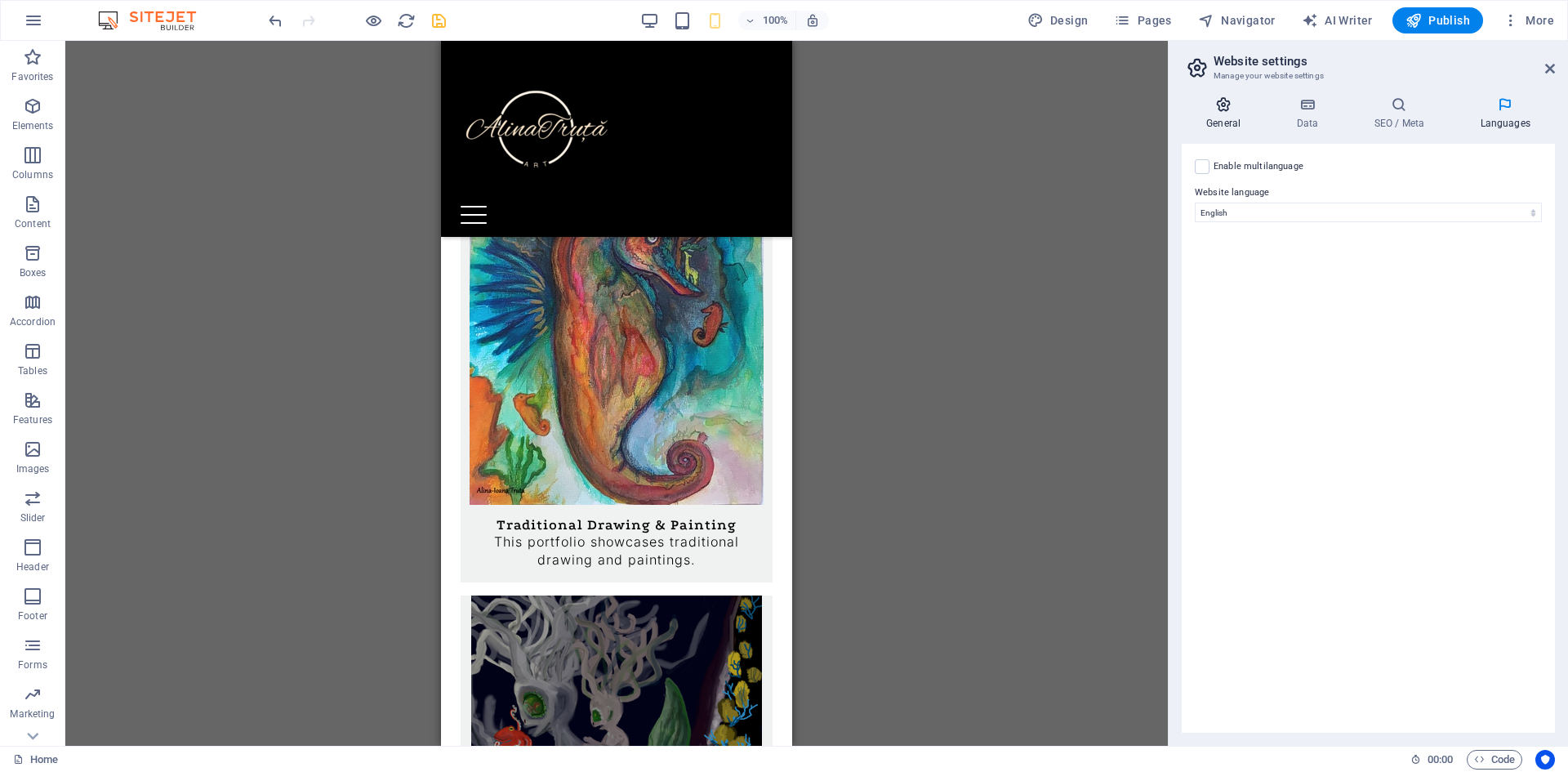
click at [1206, 114] on h4 "General" at bounding box center [1227, 113] width 90 height 34
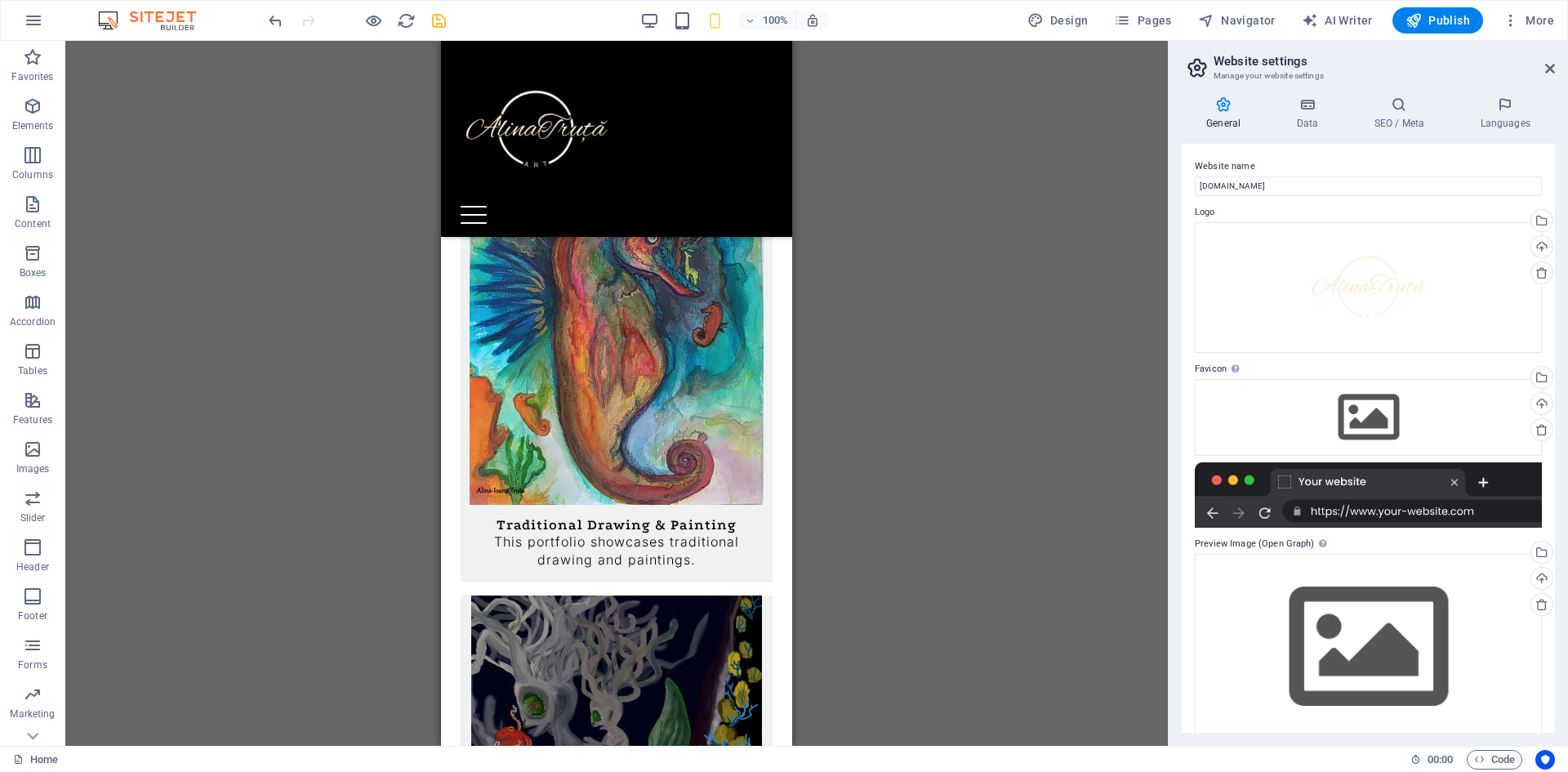
scroll to position [21, 0]
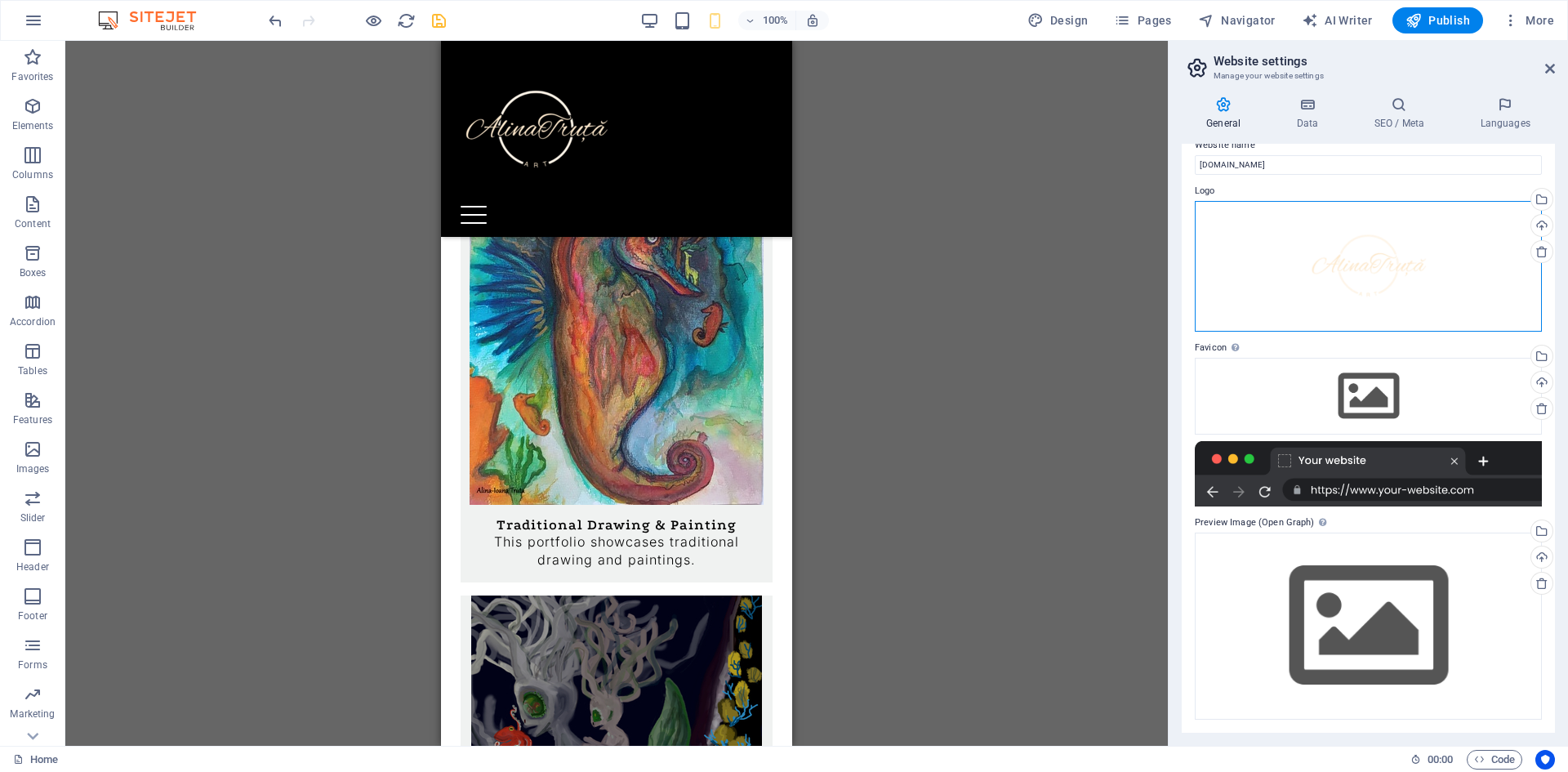
click at [1324, 239] on div "Drag files here, click to choose files or select files from Files or our free s…" at bounding box center [1368, 266] width 347 height 130
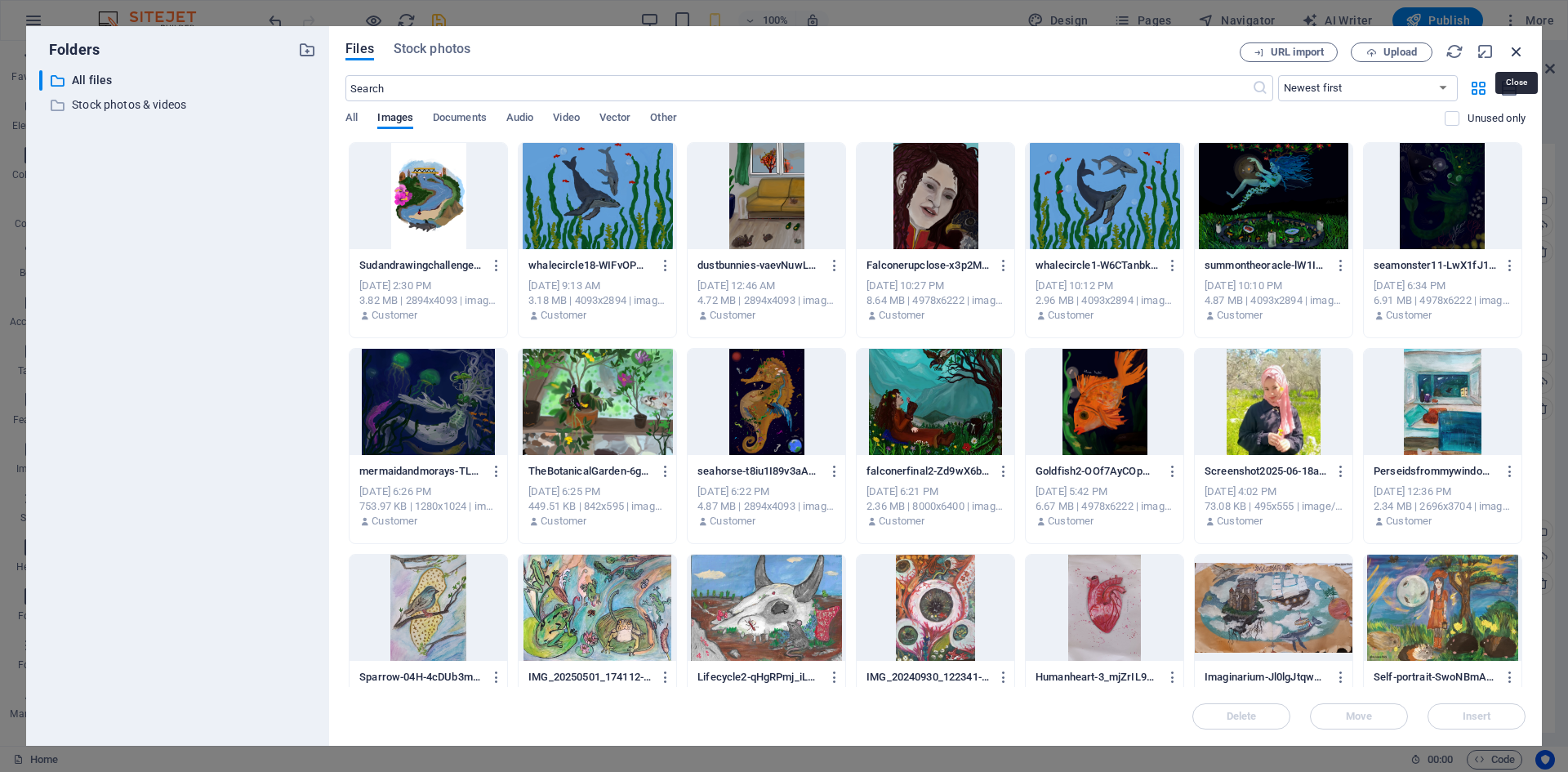
click at [1518, 50] on icon "button" at bounding box center [1516, 51] width 18 height 18
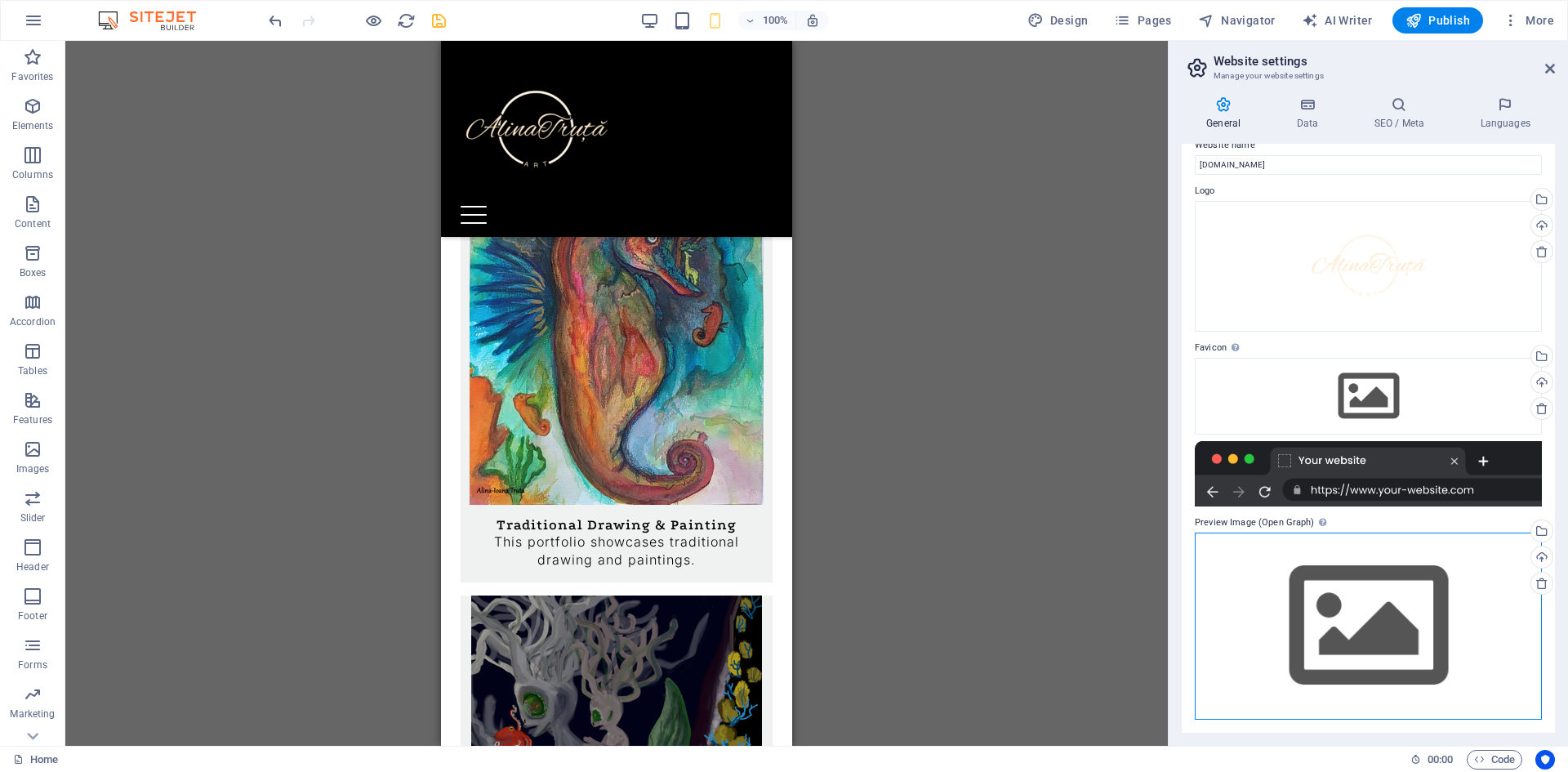
click at [1248, 615] on div "Drag files here, click to choose files or select files from Files or our free s…" at bounding box center [1368, 626] width 347 height 187
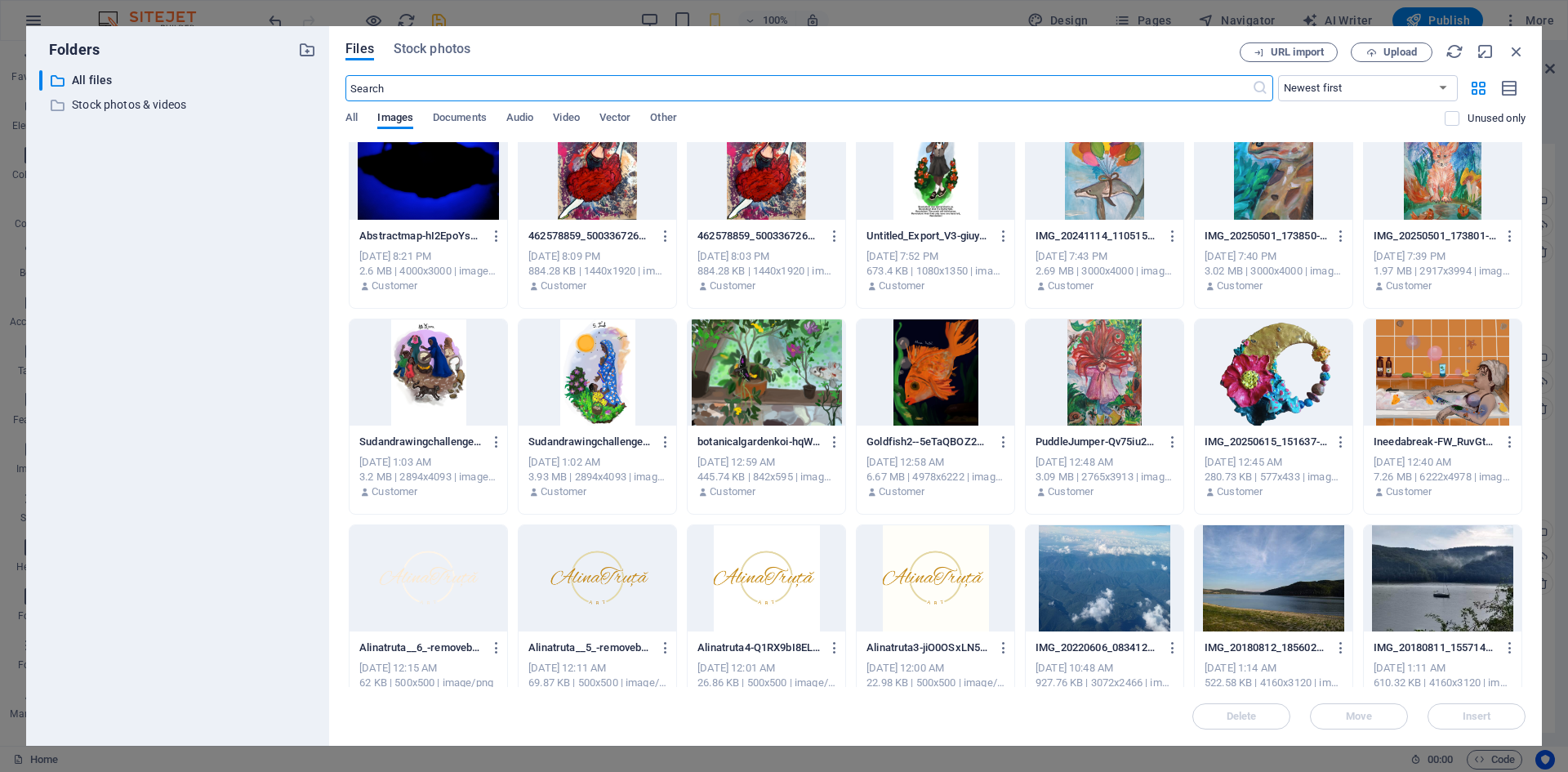
scroll to position [1796, 0]
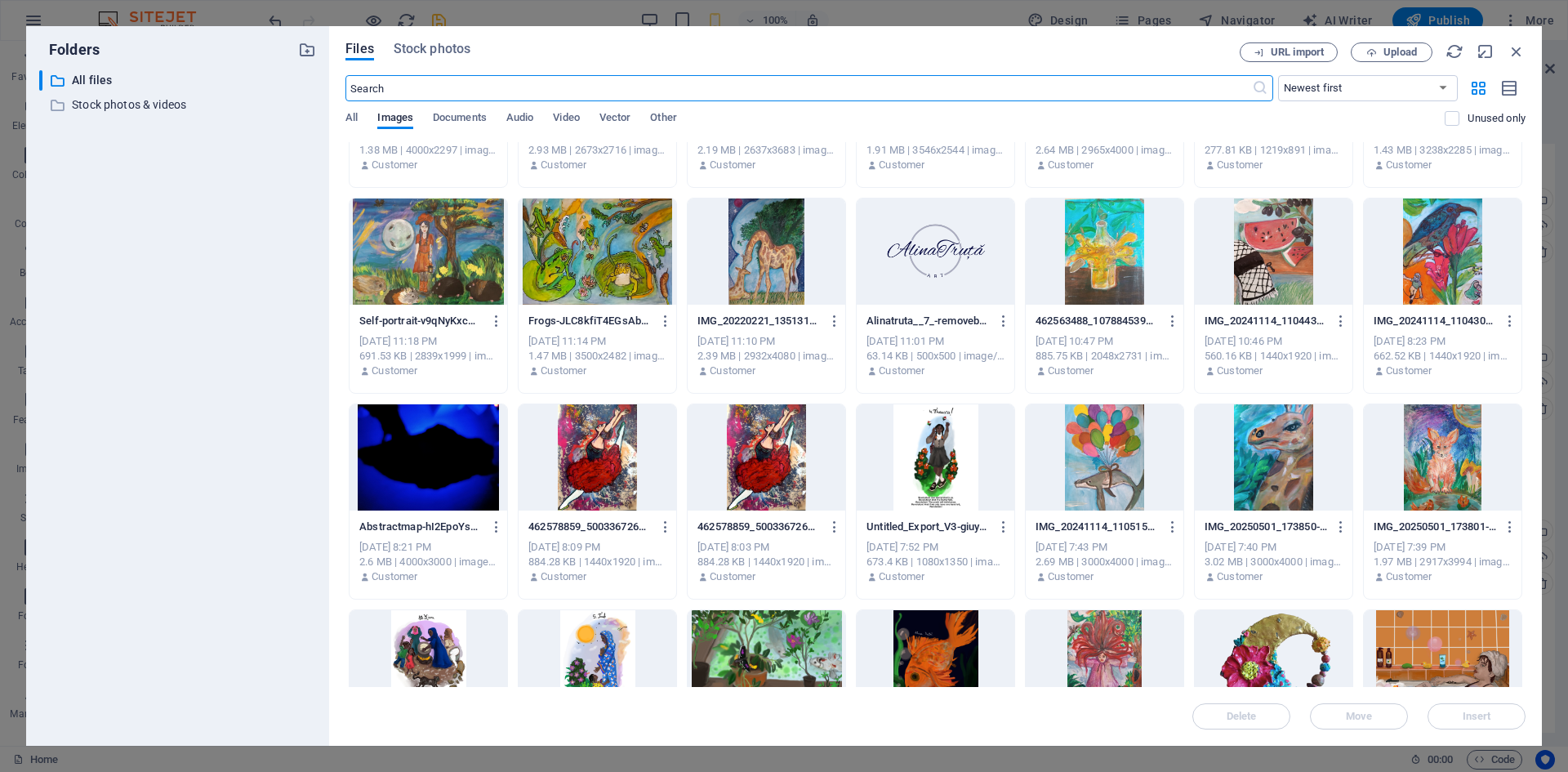
click at [935, 255] on div at bounding box center [935, 251] width 157 height 106
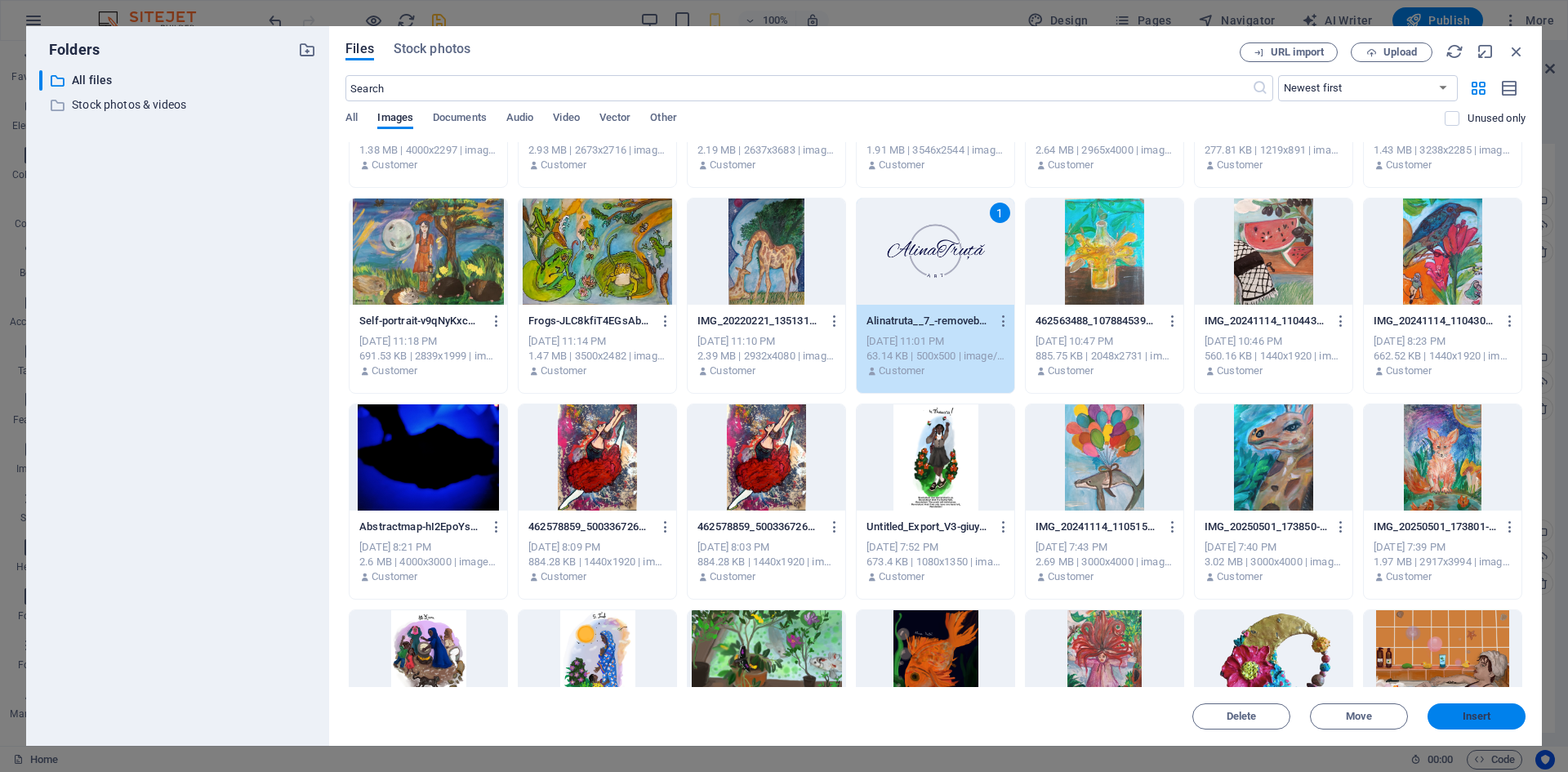
click at [1475, 712] on span "Insert" at bounding box center [1477, 717] width 29 height 10
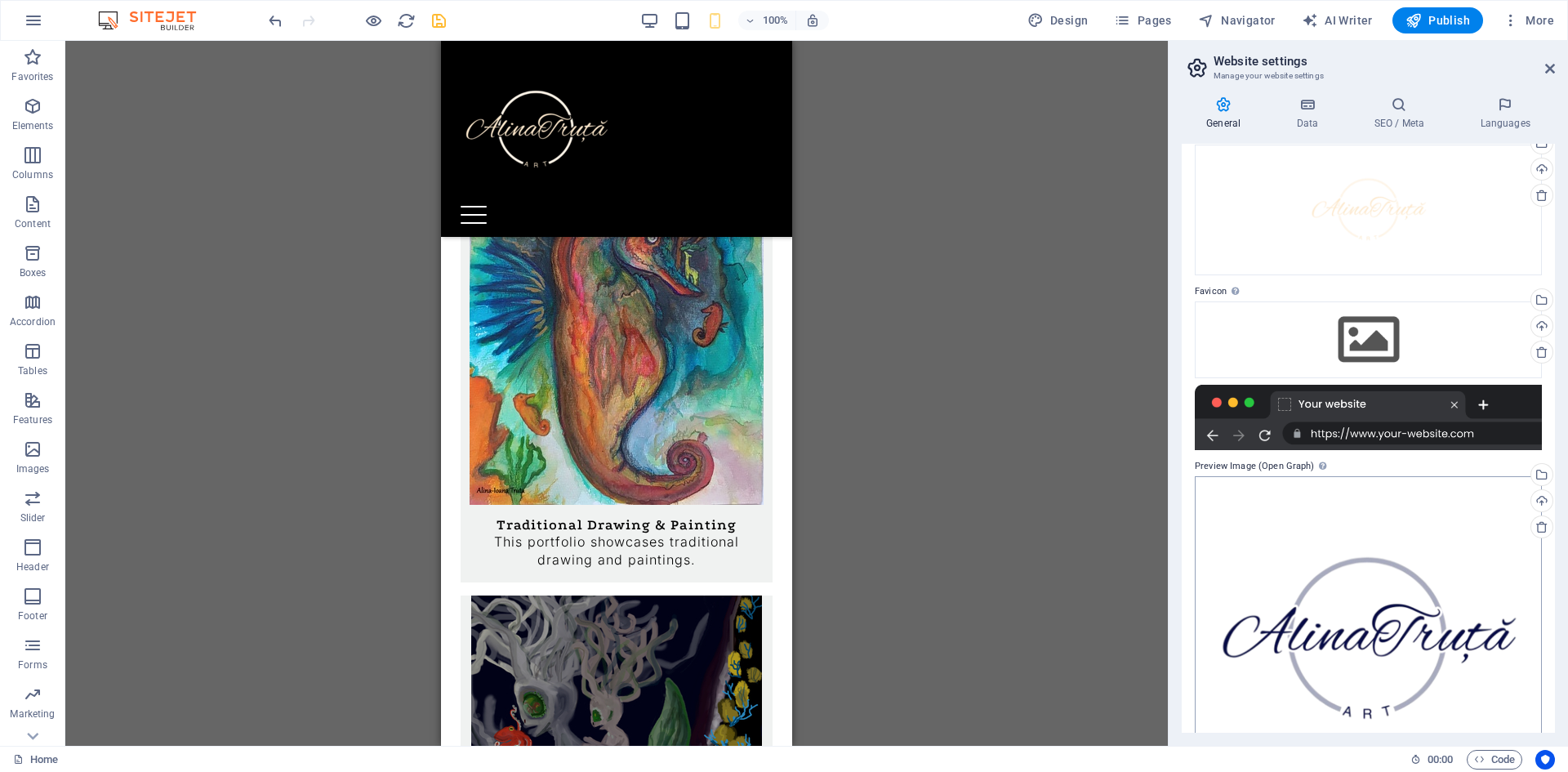
scroll to position [0, 0]
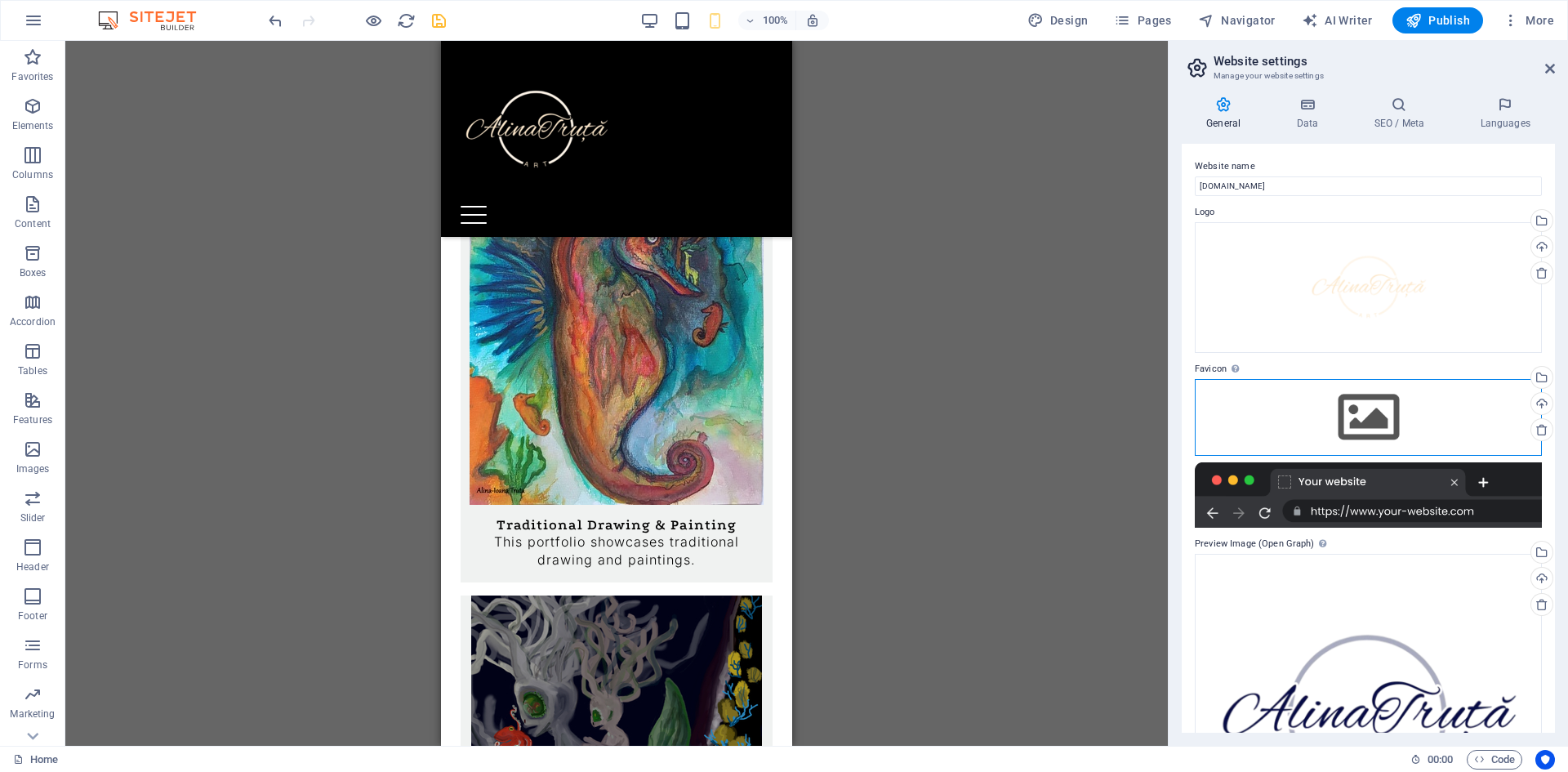
click at [1321, 409] on div "Drag files here, click to choose files or select files from Files or our free s…" at bounding box center [1368, 417] width 347 height 77
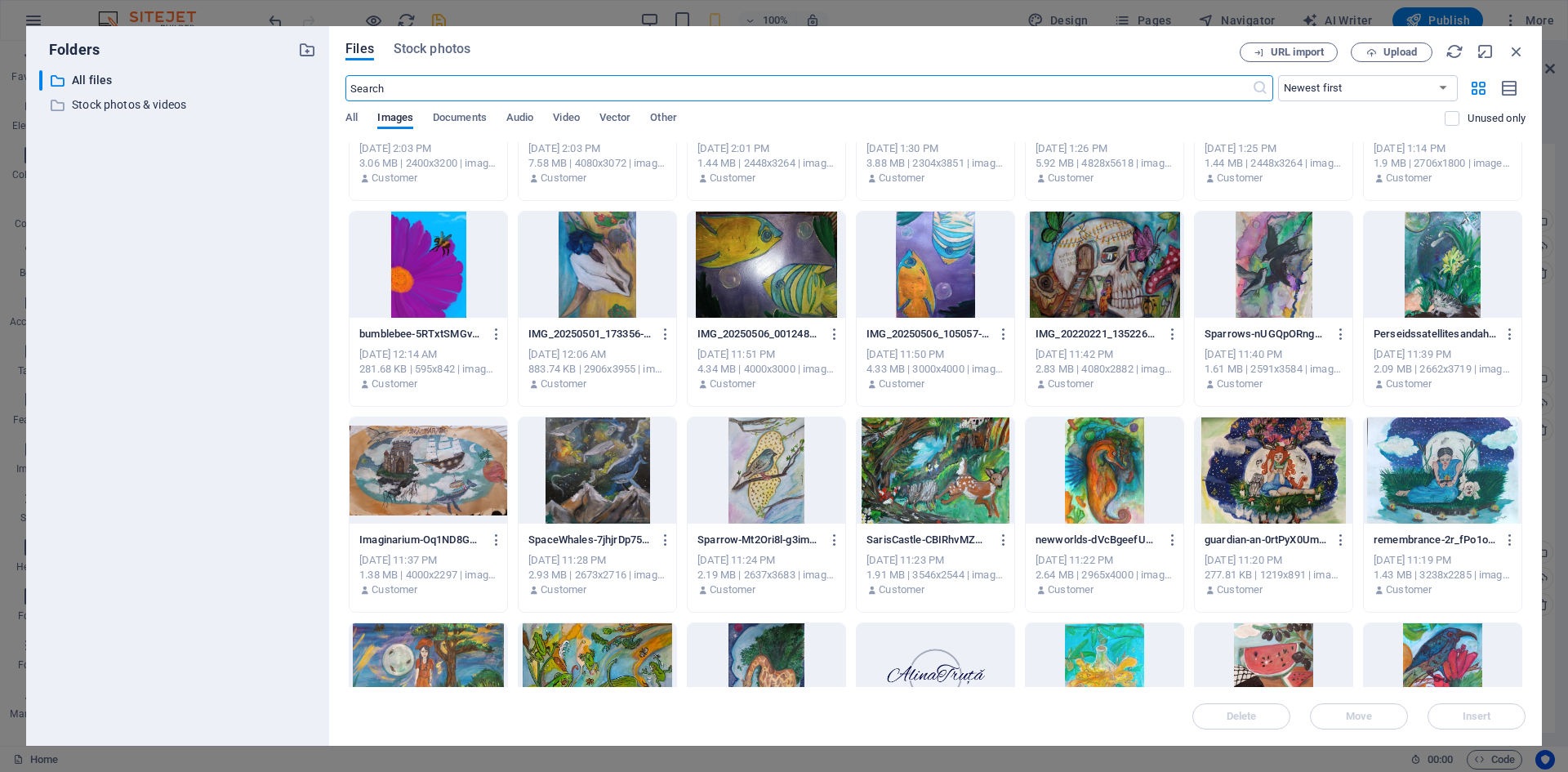
scroll to position [1552, 0]
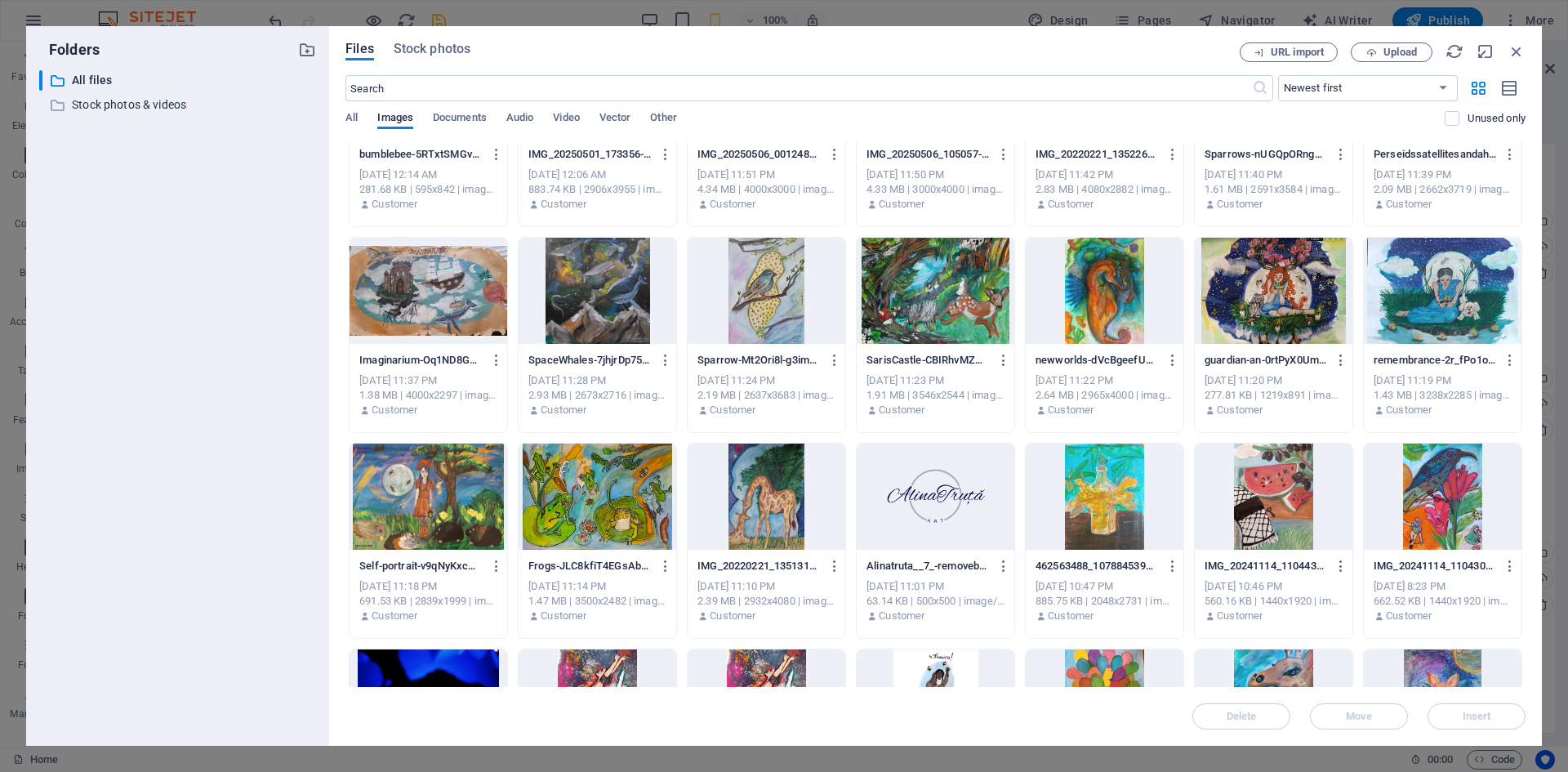
click at [1081, 274] on div at bounding box center [1104, 290] width 157 height 106
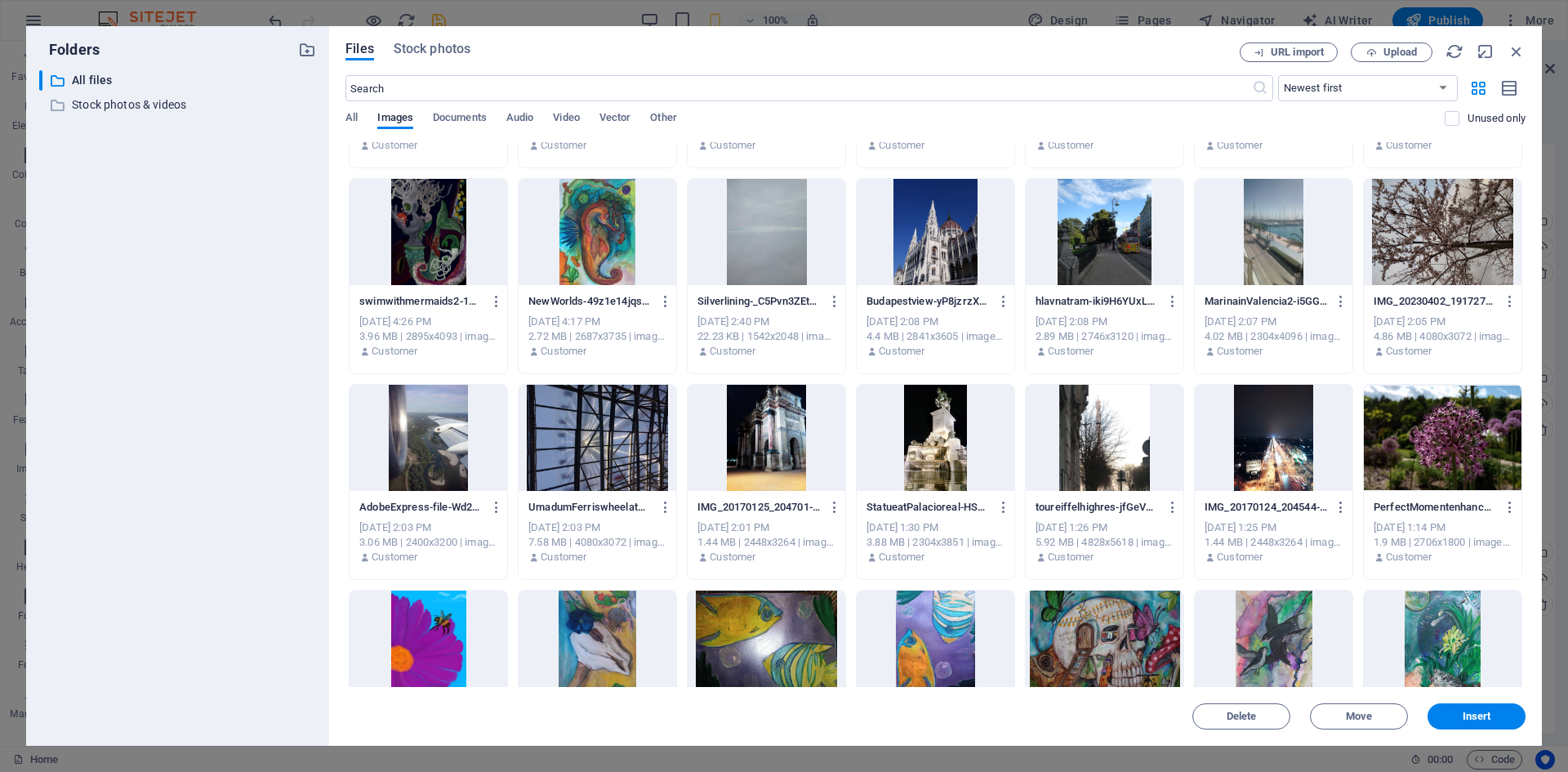
scroll to position [980, 0]
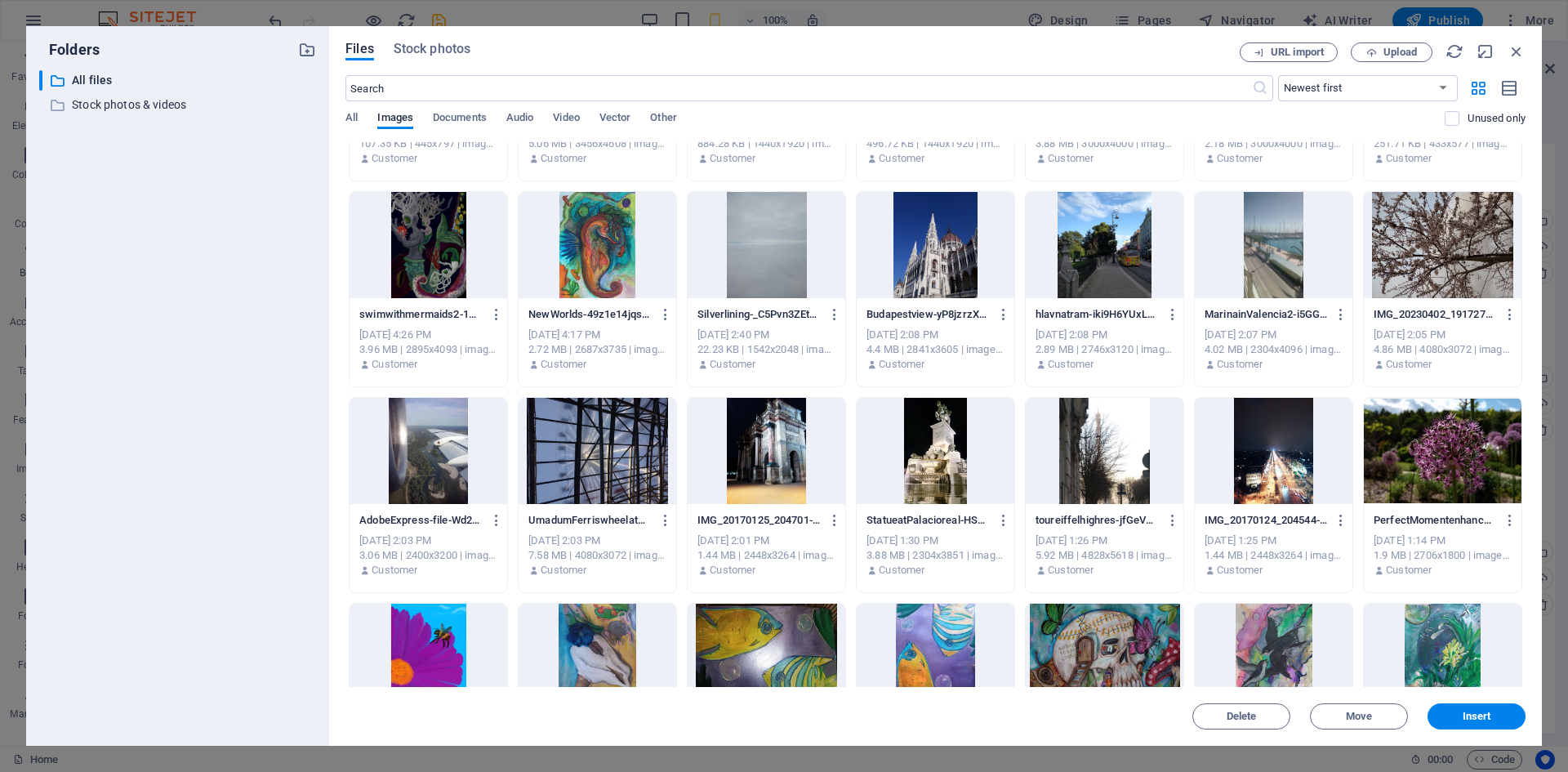
click at [567, 244] on div at bounding box center [597, 244] width 157 height 106
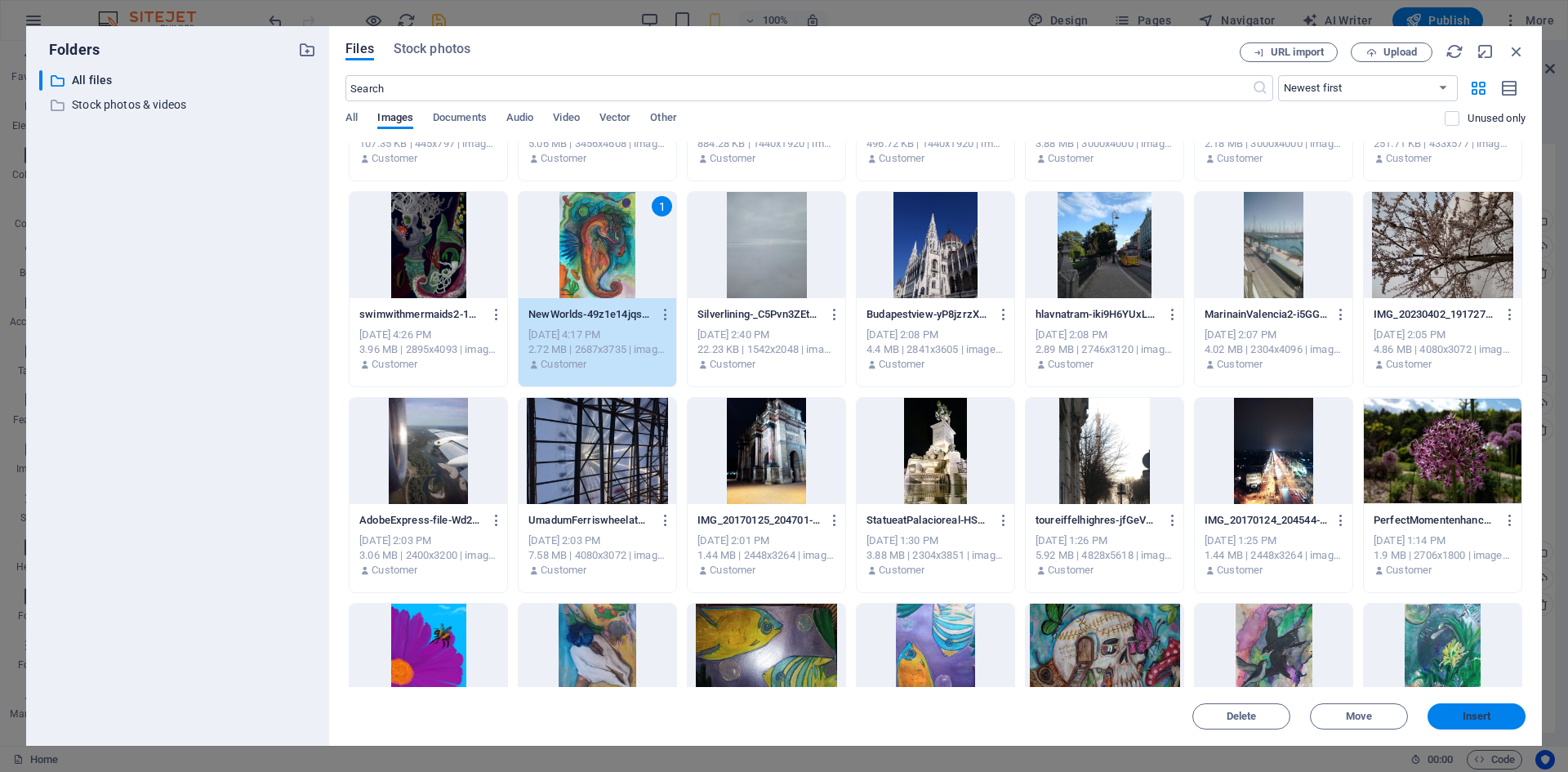
click at [1479, 717] on span "Insert" at bounding box center [1477, 717] width 29 height 10
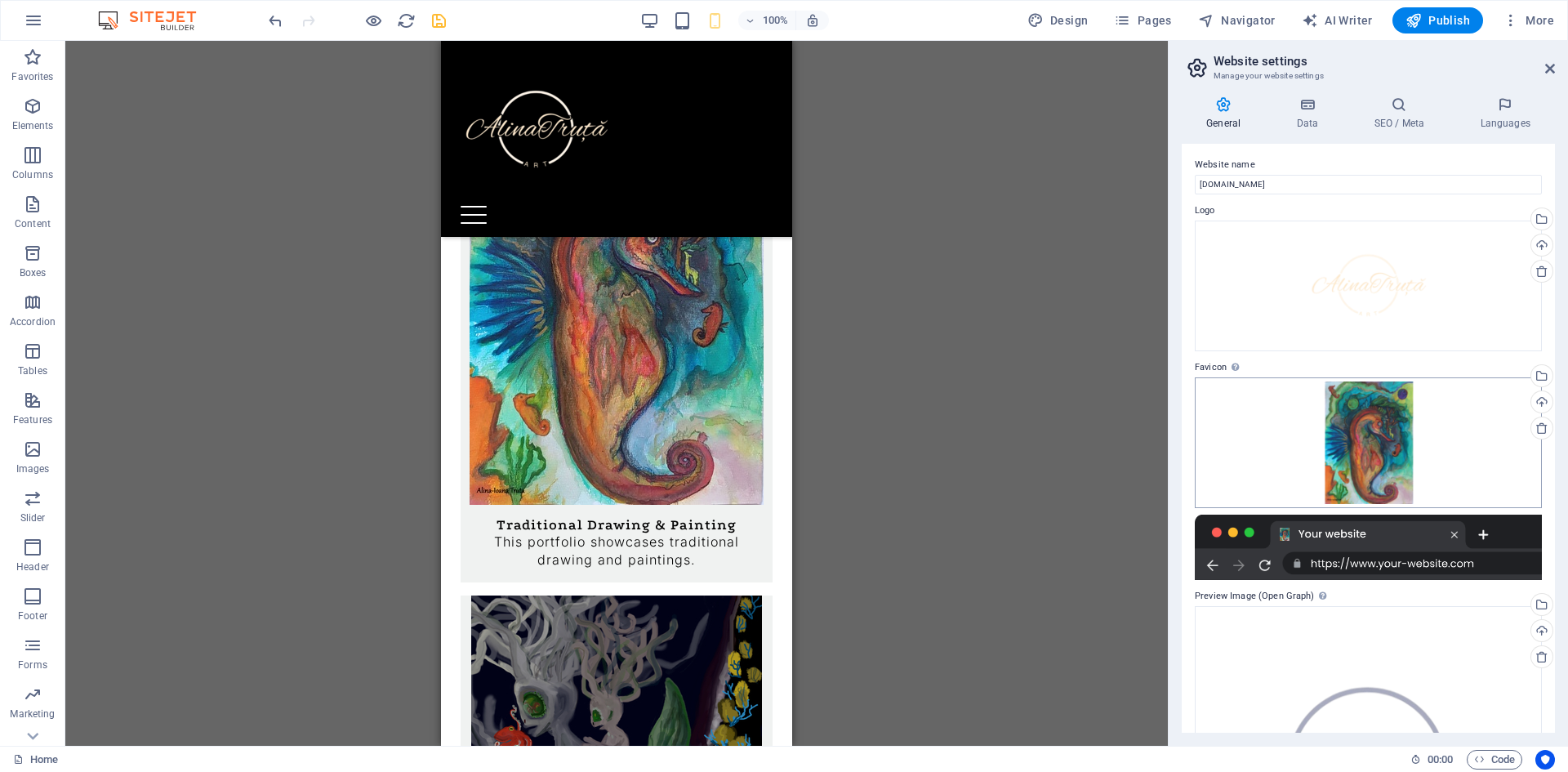
scroll to position [0, 0]
click at [1535, 427] on icon at bounding box center [1541, 429] width 13 height 13
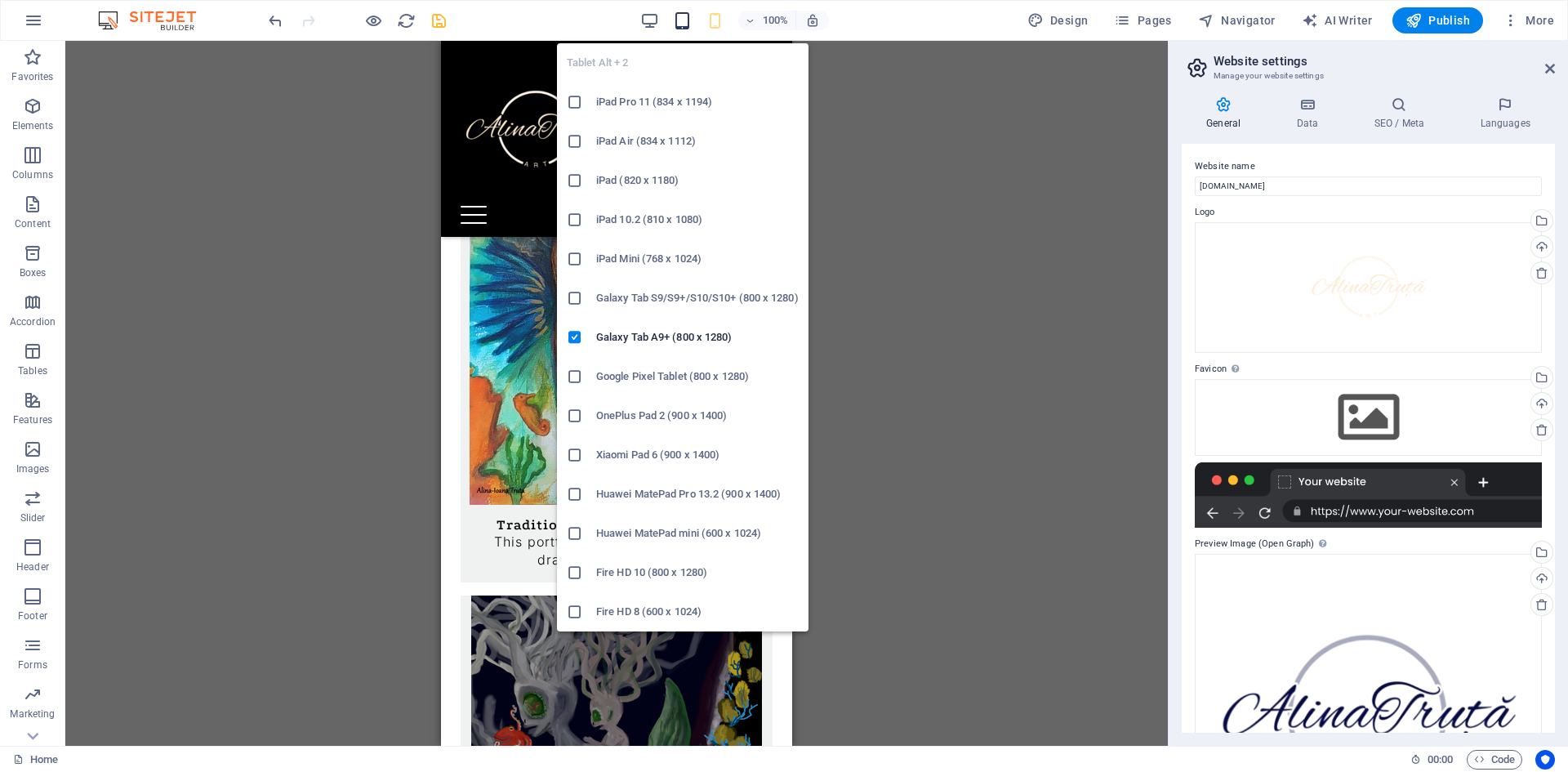
click at [675, 20] on icon "button" at bounding box center [682, 20] width 19 height 19
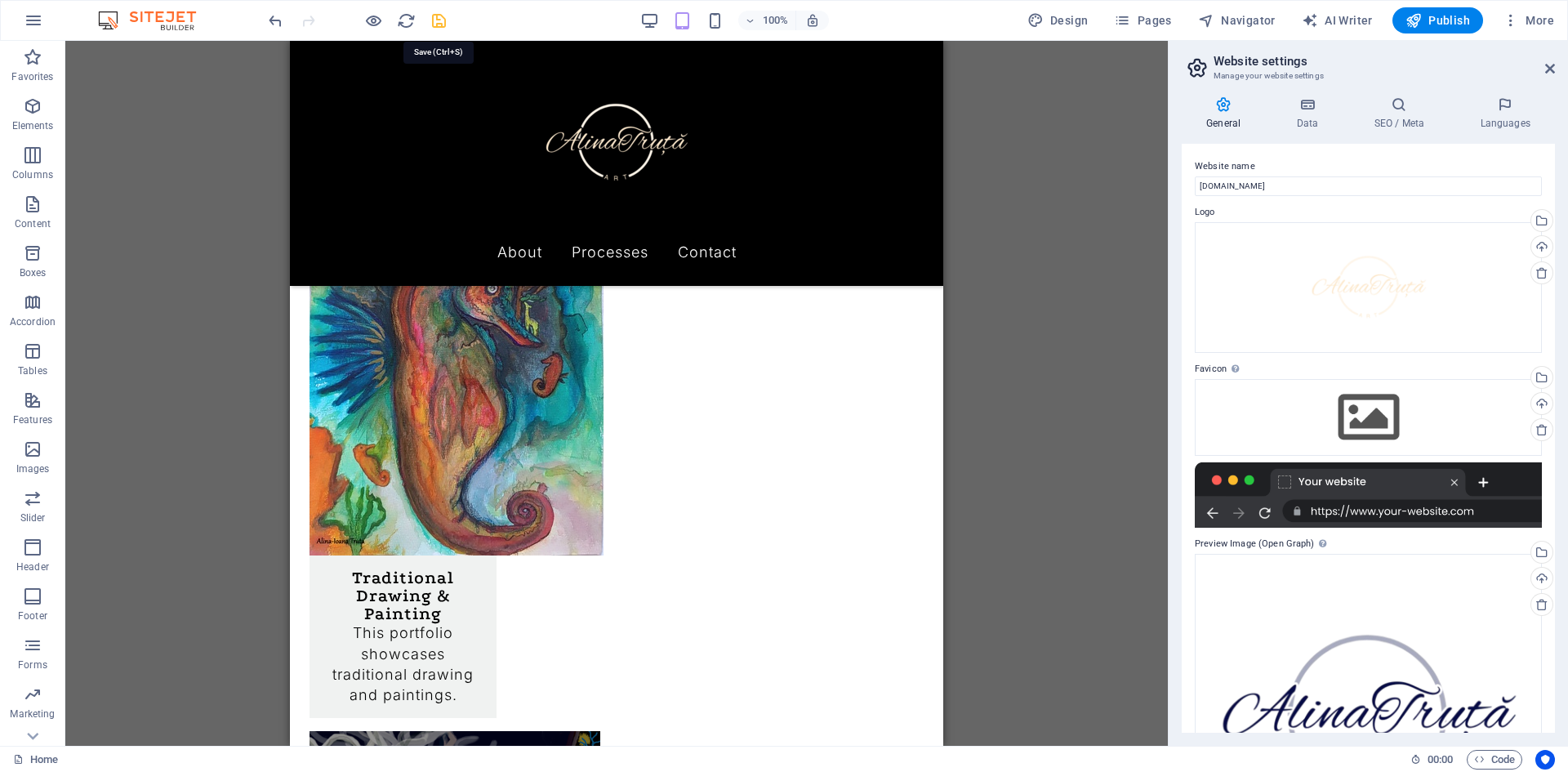
click at [438, 19] on icon "save" at bounding box center [439, 20] width 19 height 19
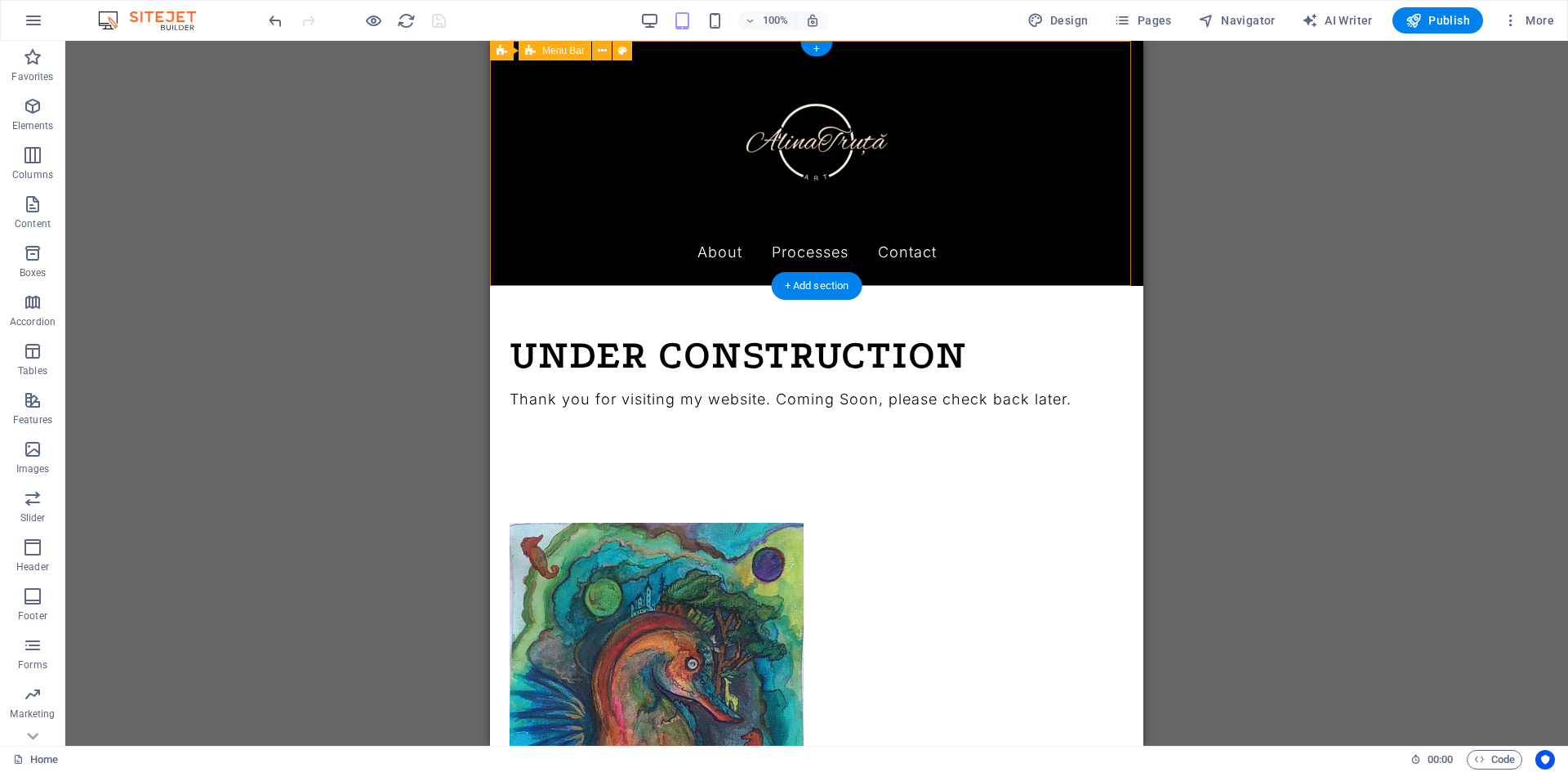
click at [528, 258] on div "Menu About Processes Traditional Drawing & Painting Processes Contact" at bounding box center [816, 163] width 653 height 245
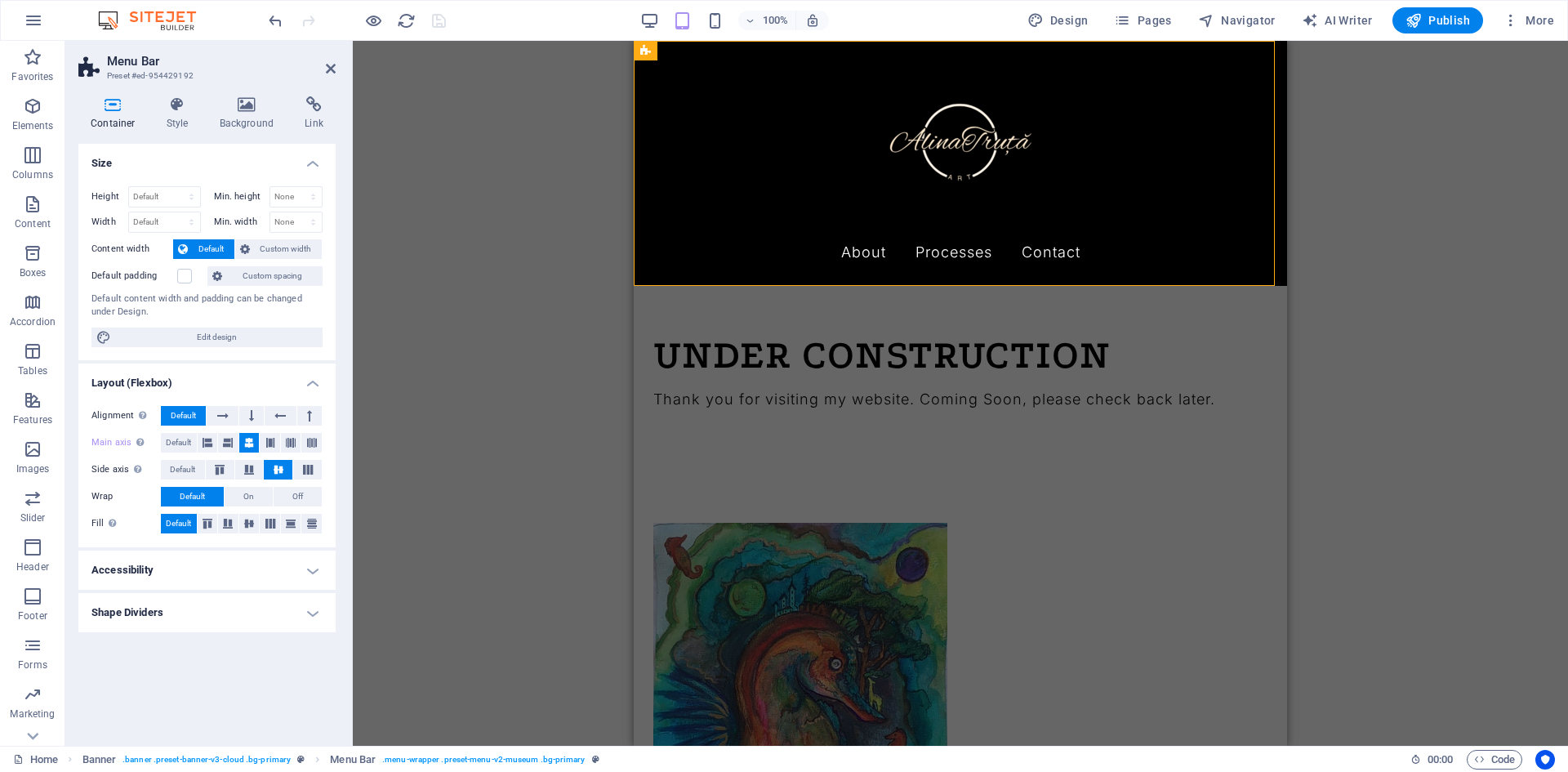
click at [143, 580] on h4 "Accessibility" at bounding box center [207, 570] width 257 height 39
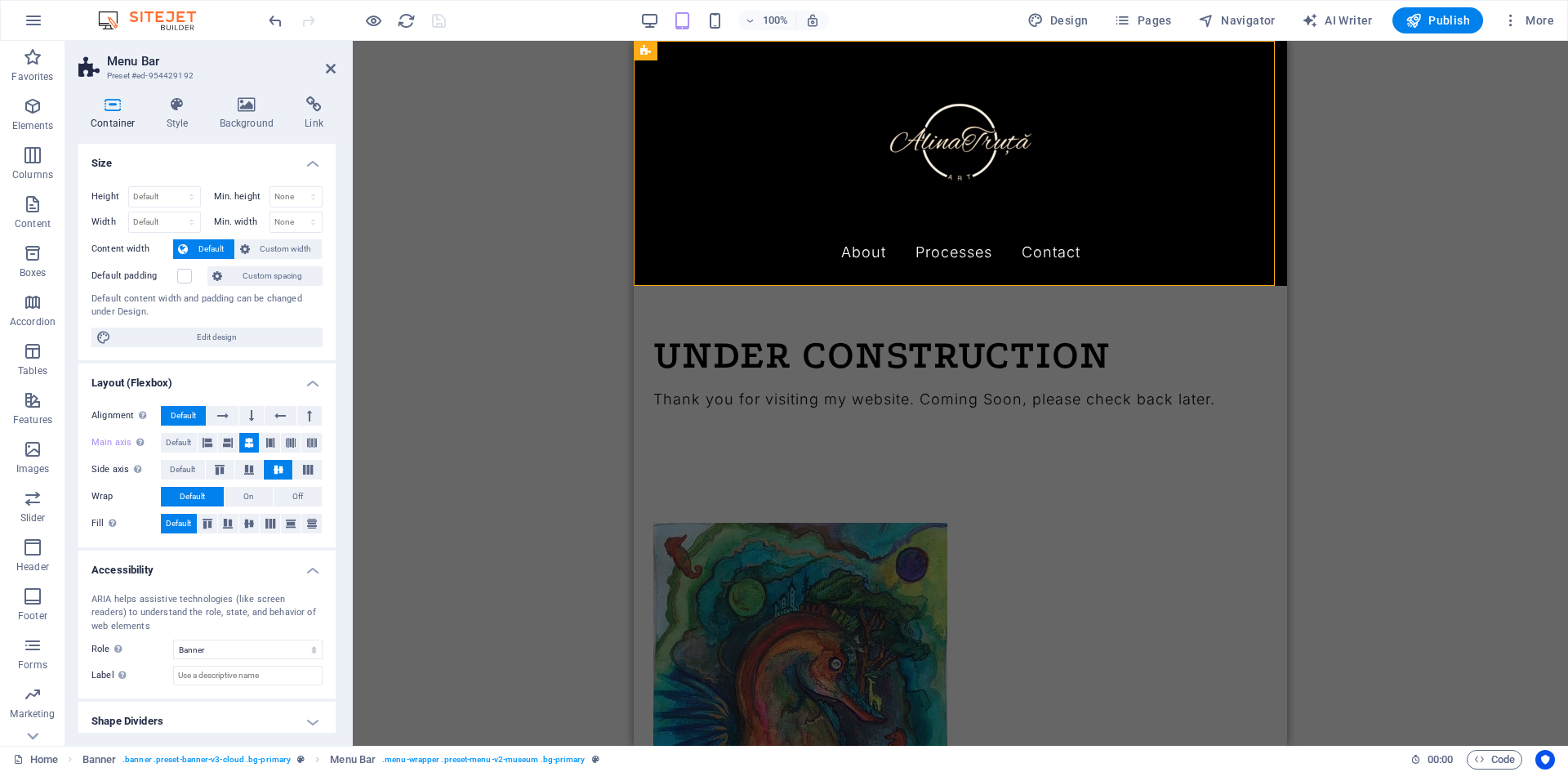
scroll to position [9, 0]
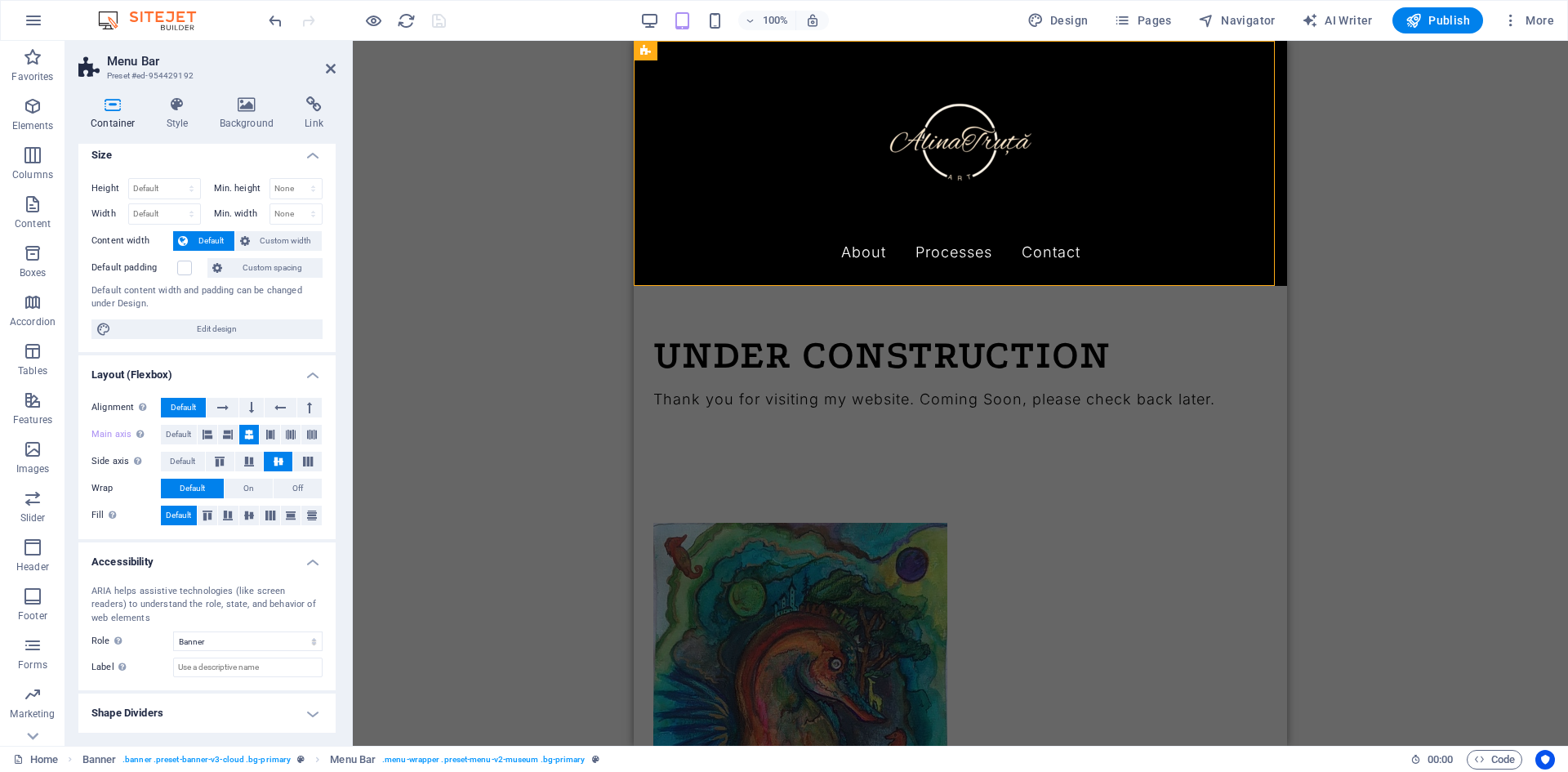
click at [310, 94] on div "Container Style Background Link Size Height Default px rem % vh vw Min. height …" at bounding box center [207, 415] width 283 height 662
click at [308, 106] on icon at bounding box center [313, 104] width 43 height 16
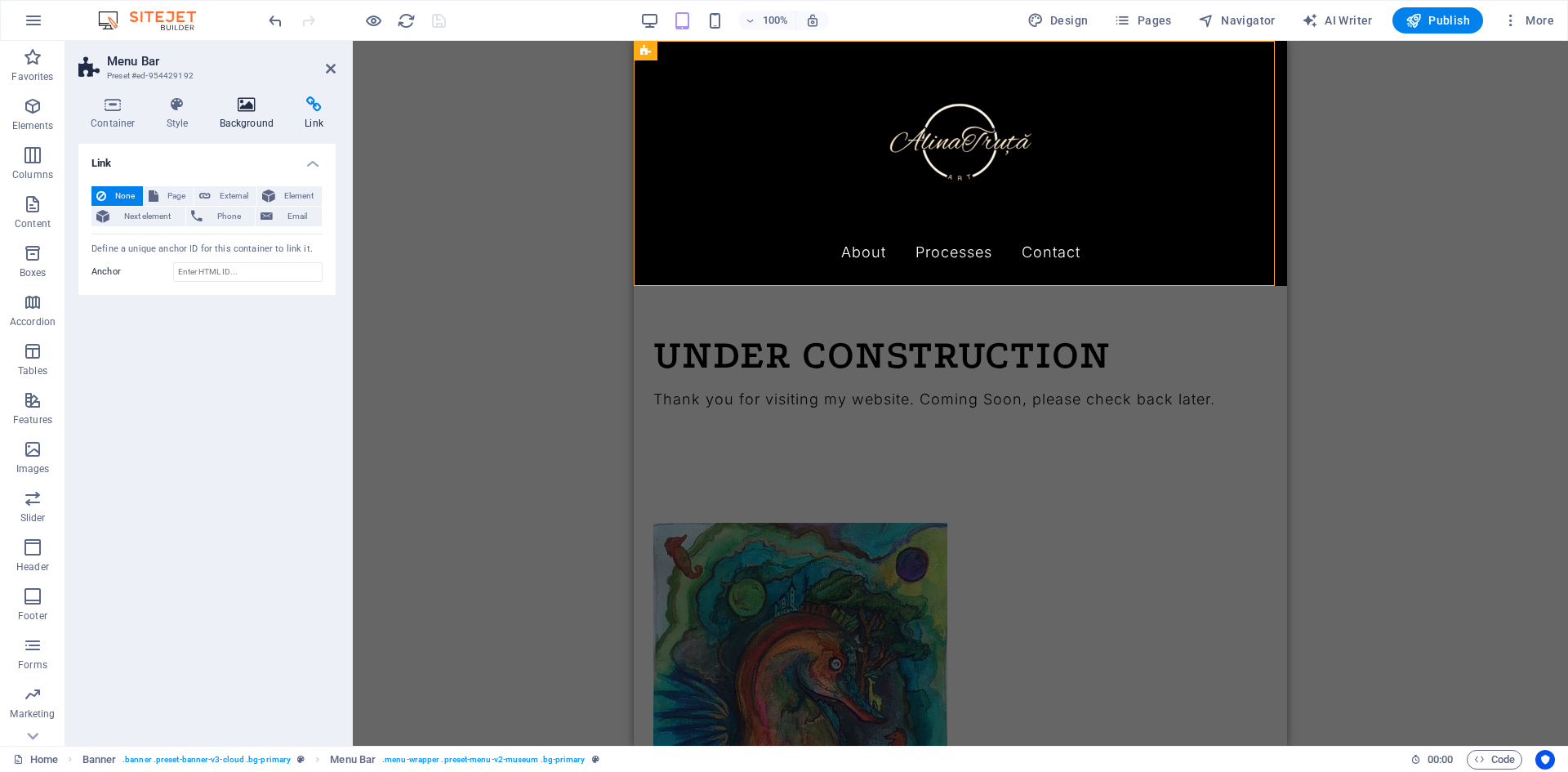
click at [237, 123] on h4 "Background" at bounding box center [250, 113] width 86 height 34
click at [176, 117] on h4 "Style" at bounding box center [180, 113] width 53 height 34
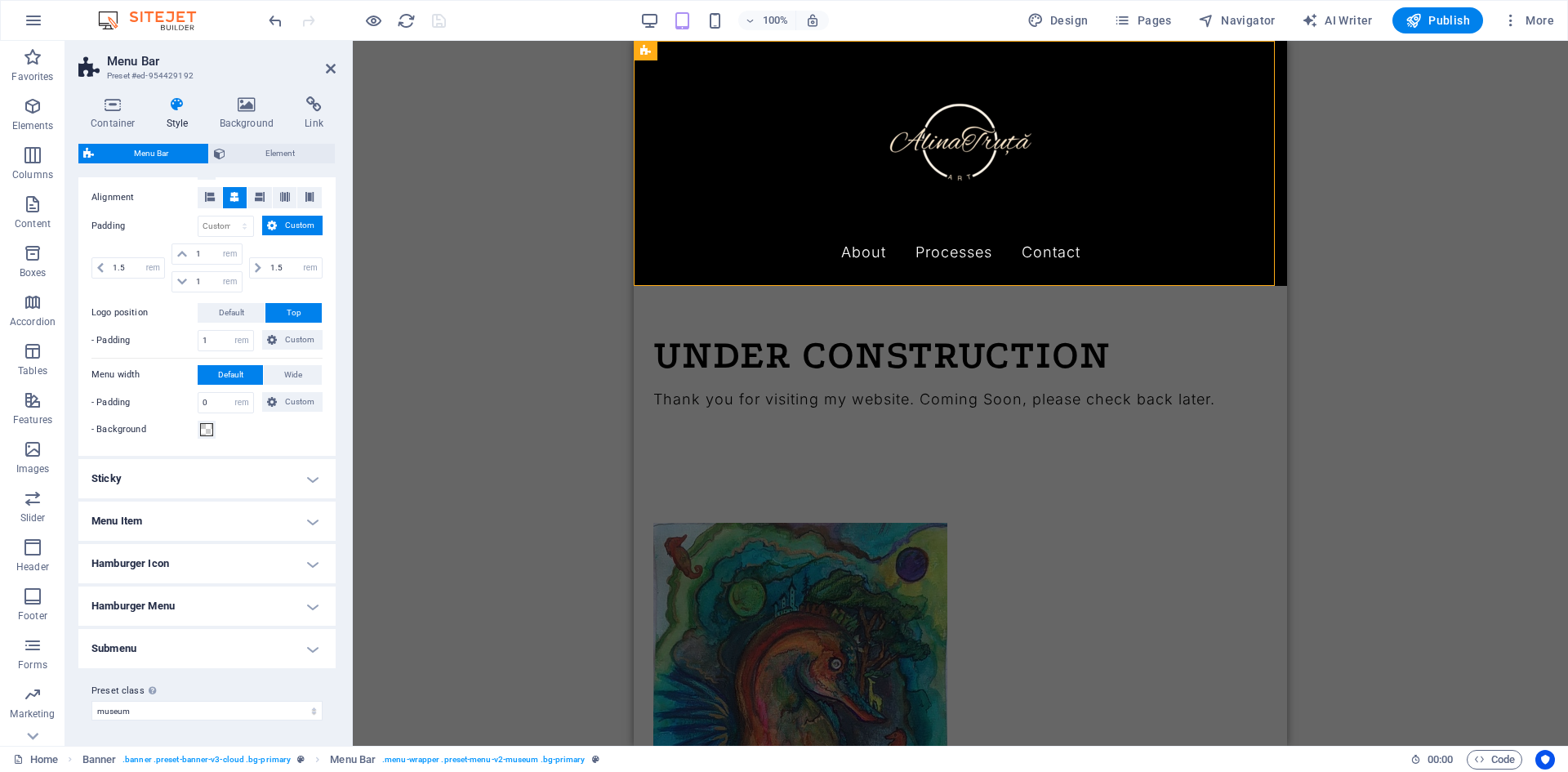
scroll to position [340, 0]
click at [207, 488] on h4 "Sticky" at bounding box center [207, 477] width 257 height 39
click at [0, 0] on div "Settings for the sticky menu bar when scrolling. Sticky Position Affects the sc…" at bounding box center [0, 0] width 0 height 0
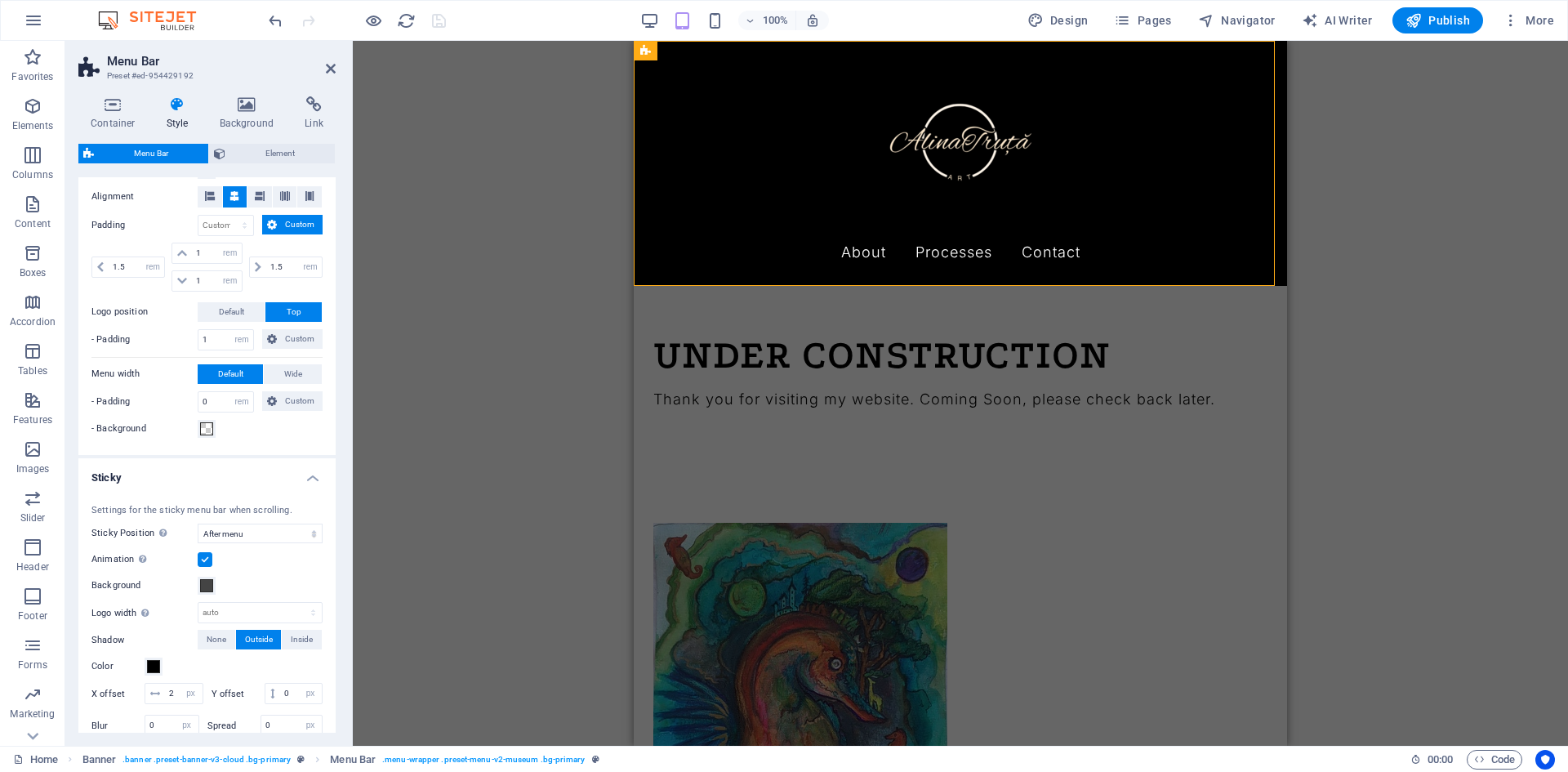
click at [208, 567] on label at bounding box center [204, 558] width 14 height 14
click at [0, 0] on input "Animation Sets a smooth transition when sticky menu appears" at bounding box center [0, 0] width 0 height 0
click at [208, 567] on label at bounding box center [204, 558] width 14 height 14
click at [0, 0] on input "Animation Sets a smooth transition when sticky menu appears" at bounding box center [0, 0] width 0 height 0
click at [199, 563] on label at bounding box center [204, 558] width 14 height 14
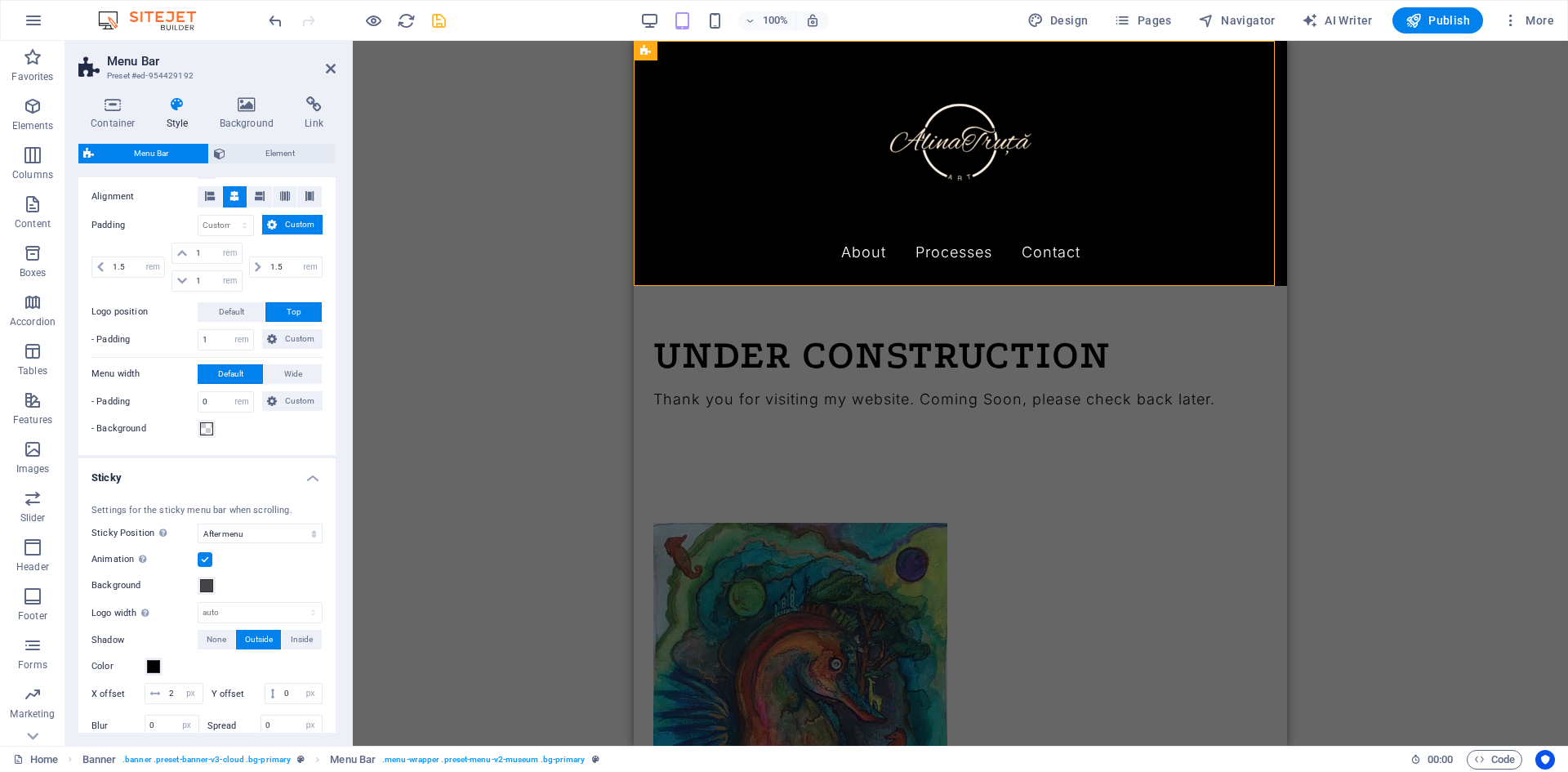
click at [0, 0] on input "Animation Sets a smooth transition when sticky menu appears" at bounding box center [0, 0] width 0 height 0
click at [533, 411] on div "Drag here to replace the existing content. Press “Ctrl” if you want to create a…" at bounding box center [959, 393] width 1215 height 705
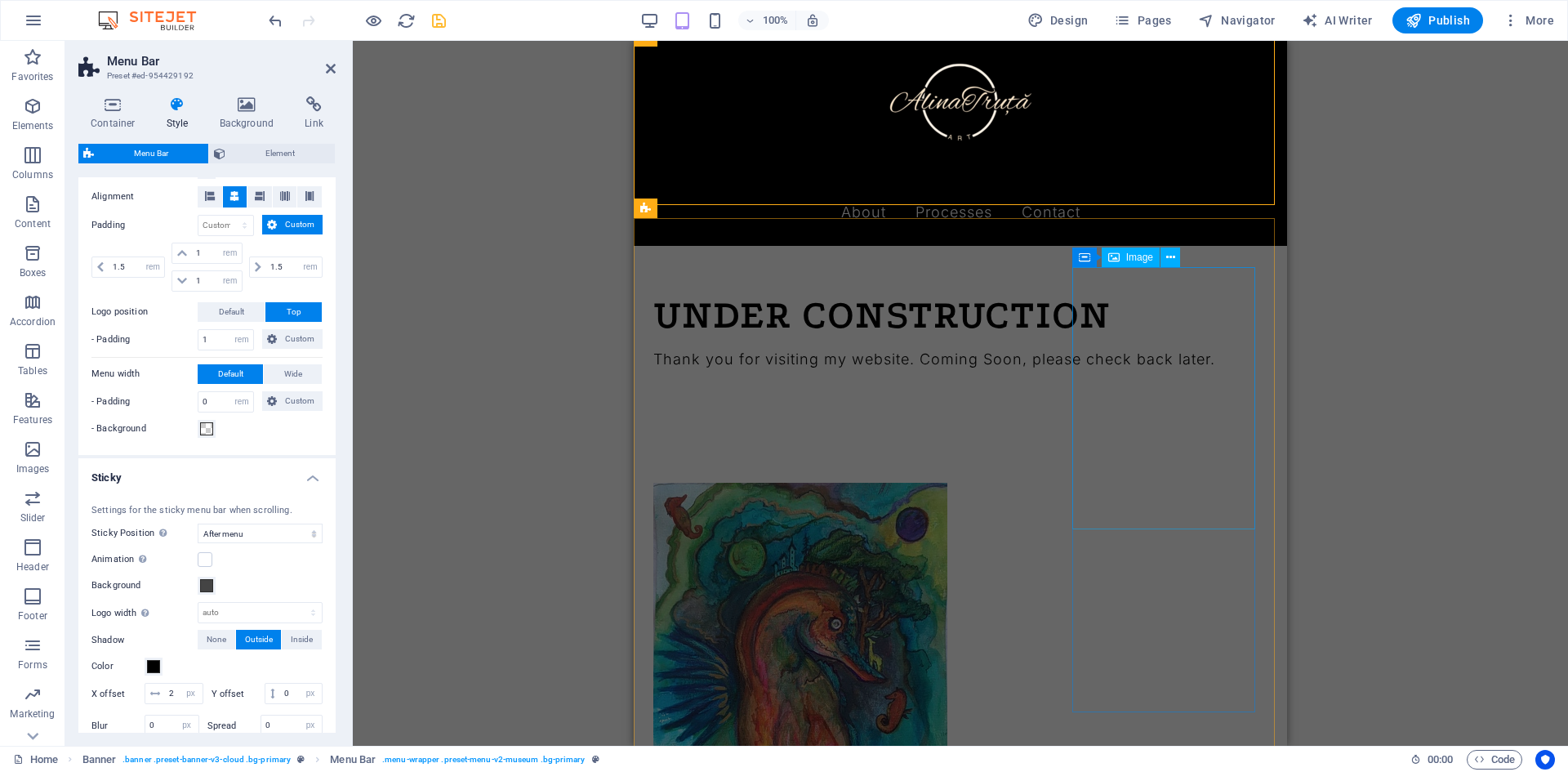
scroll to position [0, 0]
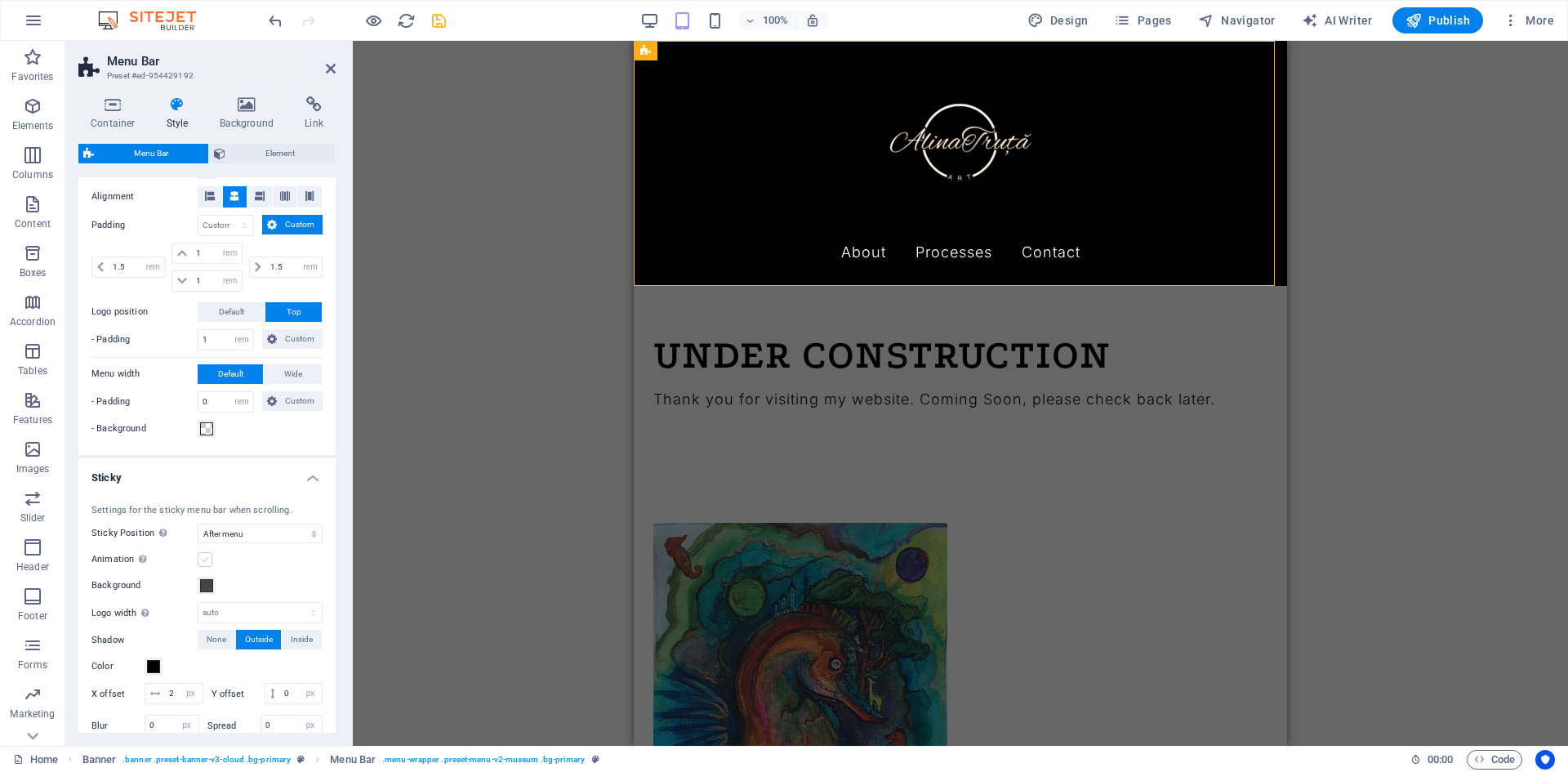
click at [207, 563] on label at bounding box center [204, 558] width 14 height 14
click at [0, 0] on input "Animation Sets a smooth transition when sticky menu appears" at bounding box center [0, 0] width 0 height 0
click at [282, 530] on select "Off Instant After menu After banner When scrolling up" at bounding box center [260, 533] width 125 height 20
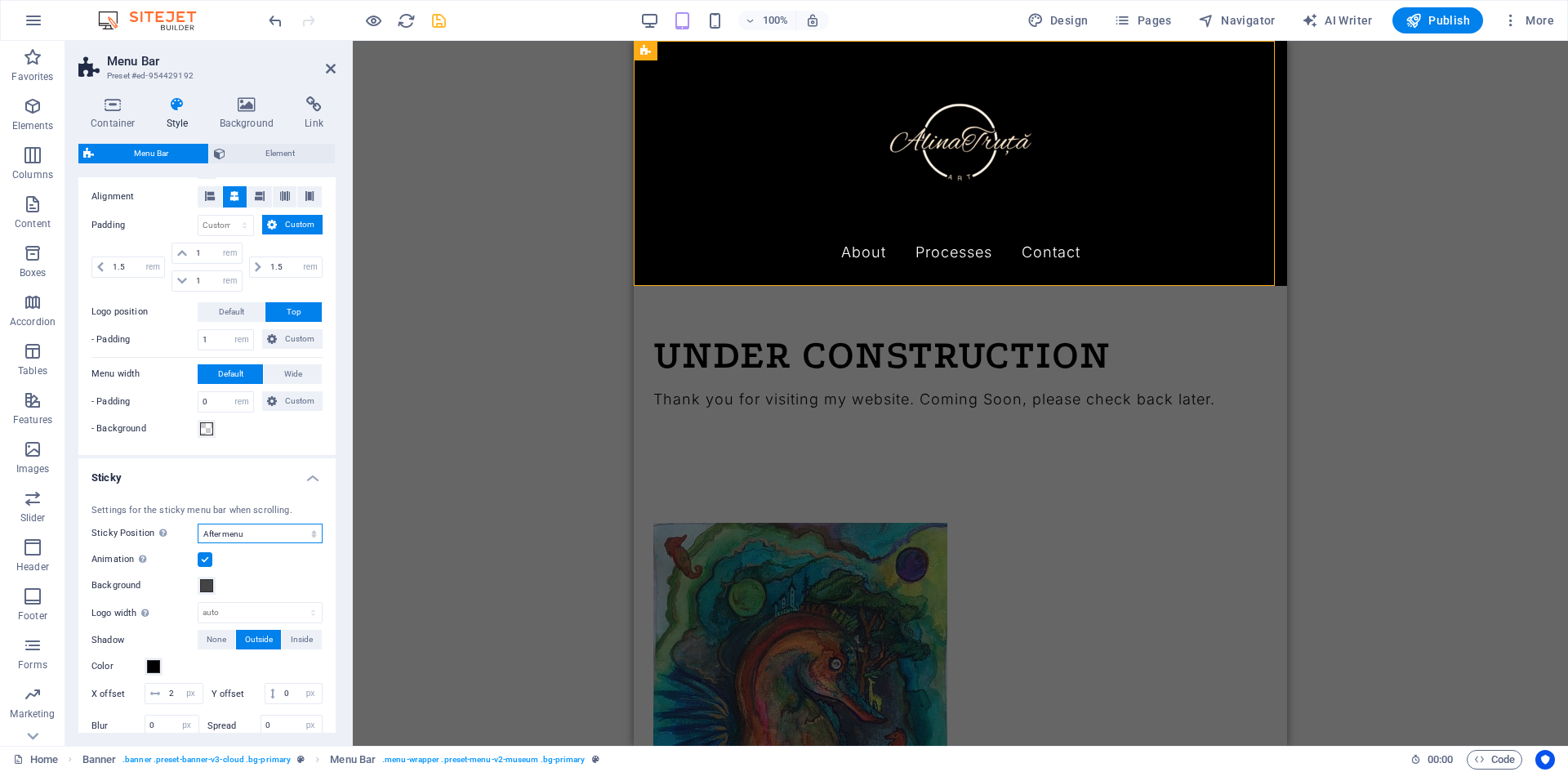
select select "sticky_none"
click at [197, 523] on select "Off Instant After menu After banner When scrolling up" at bounding box center [260, 533] width 125 height 20
click at [550, 388] on div "Drag here to replace the existing content. Press “Ctrl” if you want to create a…" at bounding box center [959, 393] width 1215 height 705
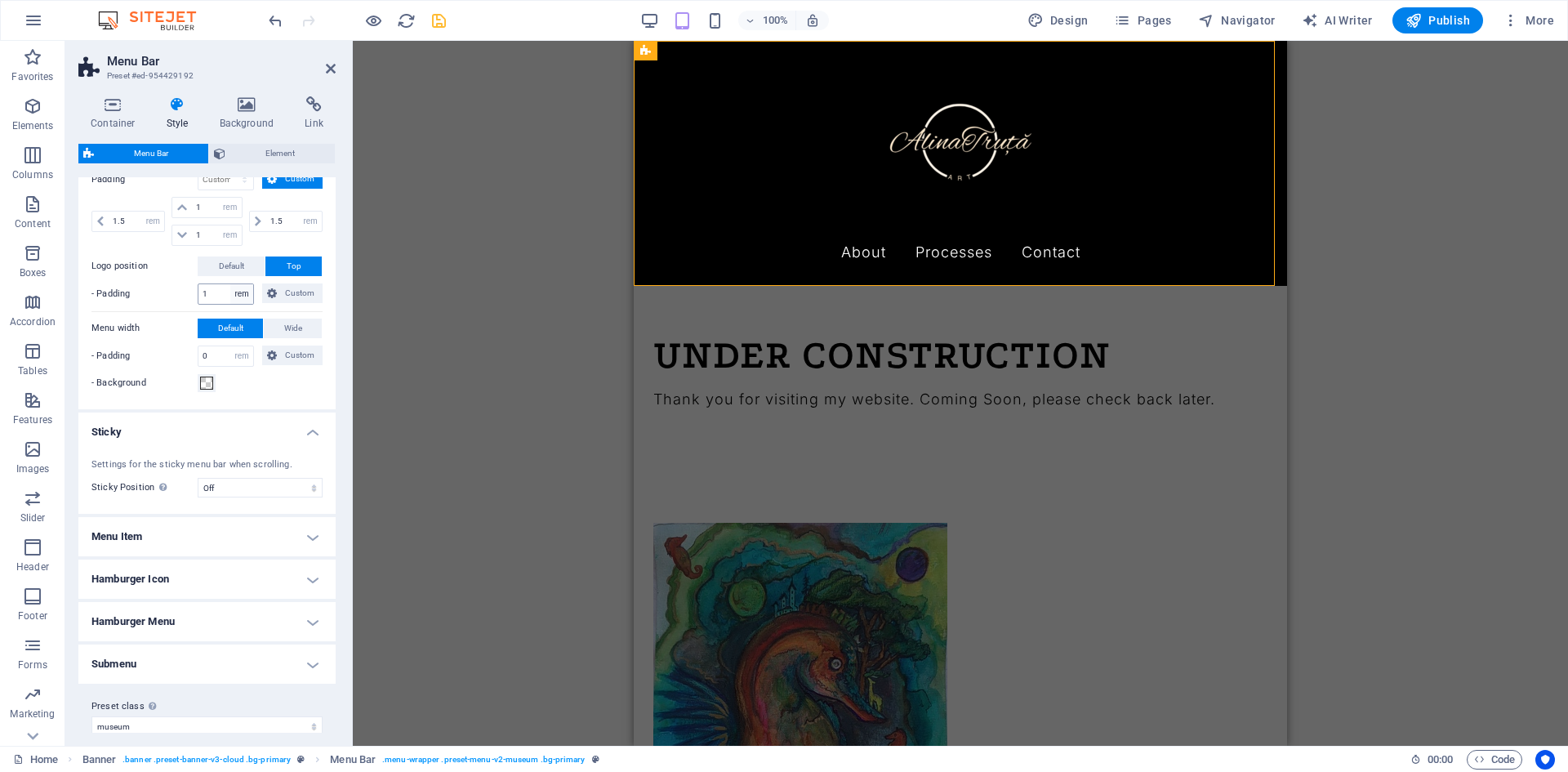
scroll to position [403, 0]
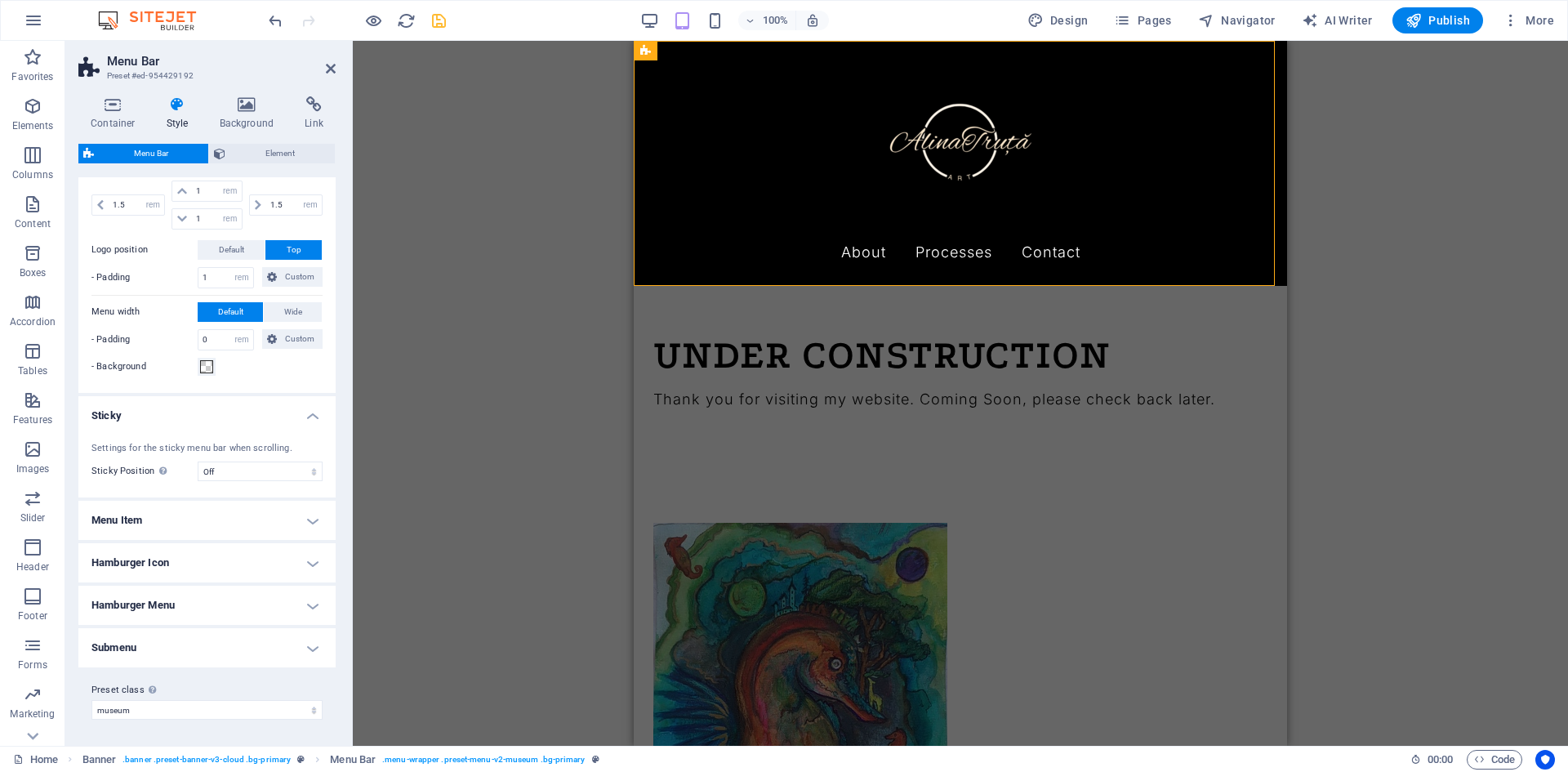
click at [226, 552] on h4 "Hamburger Icon" at bounding box center [207, 563] width 257 height 39
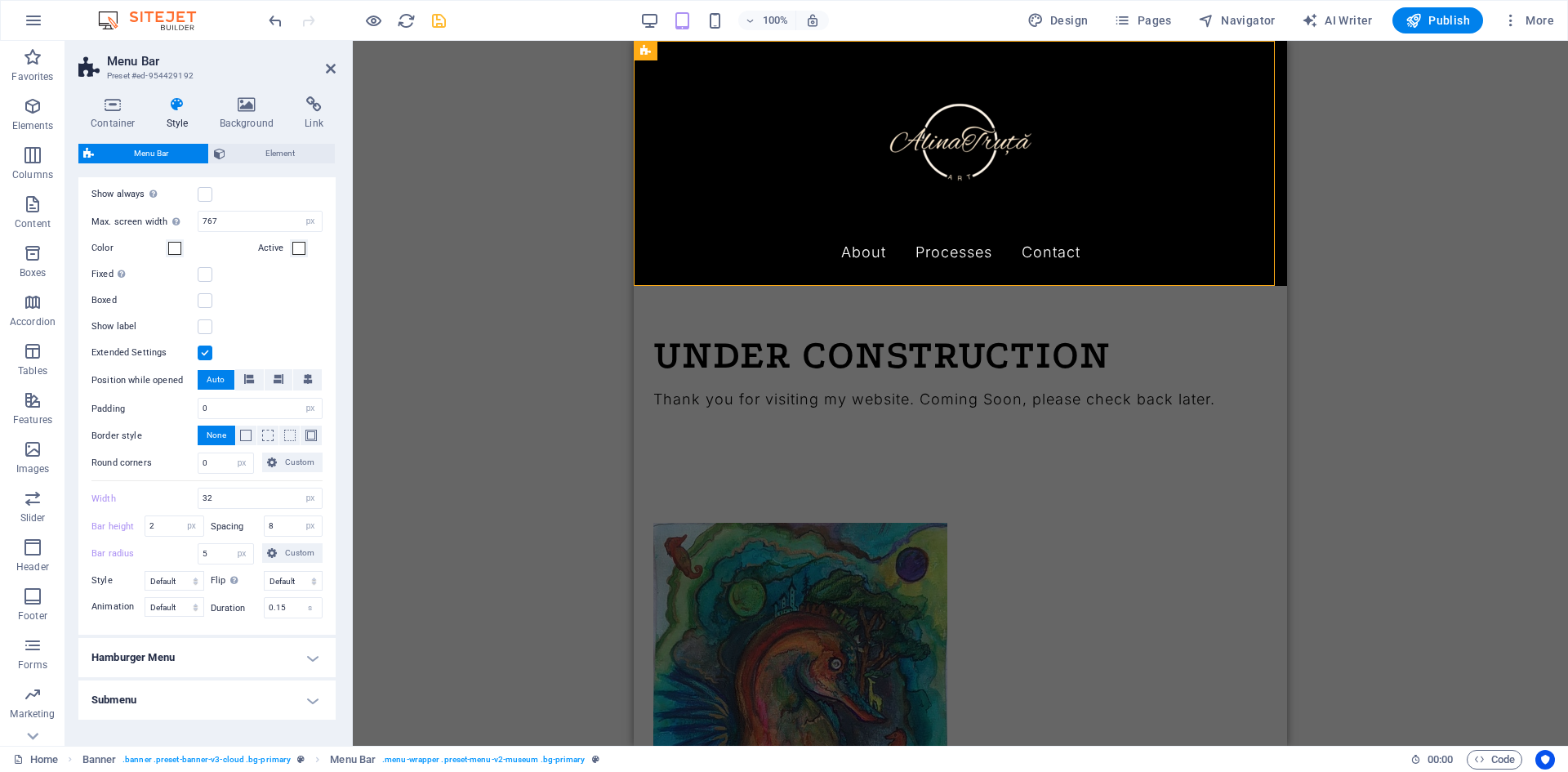
scroll to position [892, 0]
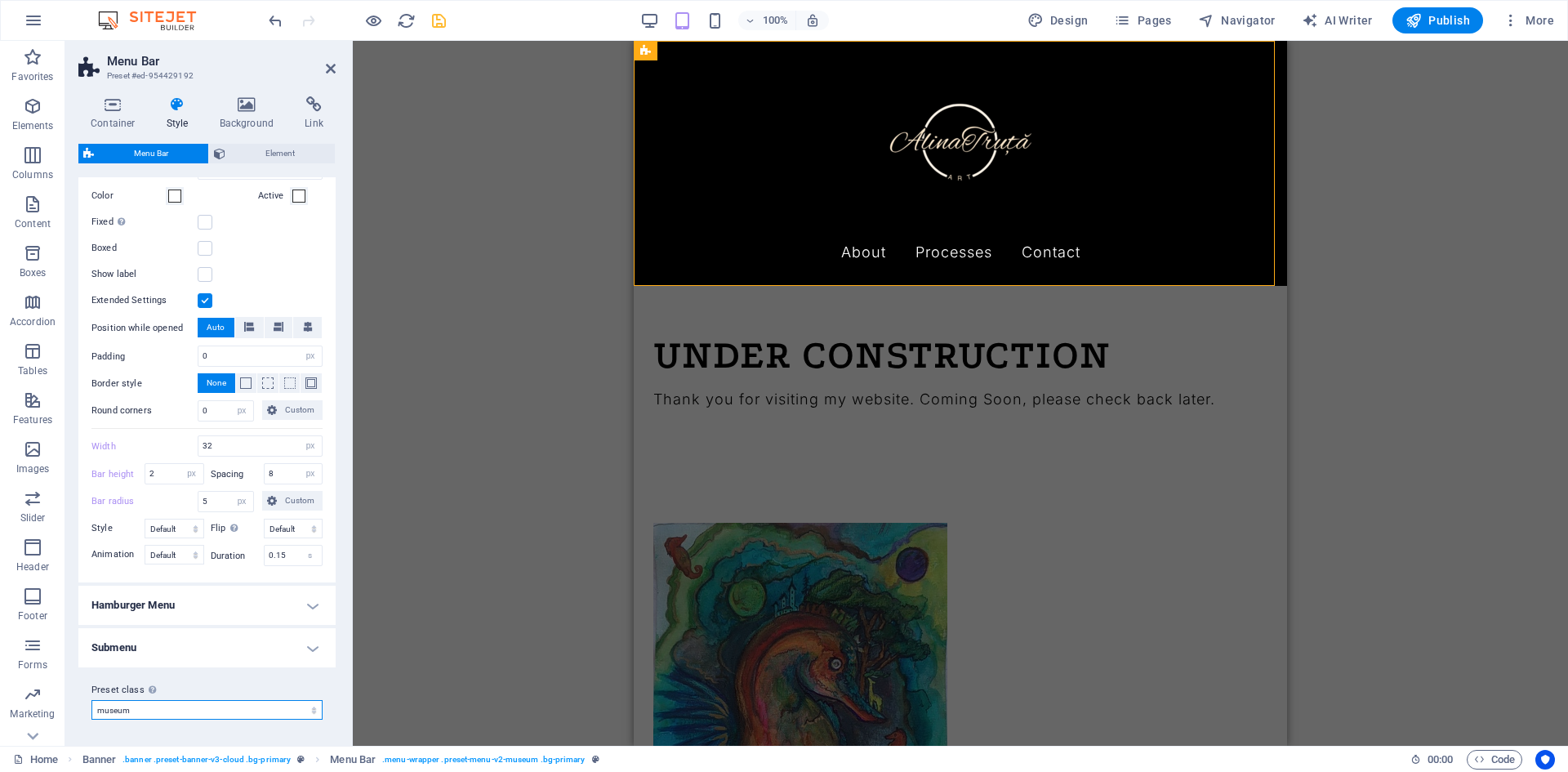
click at [203, 717] on select "museum Add preset class" at bounding box center [206, 709] width 231 height 20
click at [295, 644] on h4 "Submenu" at bounding box center [207, 648] width 257 height 39
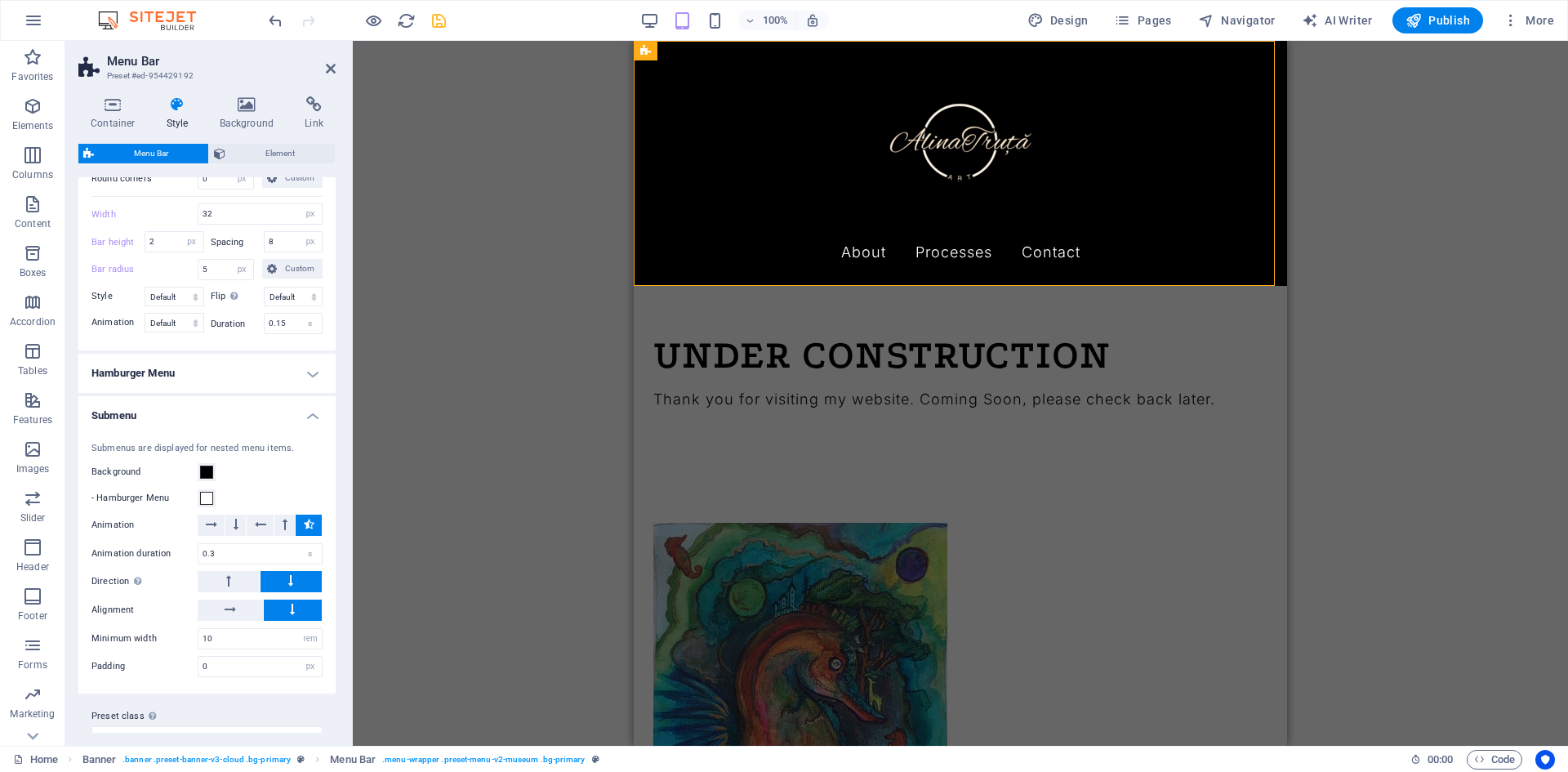
scroll to position [1151, 0]
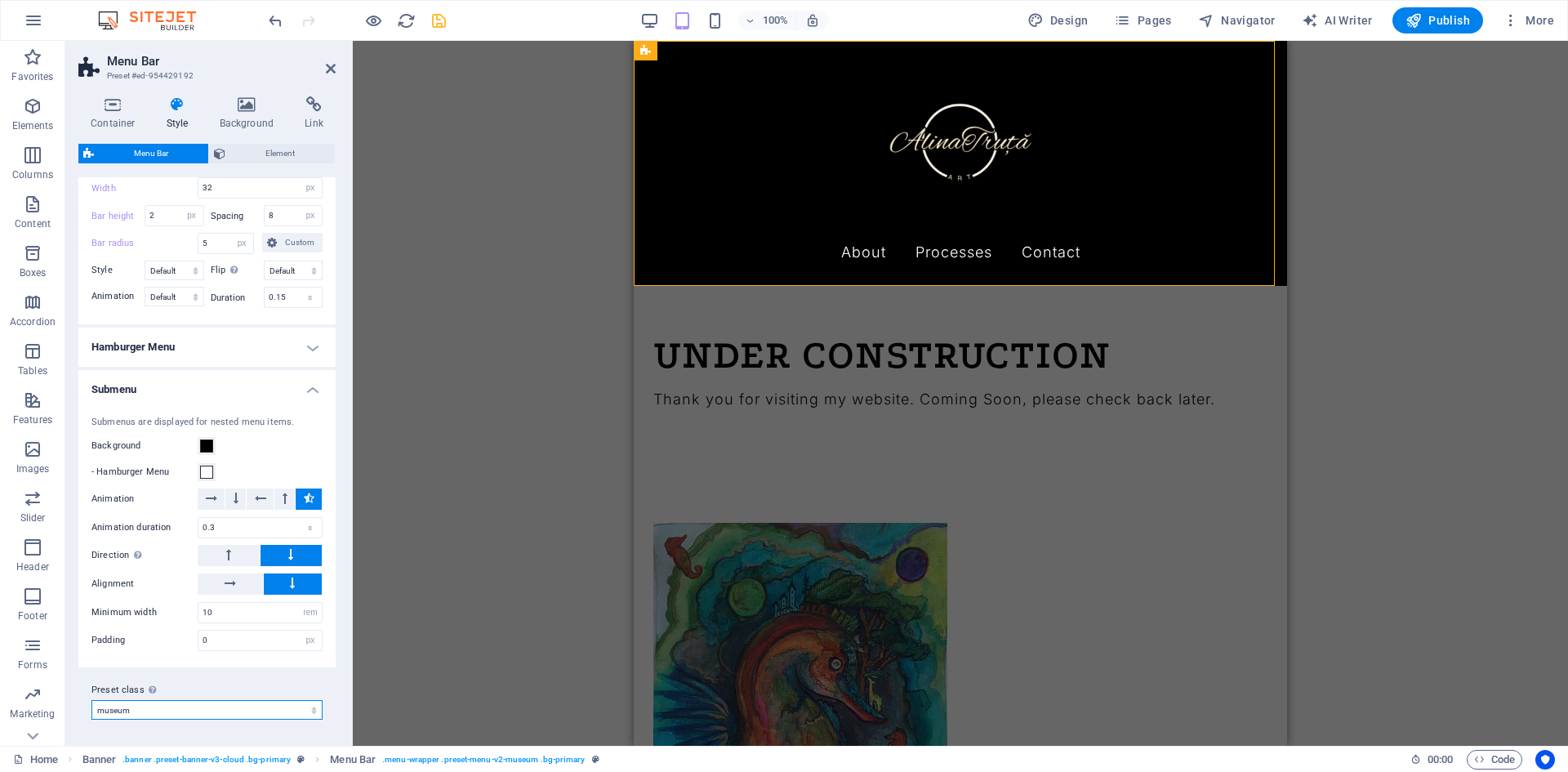
click at [128, 707] on select "museum Add preset class" at bounding box center [206, 709] width 231 height 20
click at [91, 700] on select "museum Add preset class" at bounding box center [206, 709] width 231 height 20
select select "preset-menu-v2-museum"
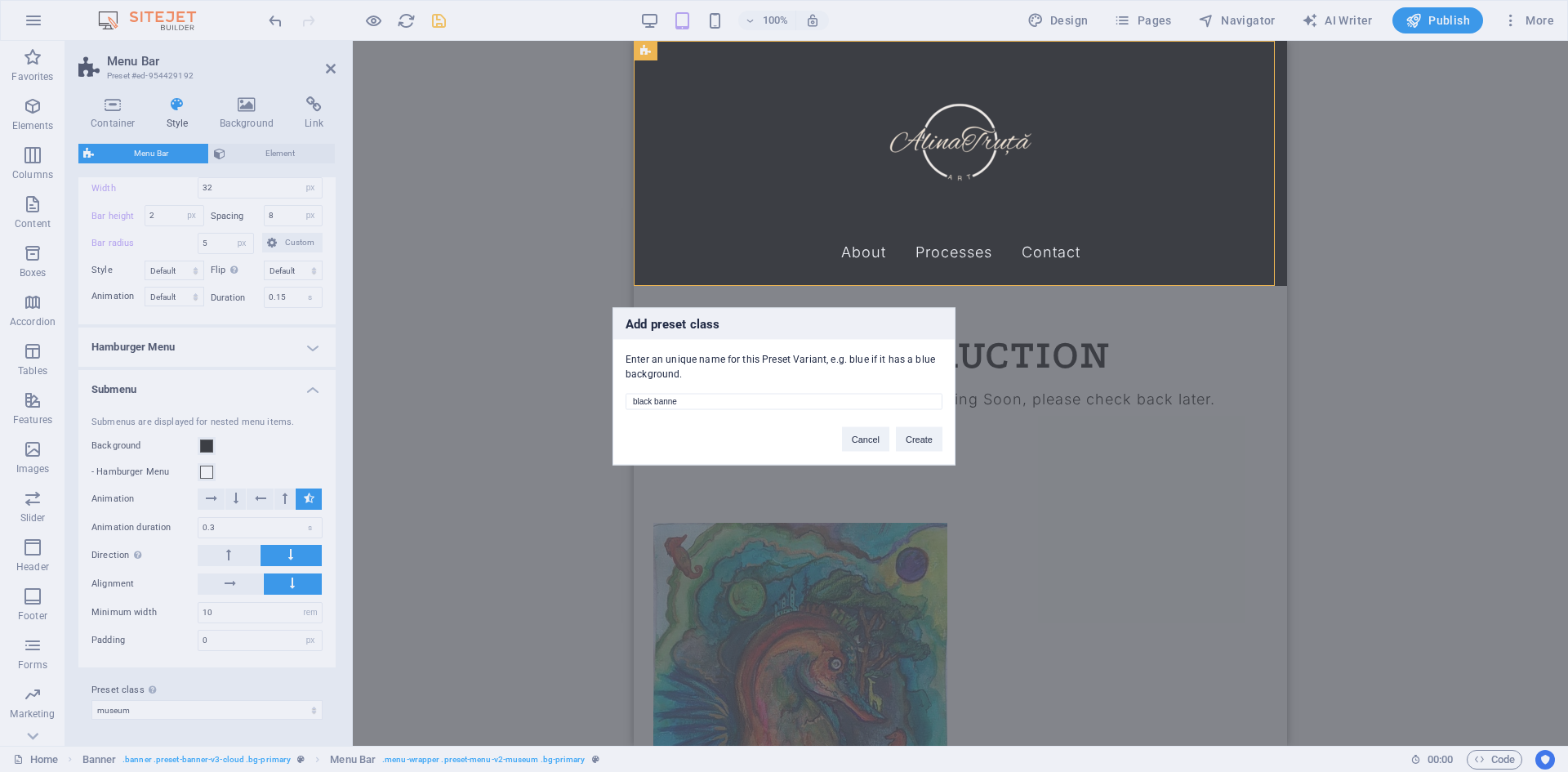
type input "black banner"
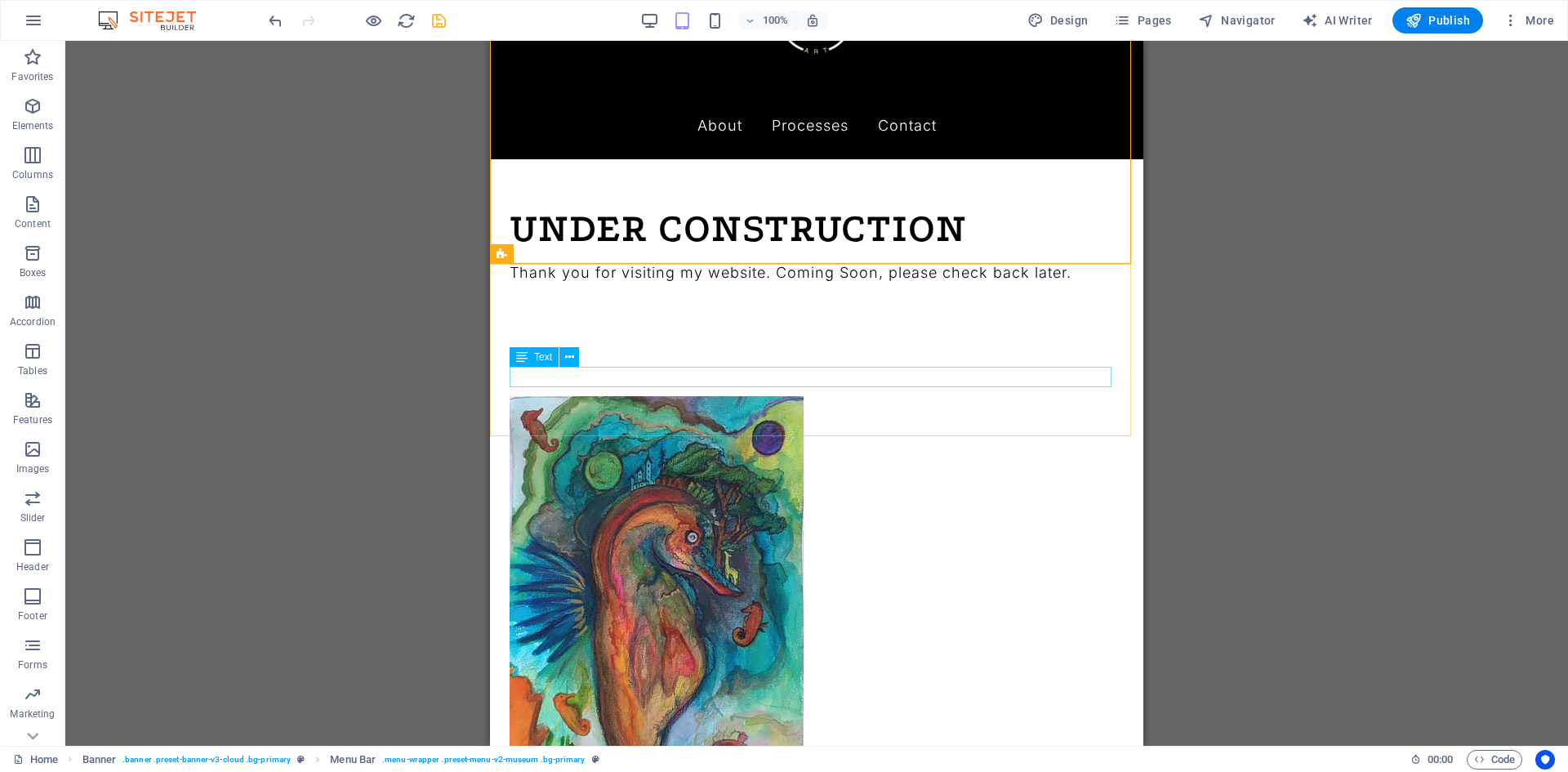
scroll to position [245, 0]
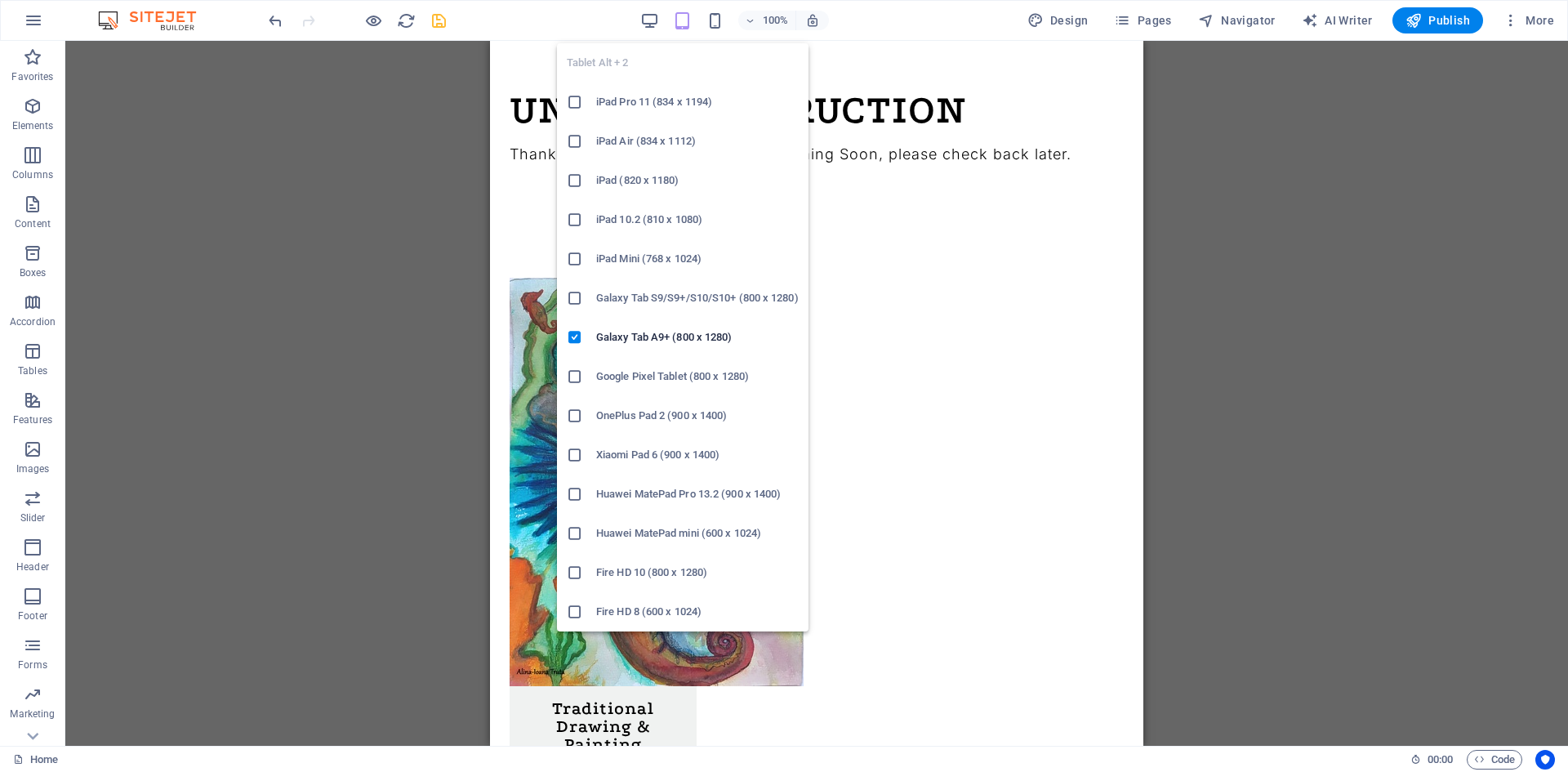
click at [720, 32] on div "Tablet Alt + 2 iPad Pro 11 (834 x 1194) iPad Air (834 x 1112) iPad (820 x 1180)…" at bounding box center [682, 330] width 251 height 601
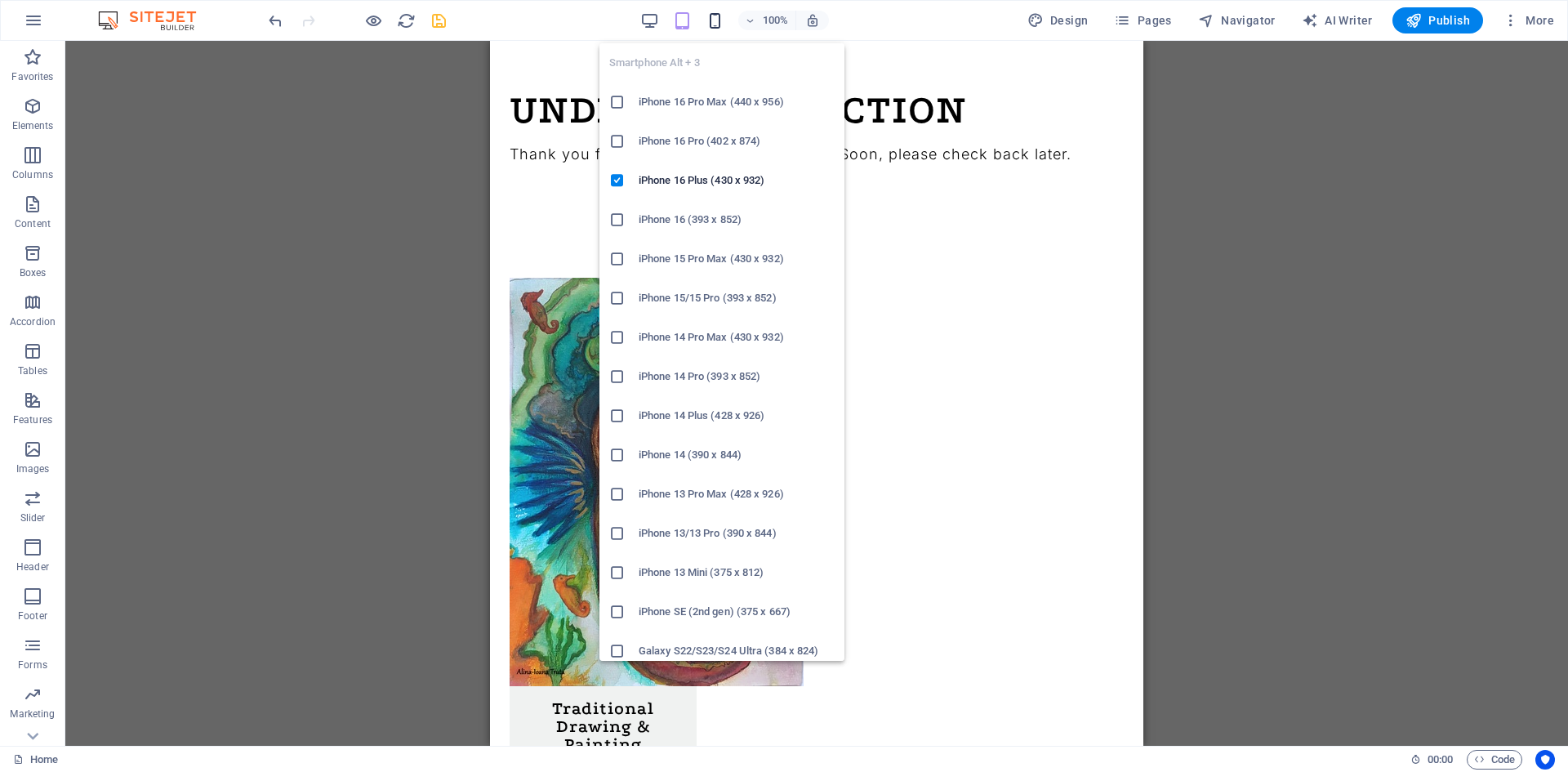
click at [717, 27] on icon "button" at bounding box center [715, 20] width 19 height 19
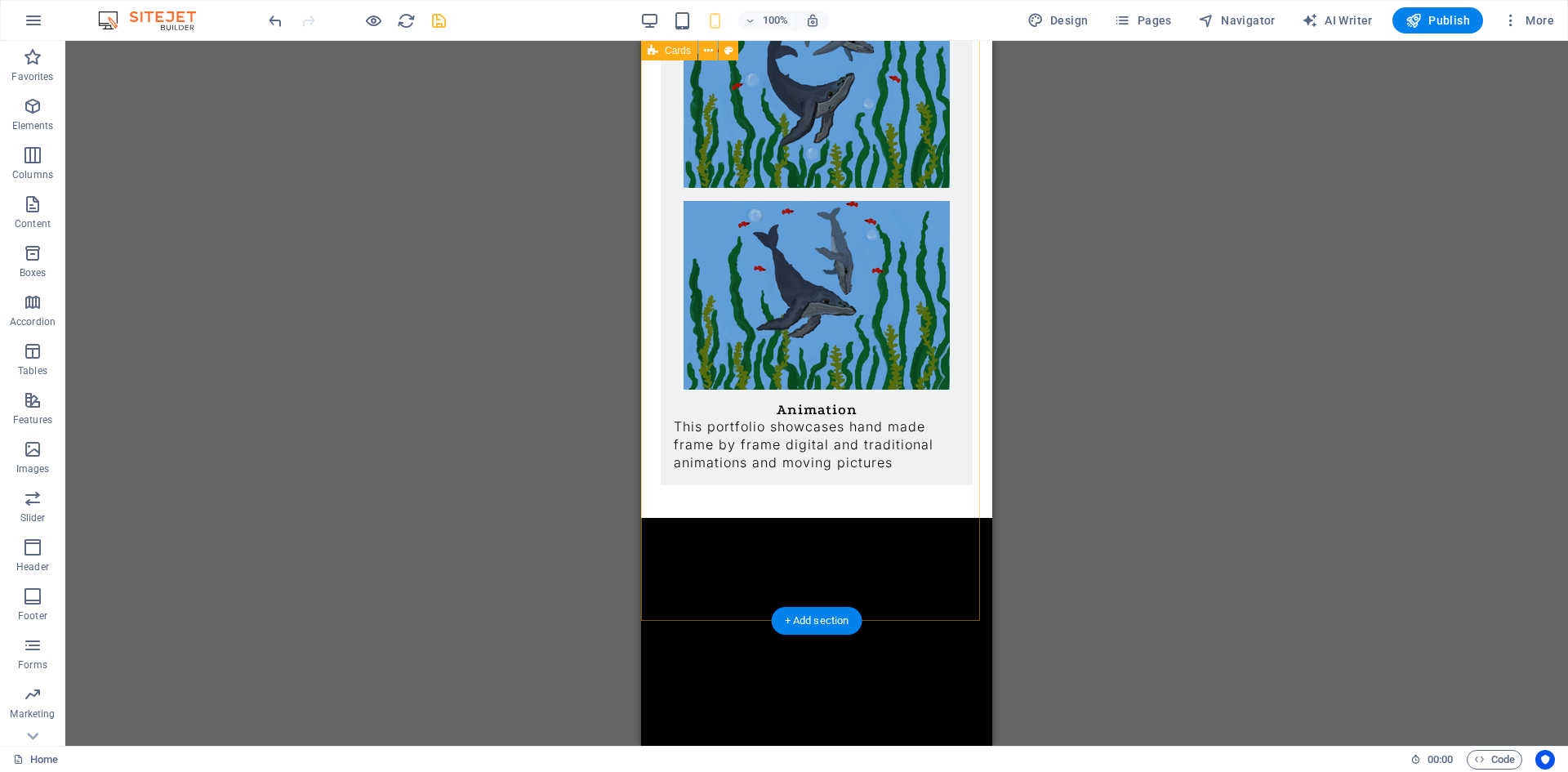
scroll to position [3085, 0]
